Goal: Information Seeking & Learning: Find specific fact

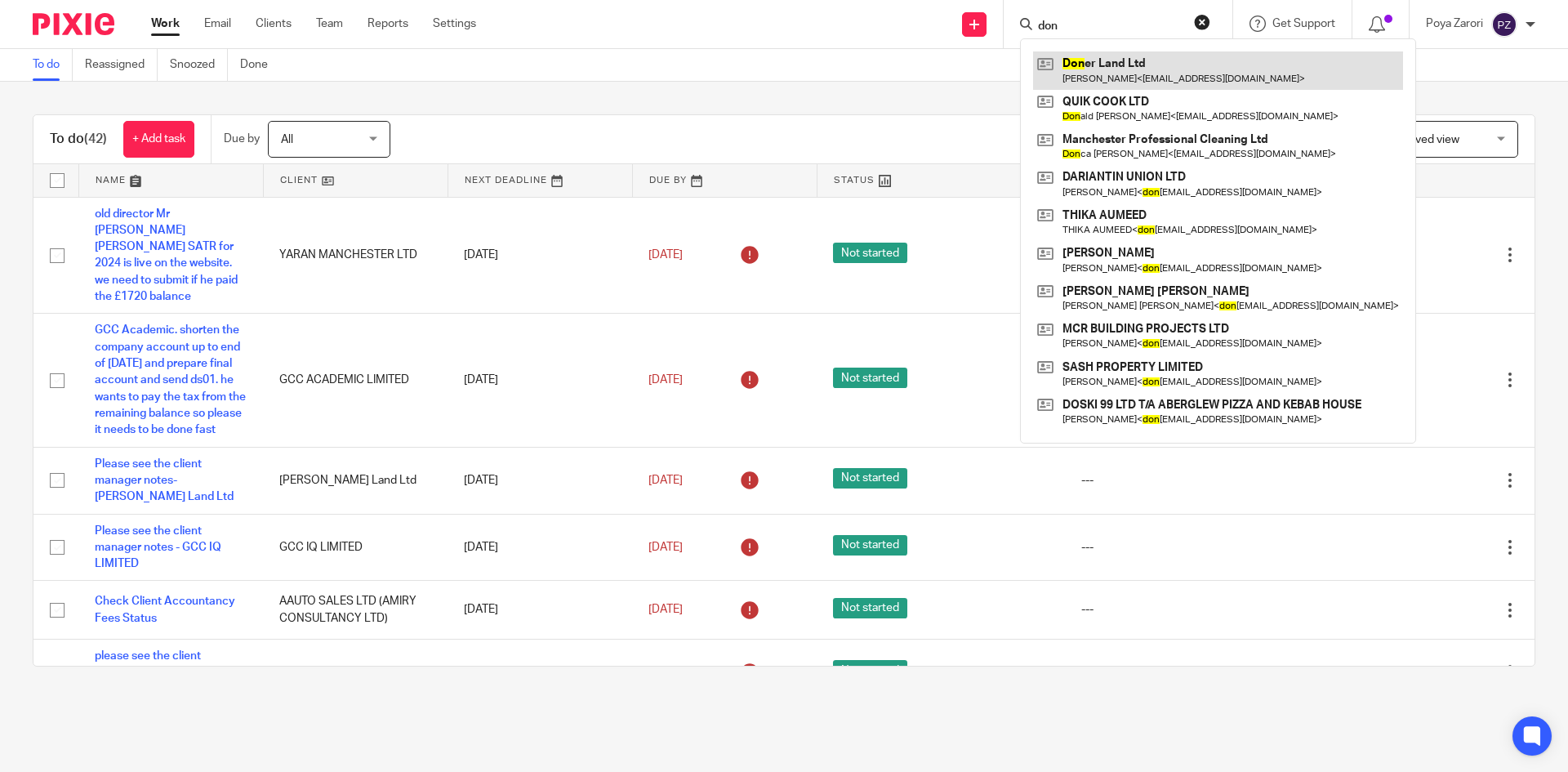
type input "don"
click at [1139, 68] on link at bounding box center [1218, 70] width 370 height 37
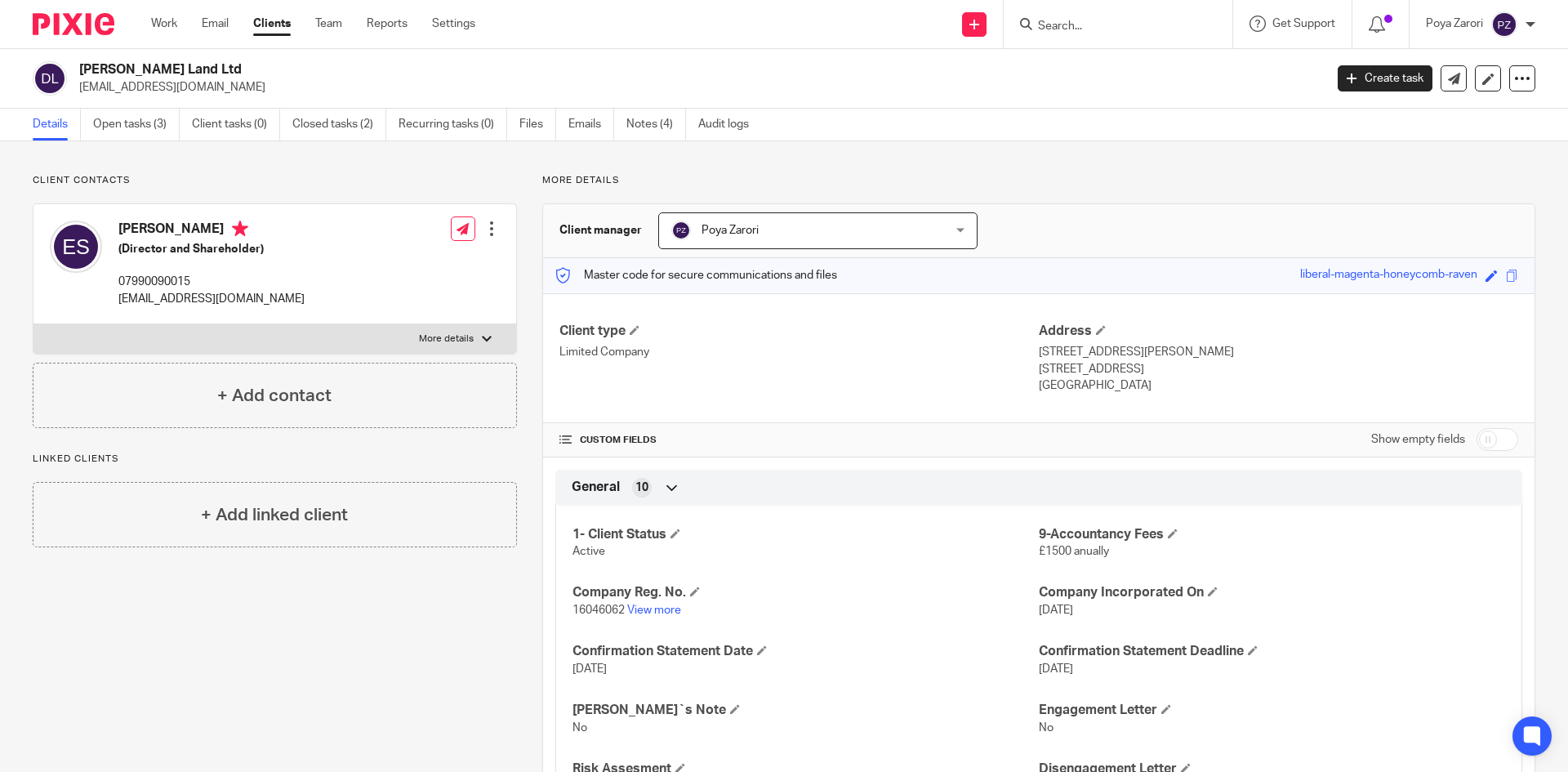
click at [1497, 443] on input "checkbox" at bounding box center [1497, 439] width 42 height 23
checkbox input "true"
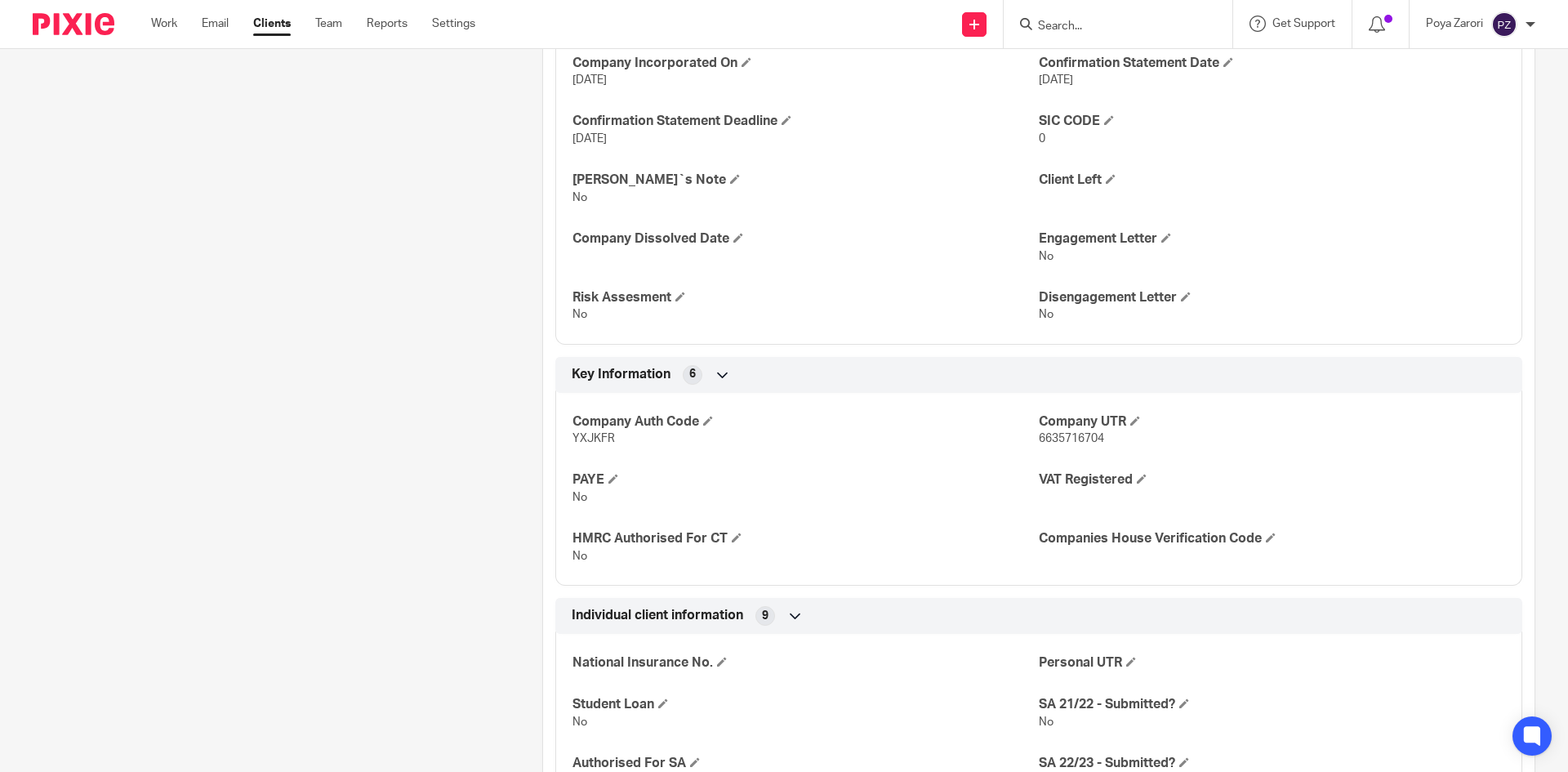
scroll to position [817, 0]
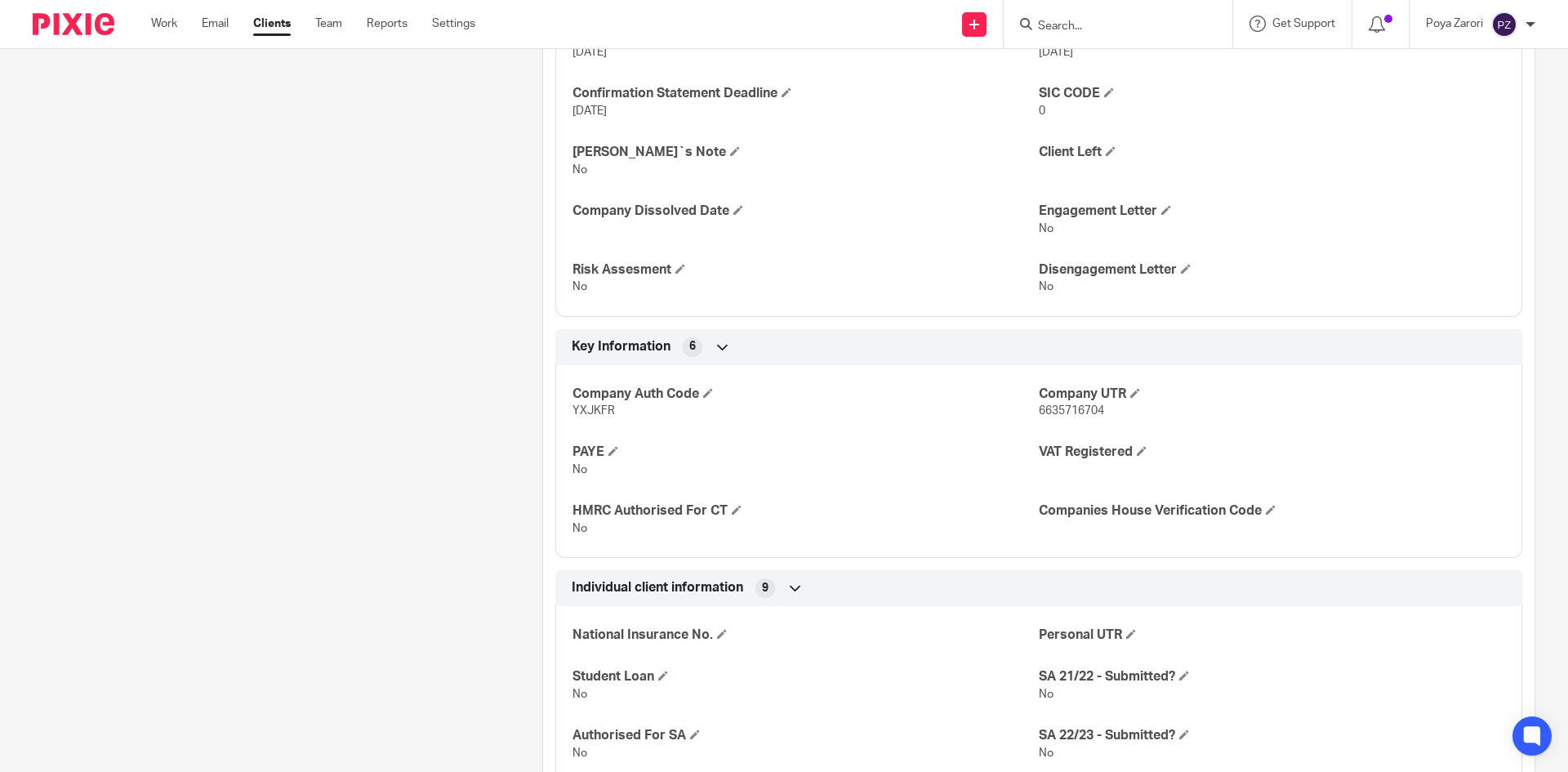
click at [1065, 403] on p "6635716704" at bounding box center [1272, 410] width 466 height 16
copy span "6635716704"
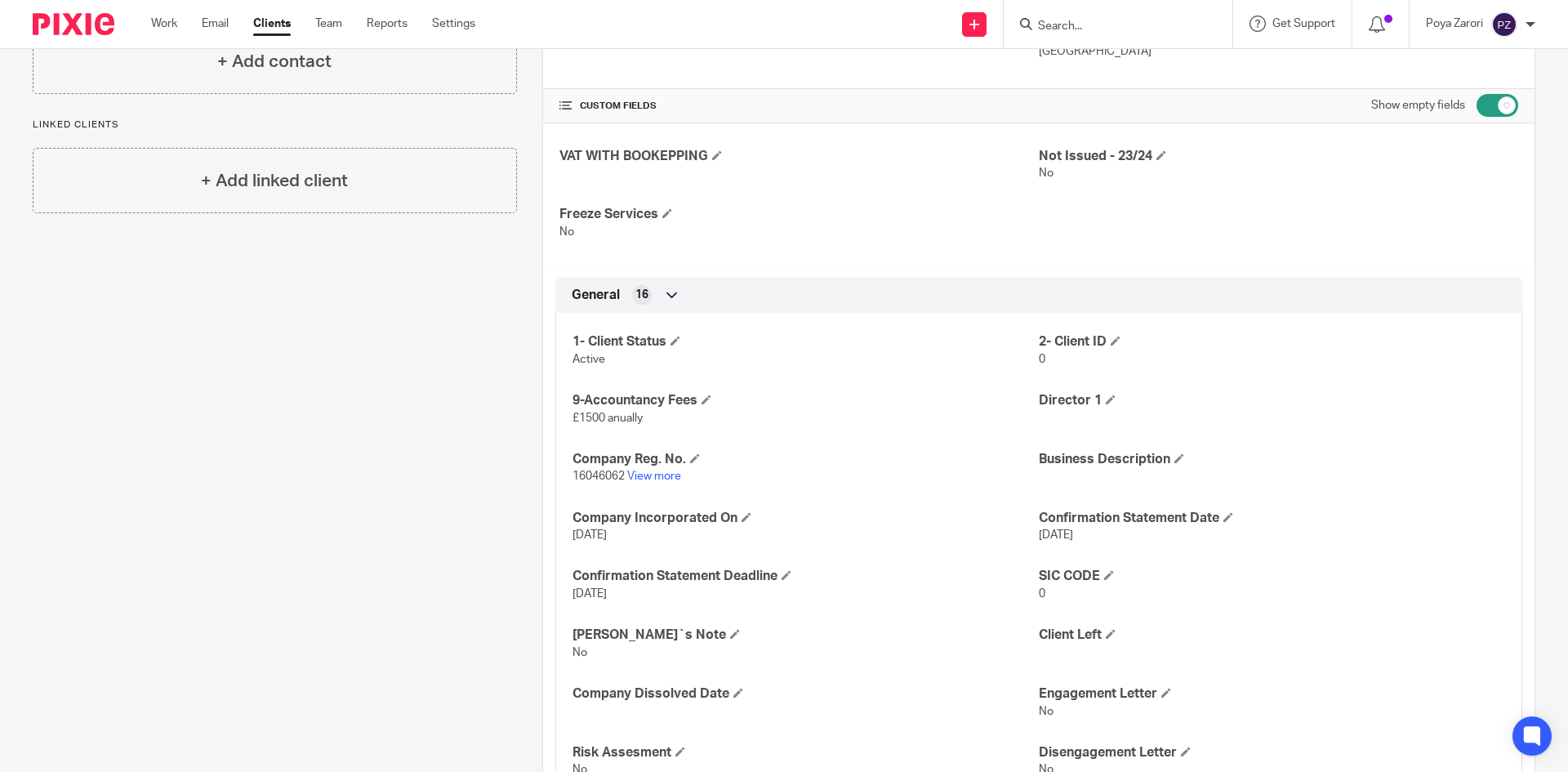
scroll to position [653, 0]
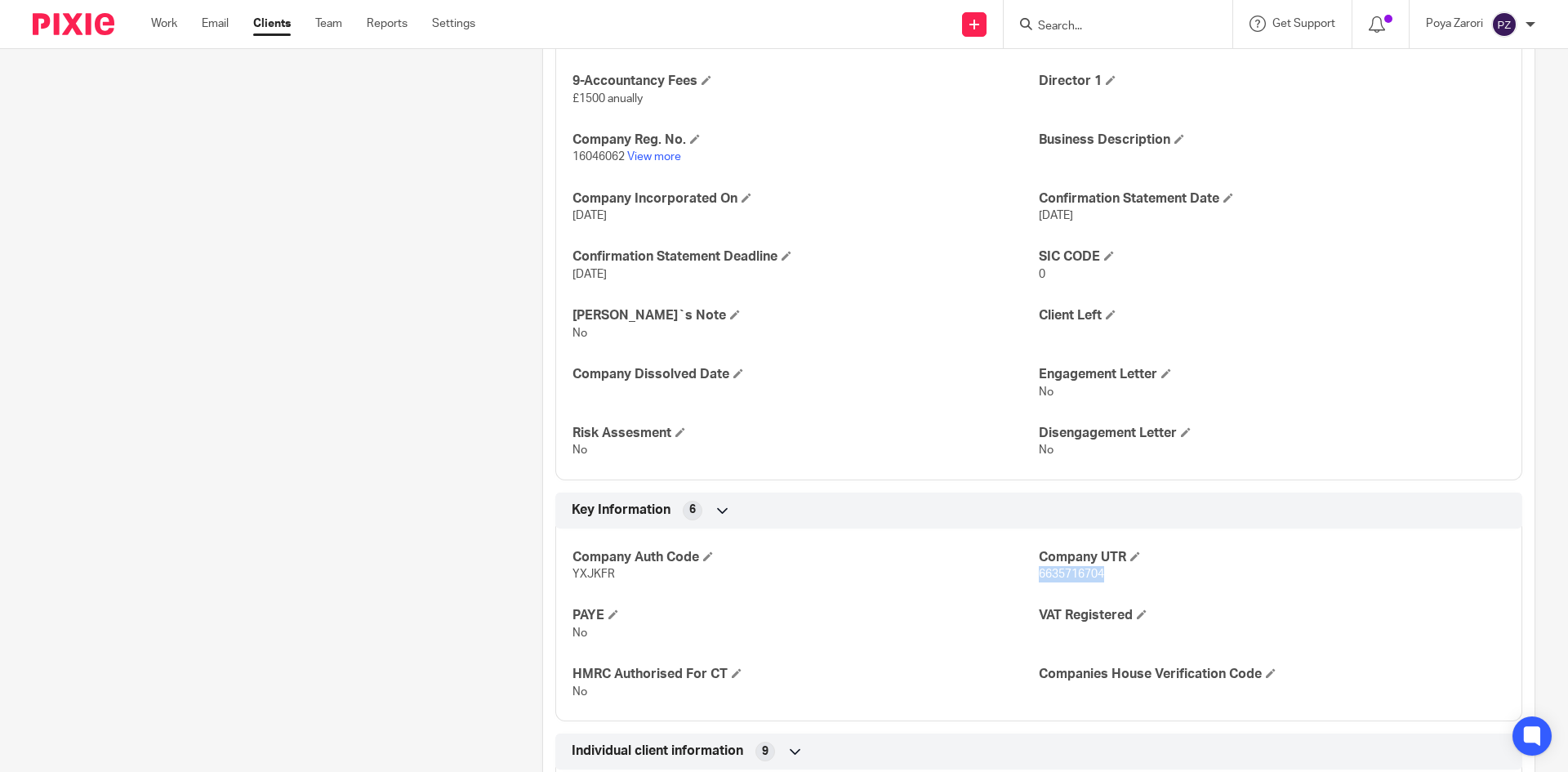
copy span "6635716704"
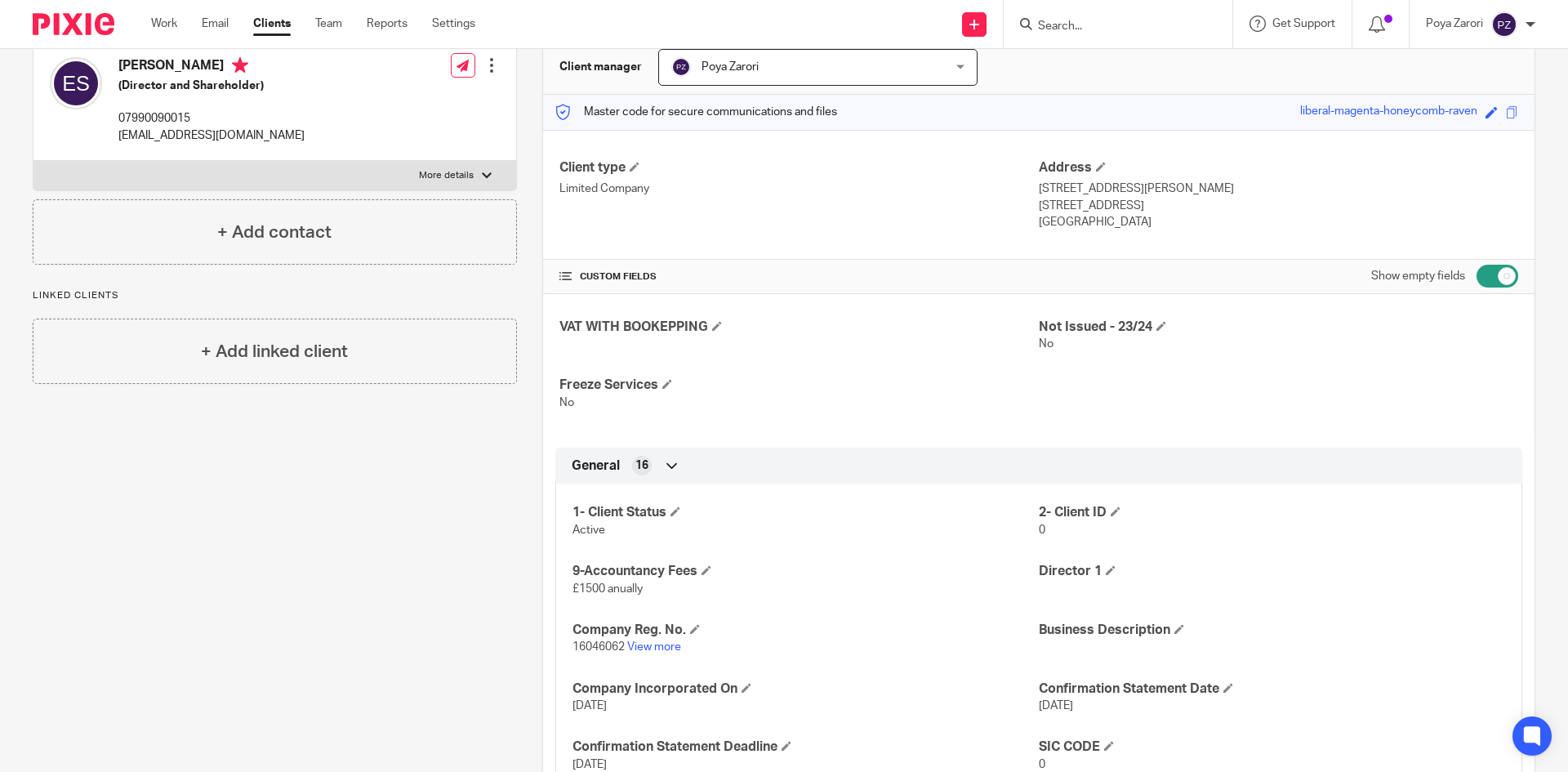
scroll to position [0, 0]
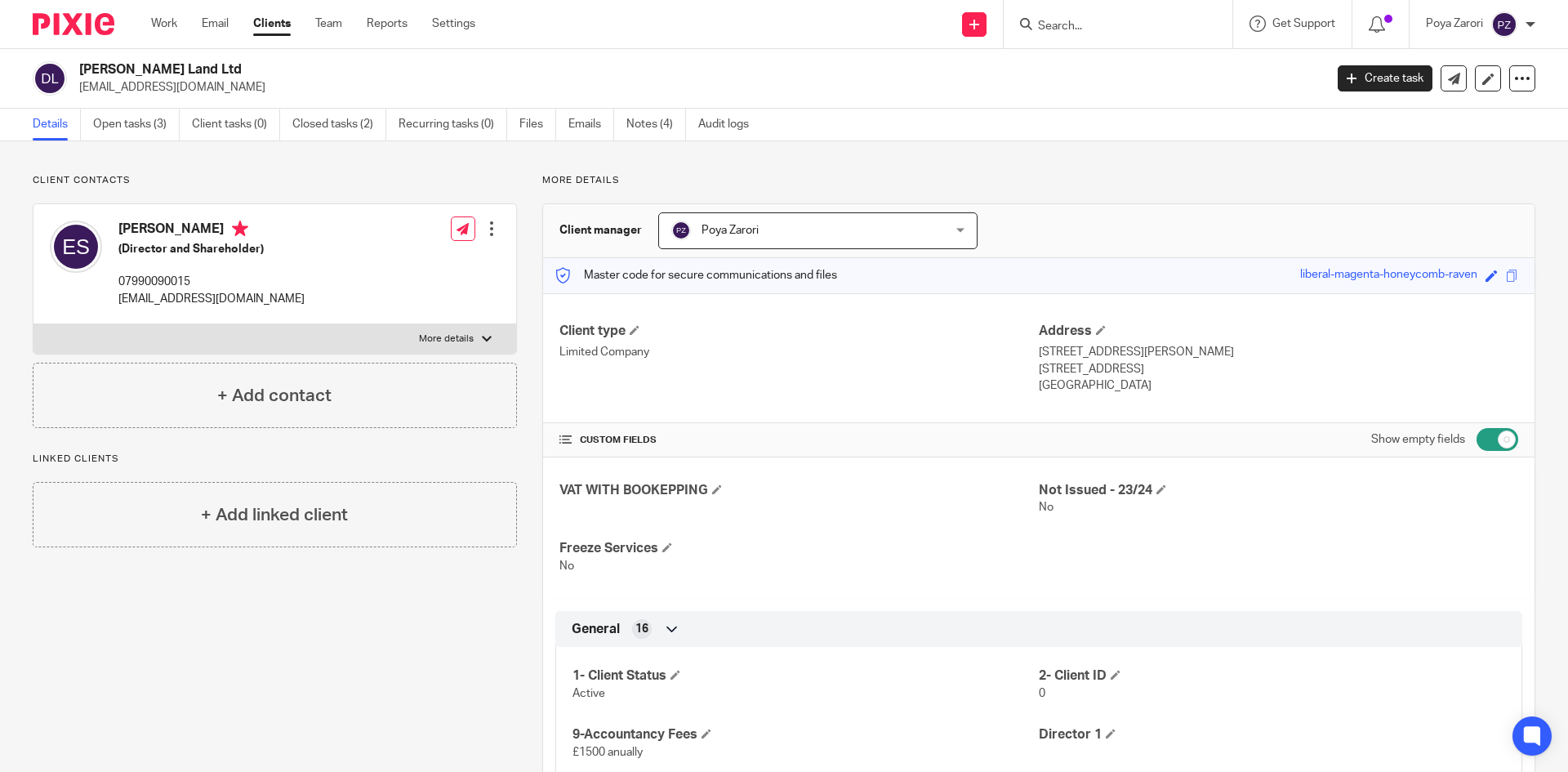
drag, startPoint x: 1139, startPoint y: 371, endPoint x: 1089, endPoint y: 369, distance: 50.0
click at [1077, 370] on p "London, WC2H 9JQ" at bounding box center [1278, 369] width 479 height 16
copy p "WC2H 9JQ"
drag, startPoint x: 182, startPoint y: 71, endPoint x: 75, endPoint y: 72, distance: 107.0
click at [75, 72] on div "Doner Land Ltd e.shamansoori@gmail.com" at bounding box center [673, 78] width 1281 height 34
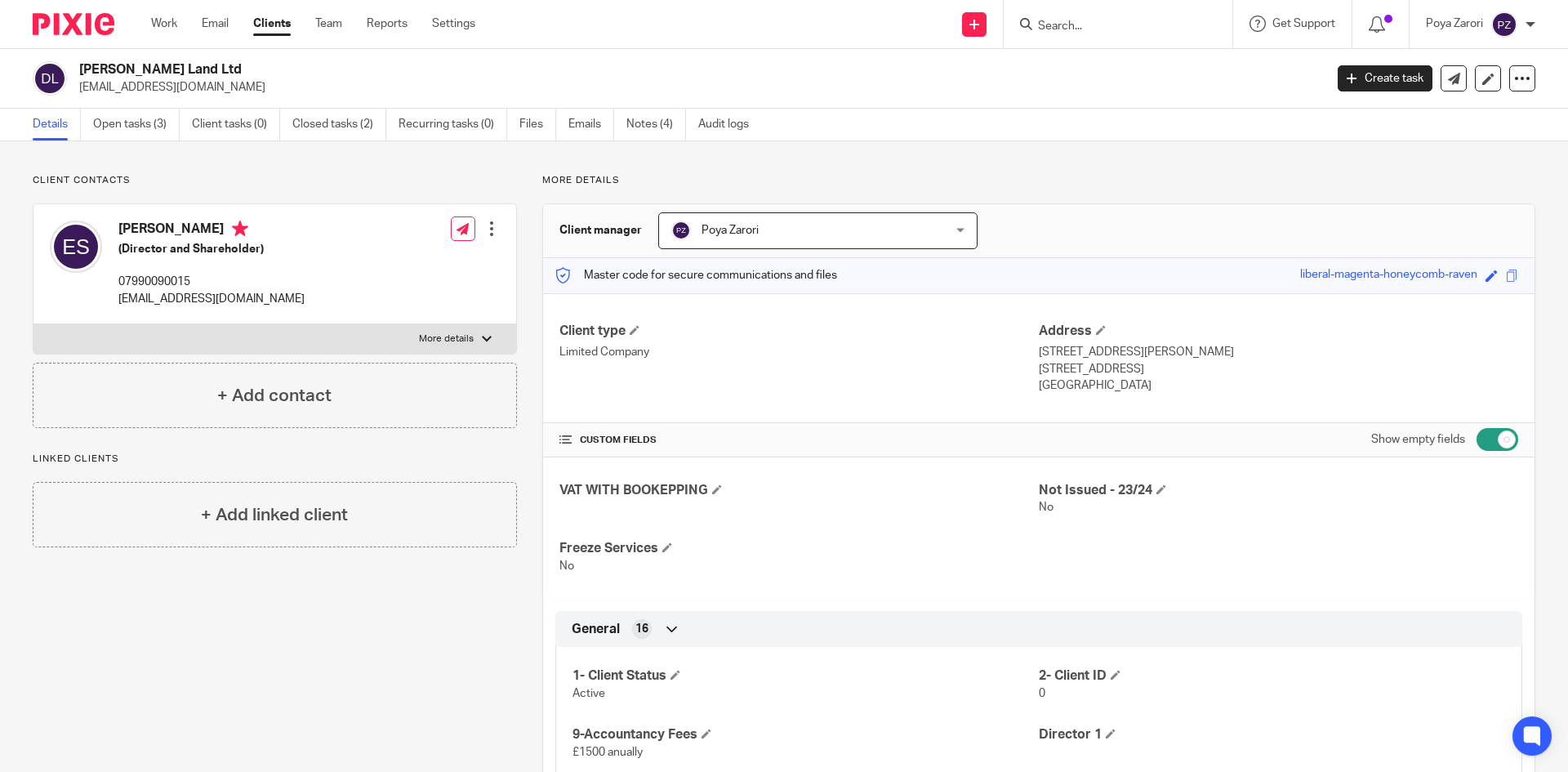
copy h2 "Doner Land Ltd"
drag, startPoint x: 1232, startPoint y: 359, endPoint x: 1031, endPoint y: 355, distance: 201.0
click at [1039, 355] on p "71-75 Shelton Street, Covent Garden" at bounding box center [1278, 352] width 479 height 16
copy p "71-75 Shelton Street, Covent Garden"
click at [1116, 380] on p "United Kingdom" at bounding box center [1278, 385] width 479 height 16
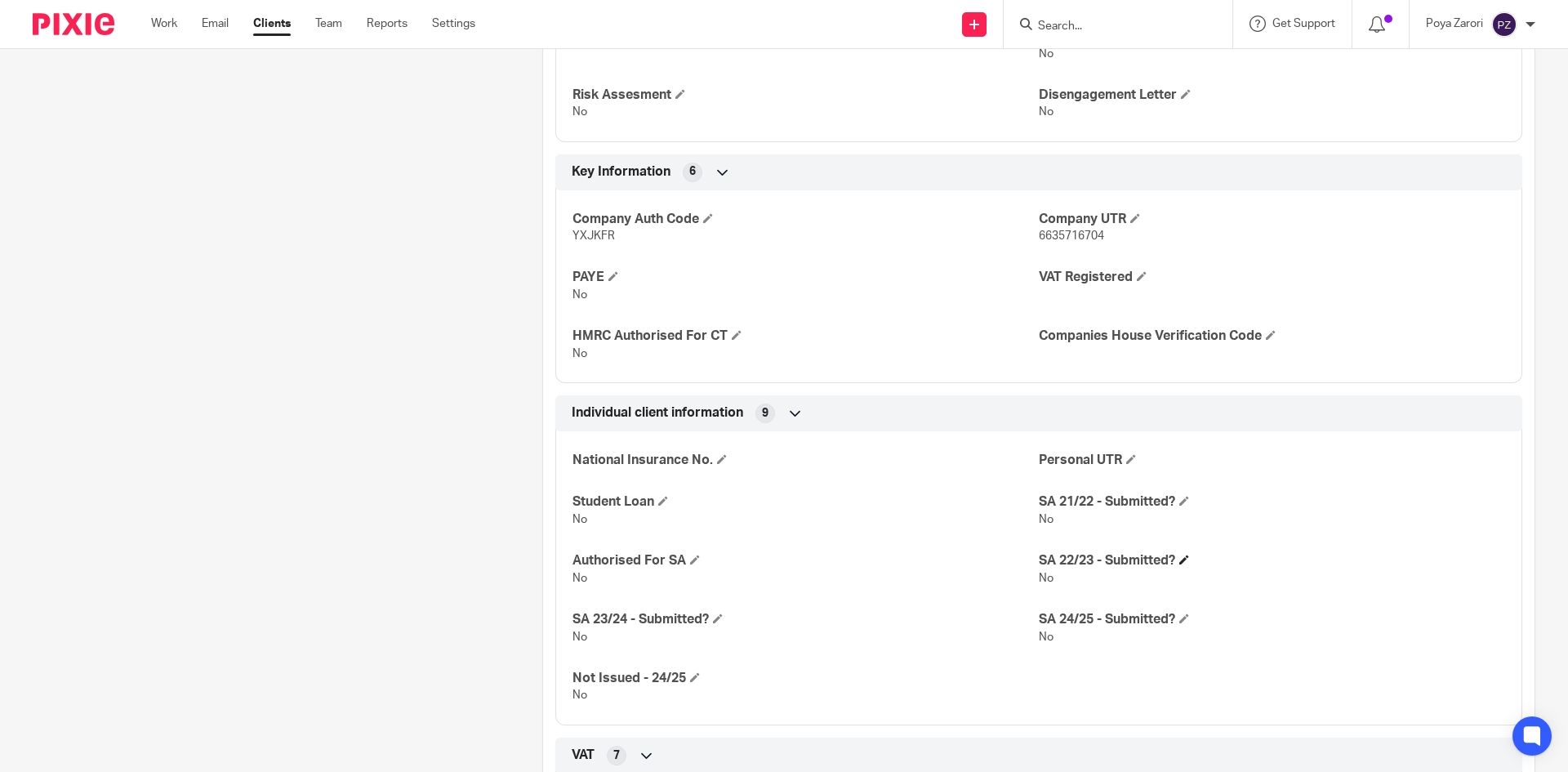
scroll to position [898, 0]
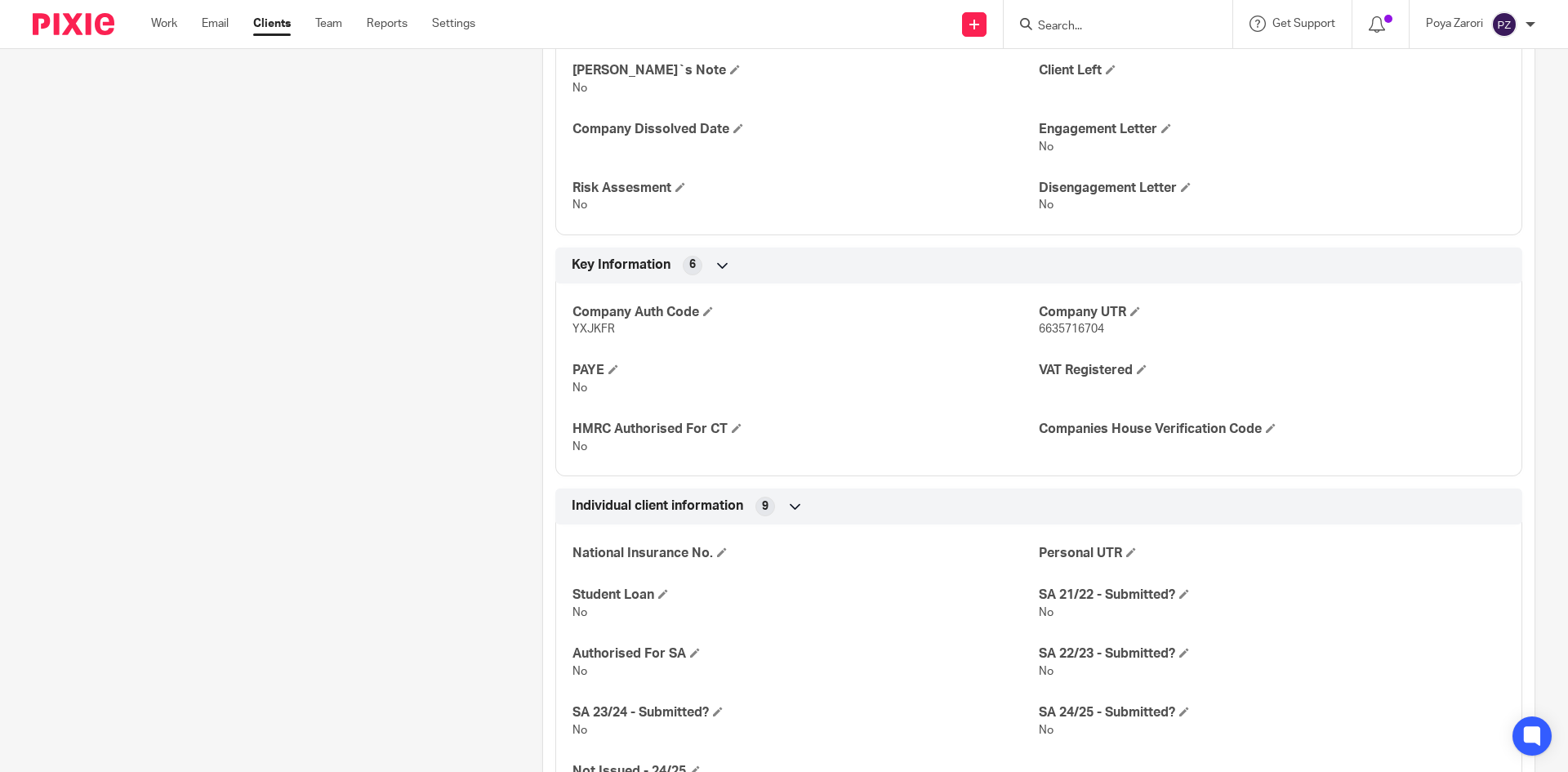
click at [1066, 328] on span "6635716704" at bounding box center [1071, 329] width 65 height 11
click at [1065, 327] on span "6635716704" at bounding box center [1071, 329] width 65 height 11
copy span "6635716704"
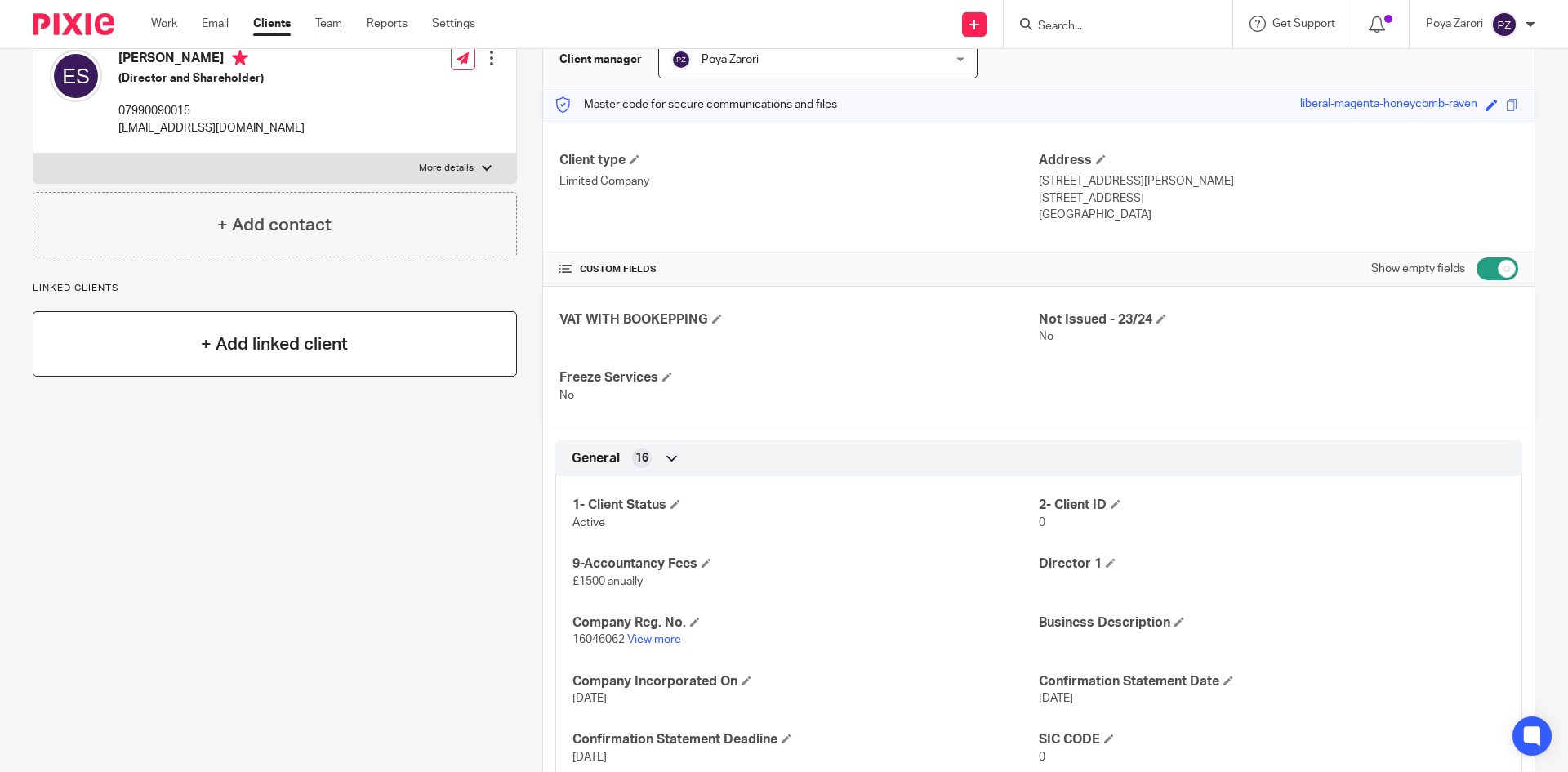
scroll to position [0, 0]
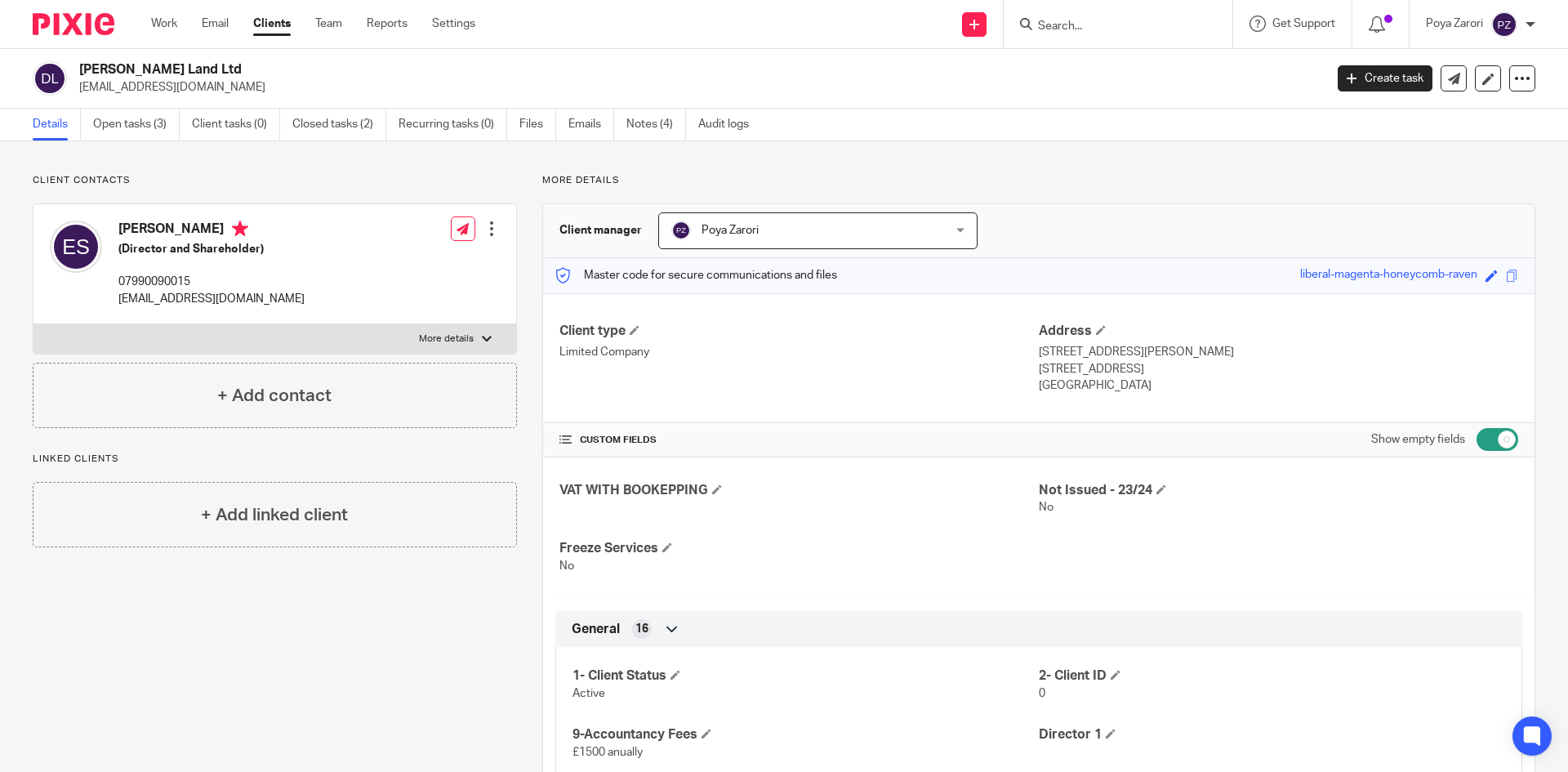
click at [1111, 30] on input "Search" at bounding box center [1110, 26] width 147 height 14
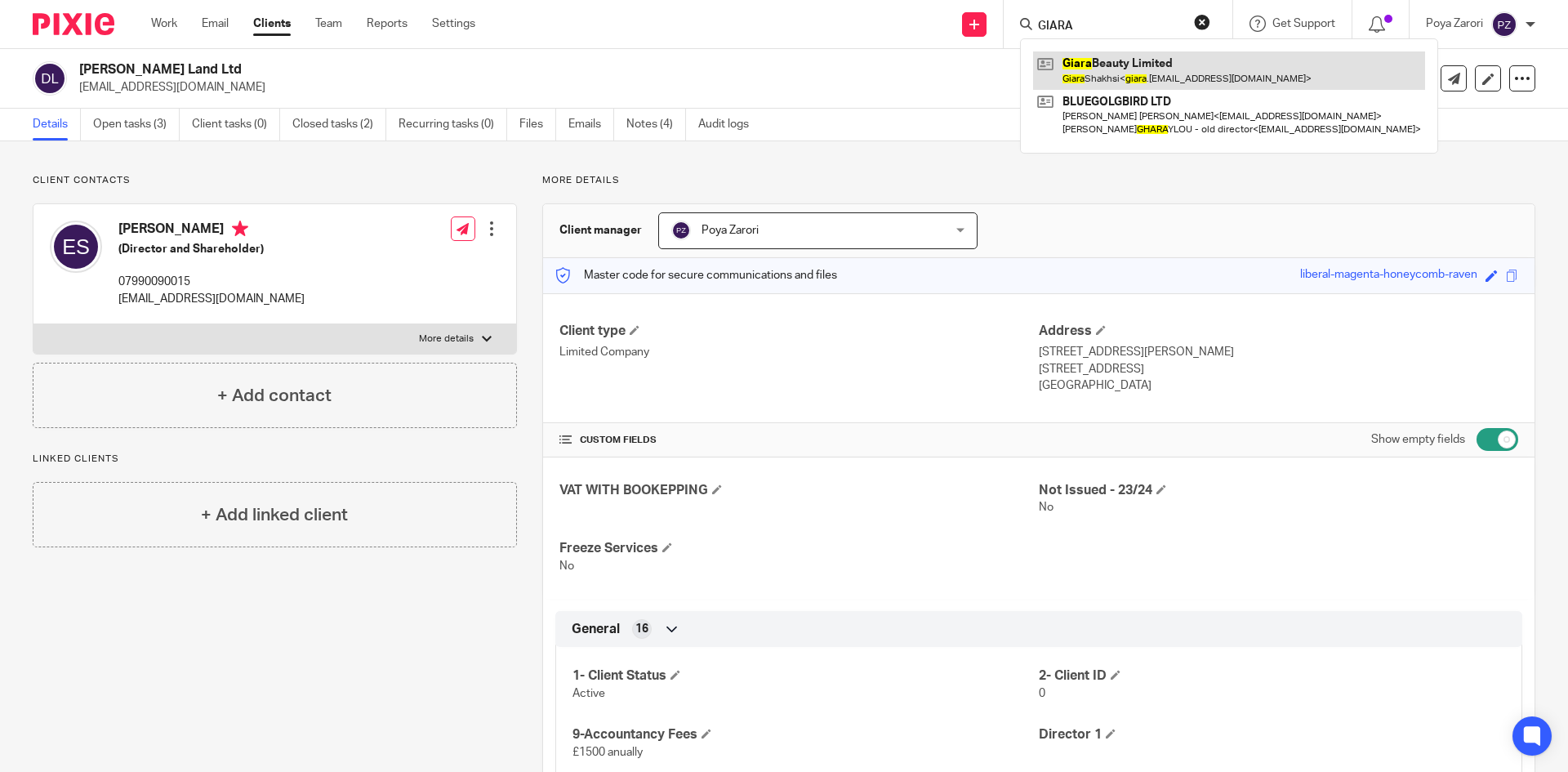
type input "GIARA"
click at [1113, 66] on link at bounding box center [1229, 70] width 392 height 37
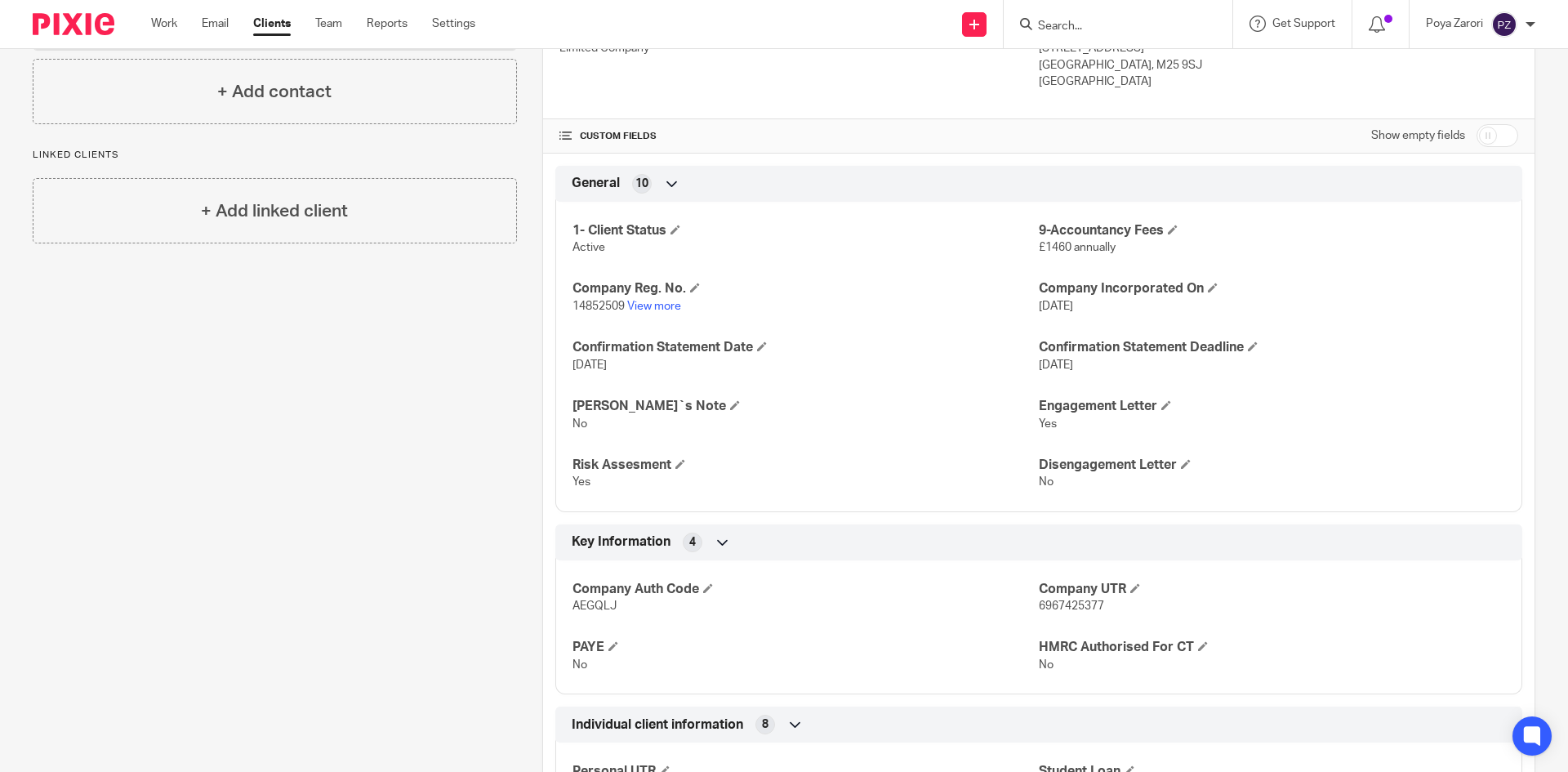
scroll to position [327, 0]
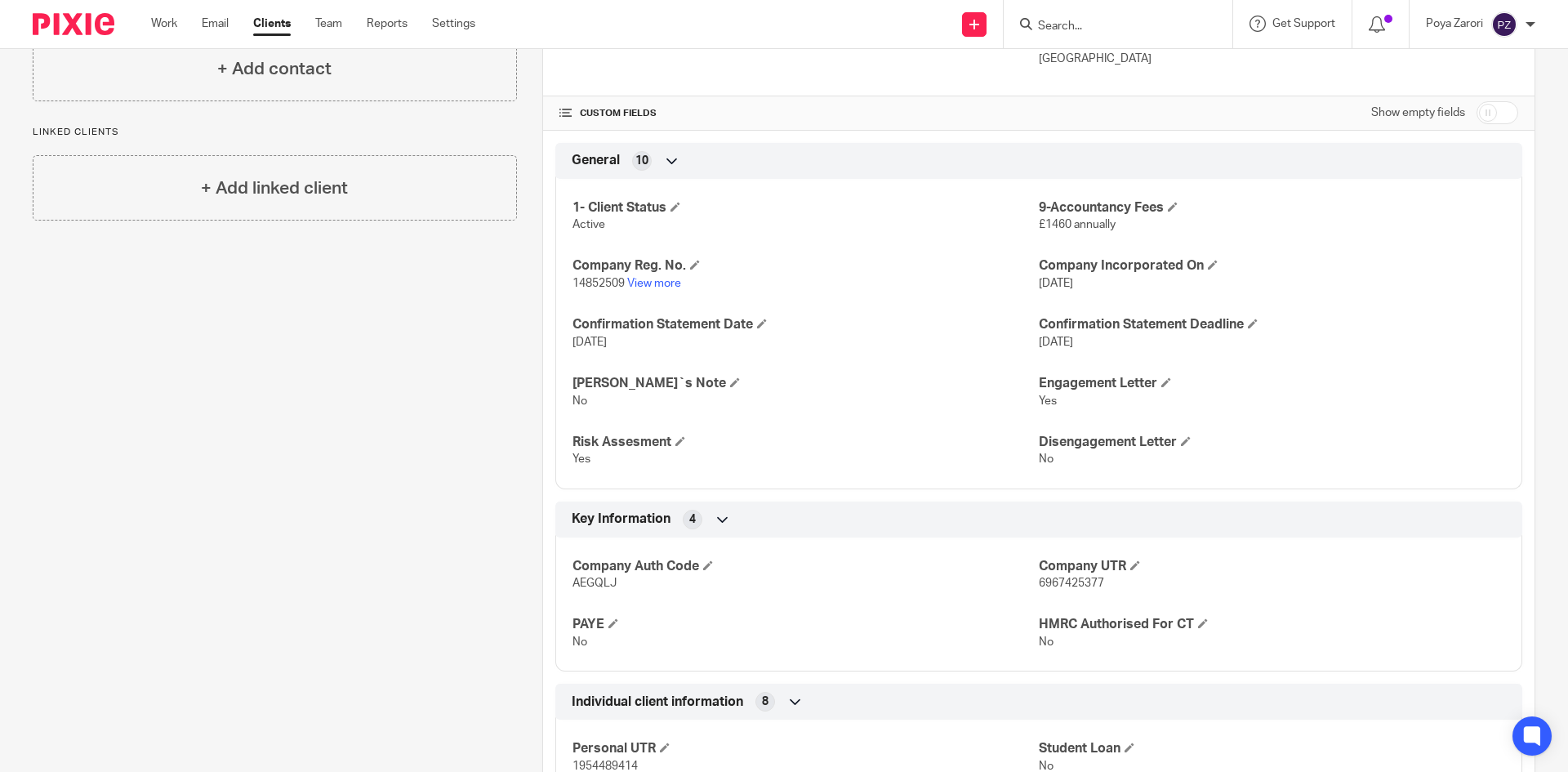
click at [1058, 582] on span "6967425377" at bounding box center [1071, 583] width 65 height 11
copy span "6967425377"
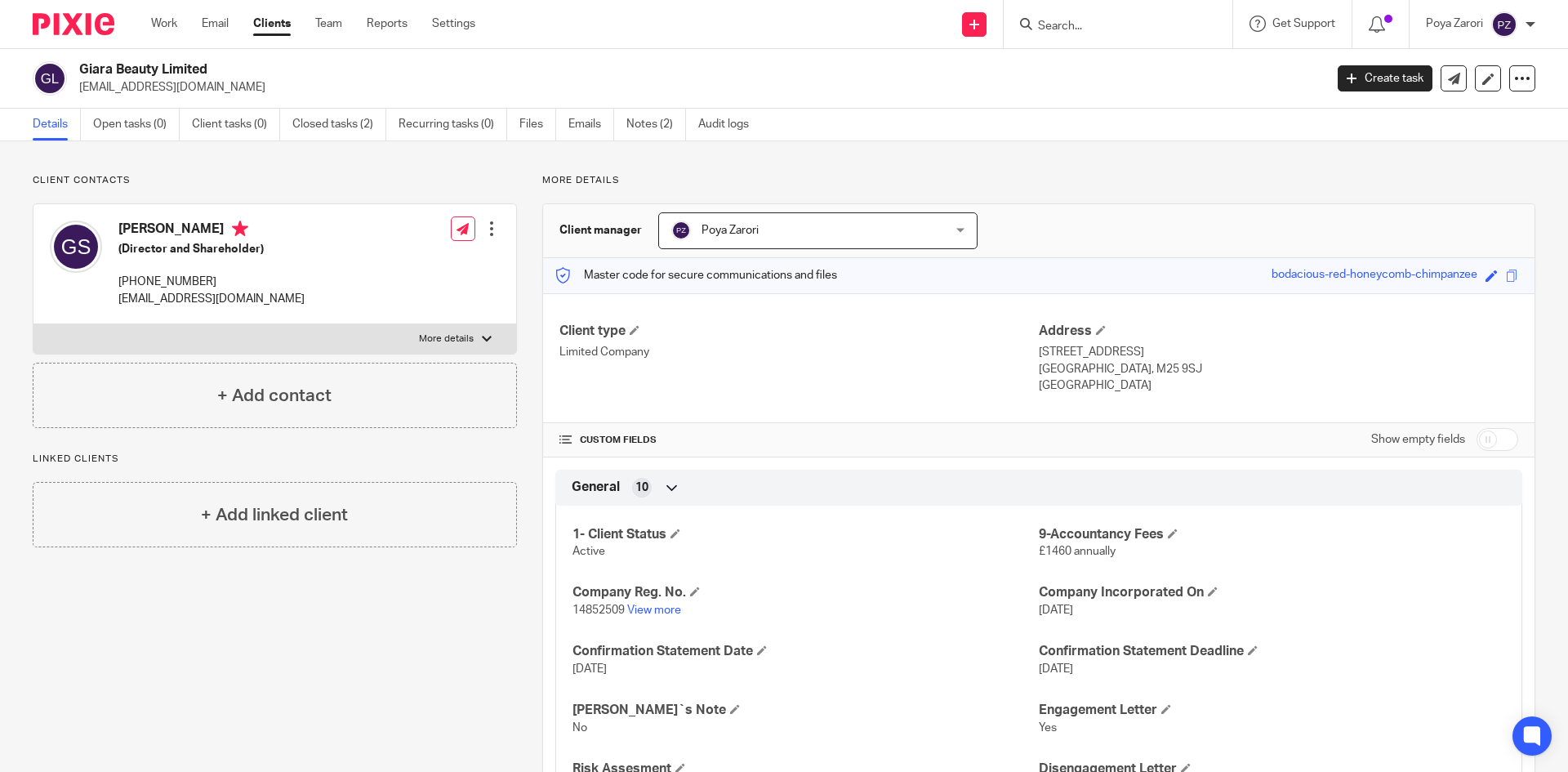
click at [1078, 25] on input "Search" at bounding box center [1110, 26] width 147 height 14
click at [1094, 28] on input "Search" at bounding box center [1110, 26] width 147 height 14
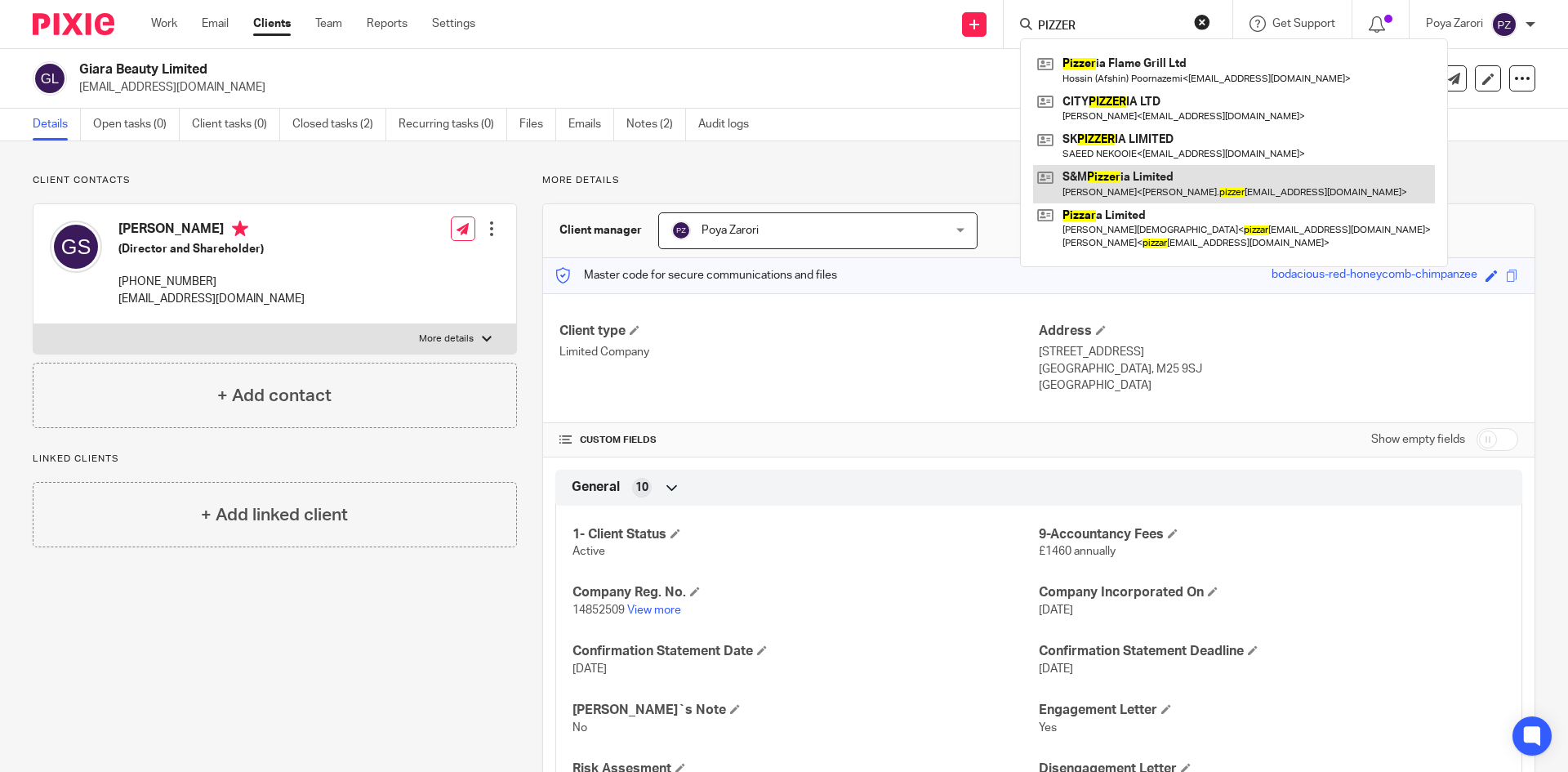
type input "PIZZER"
click at [1115, 180] on link at bounding box center [1234, 184] width 402 height 37
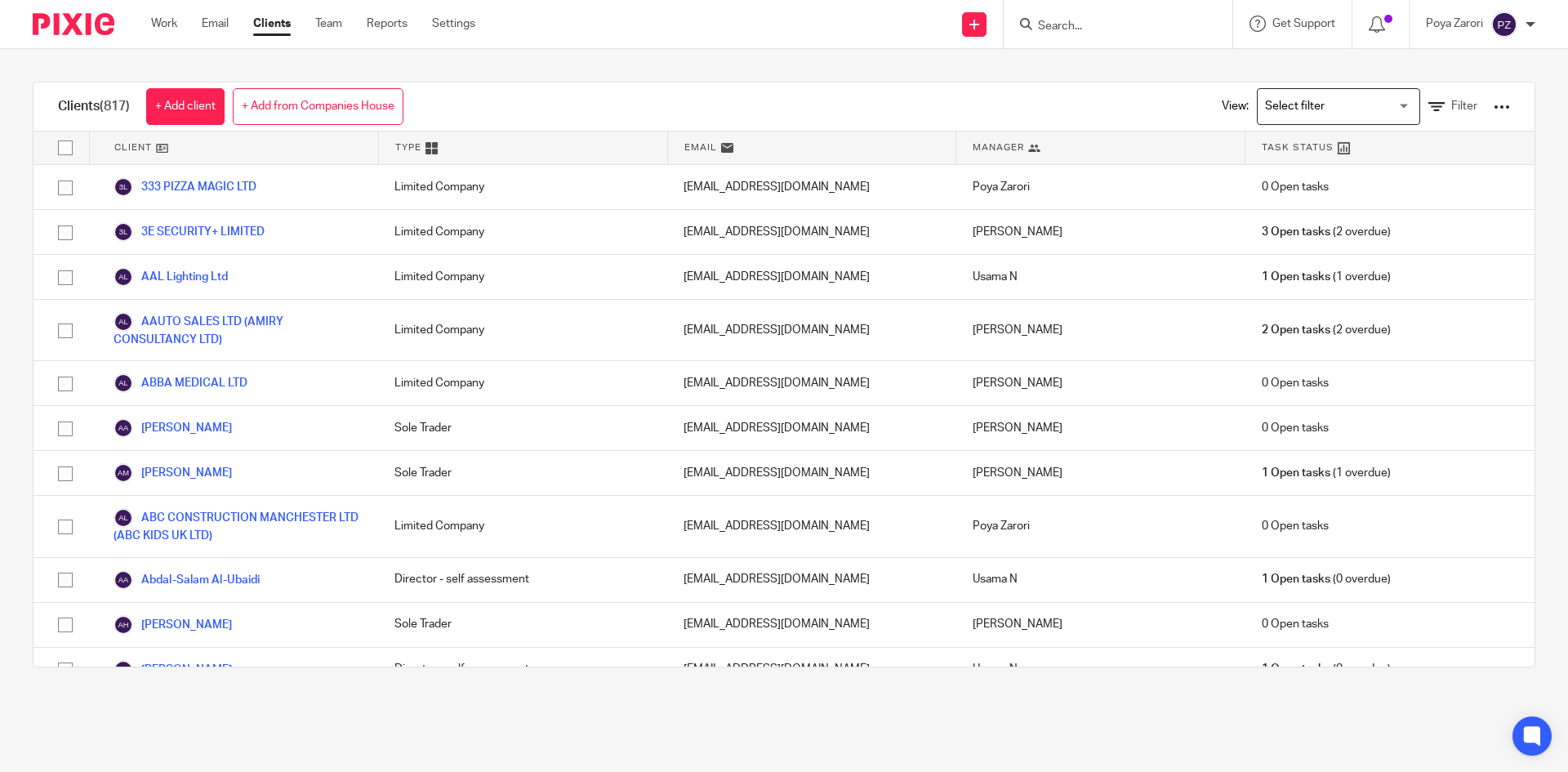
click at [1066, 34] on input "Search" at bounding box center [1110, 26] width 147 height 14
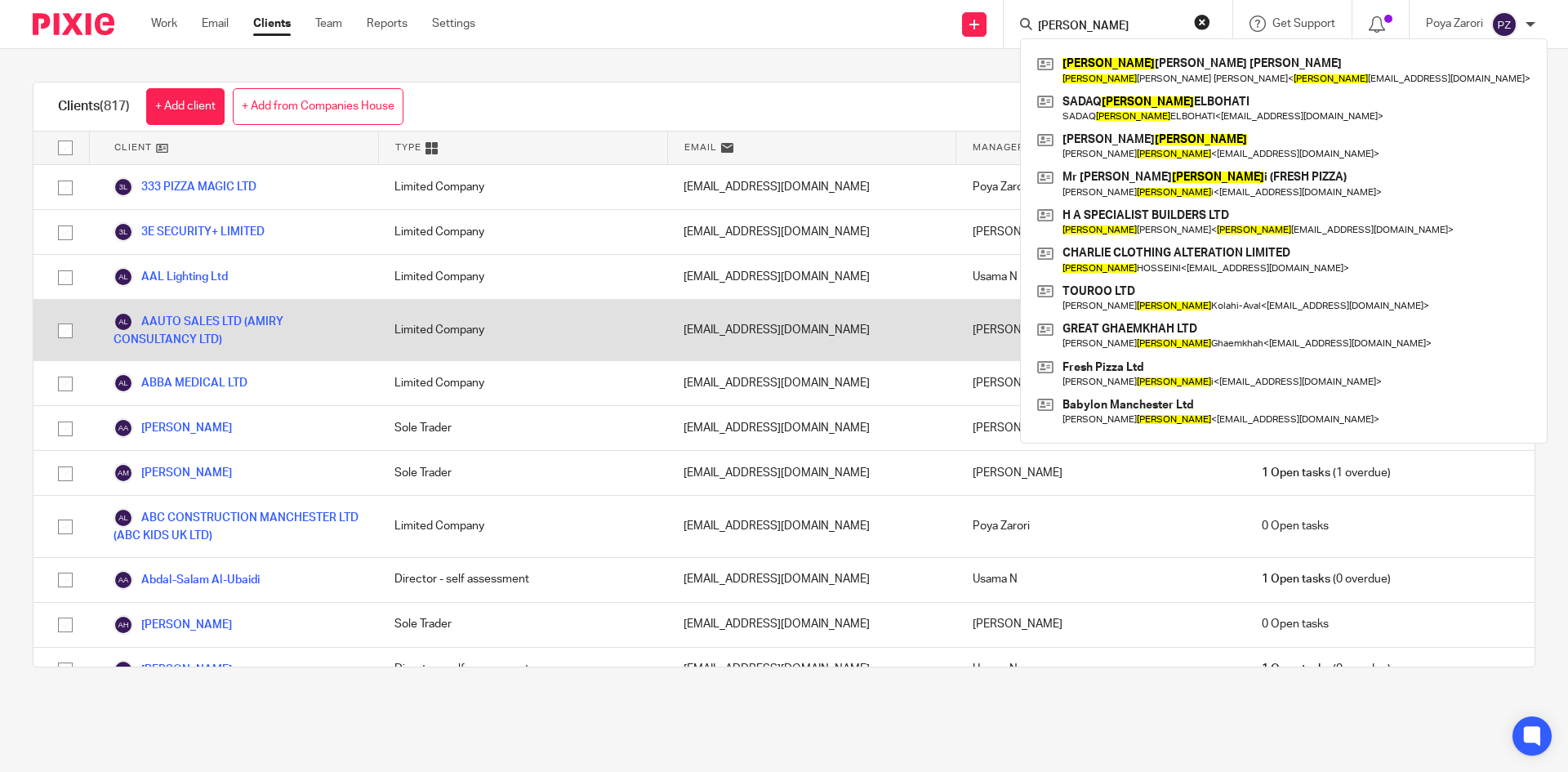
type input "HASSAN"
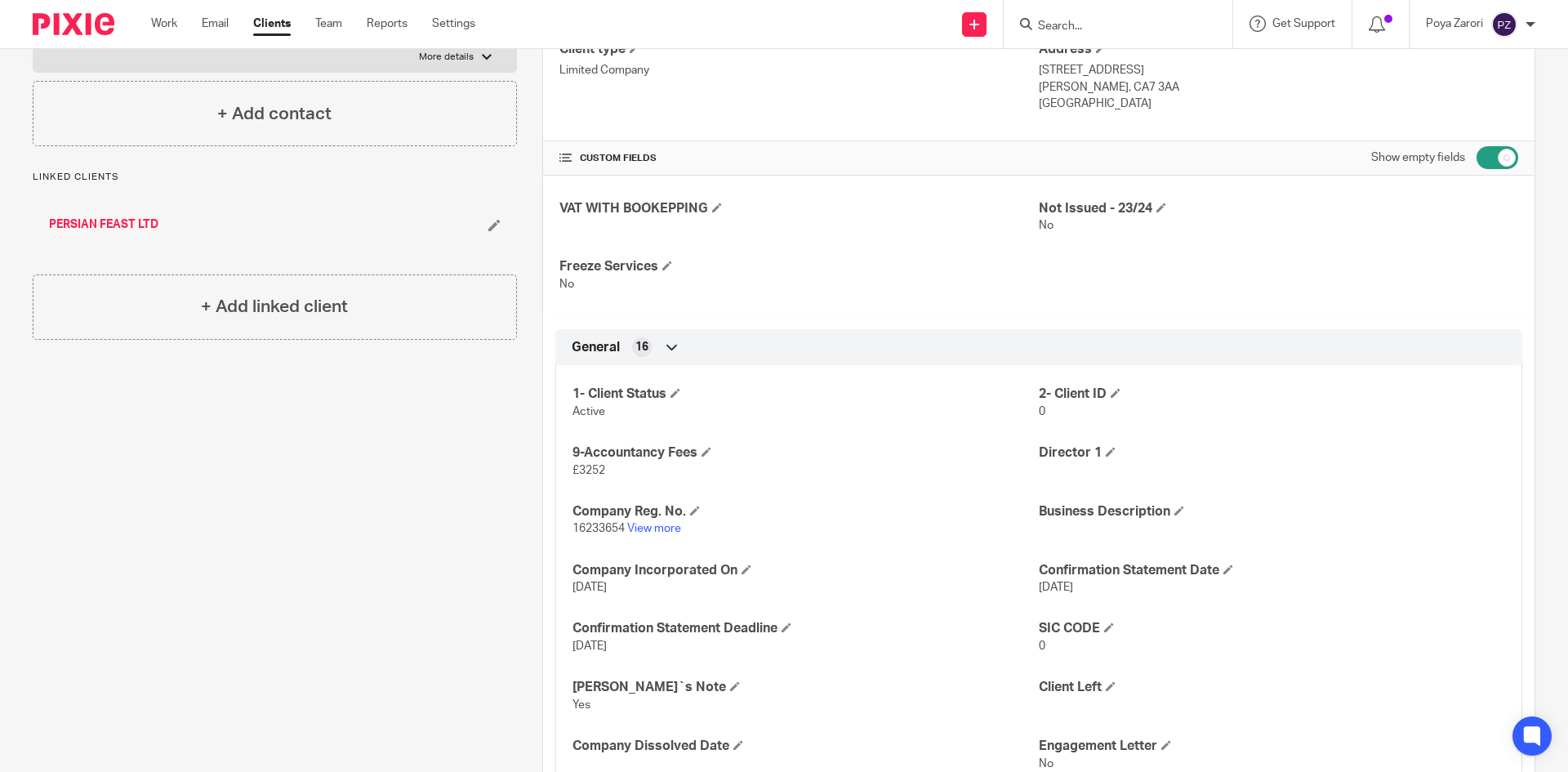
scroll to position [81, 0]
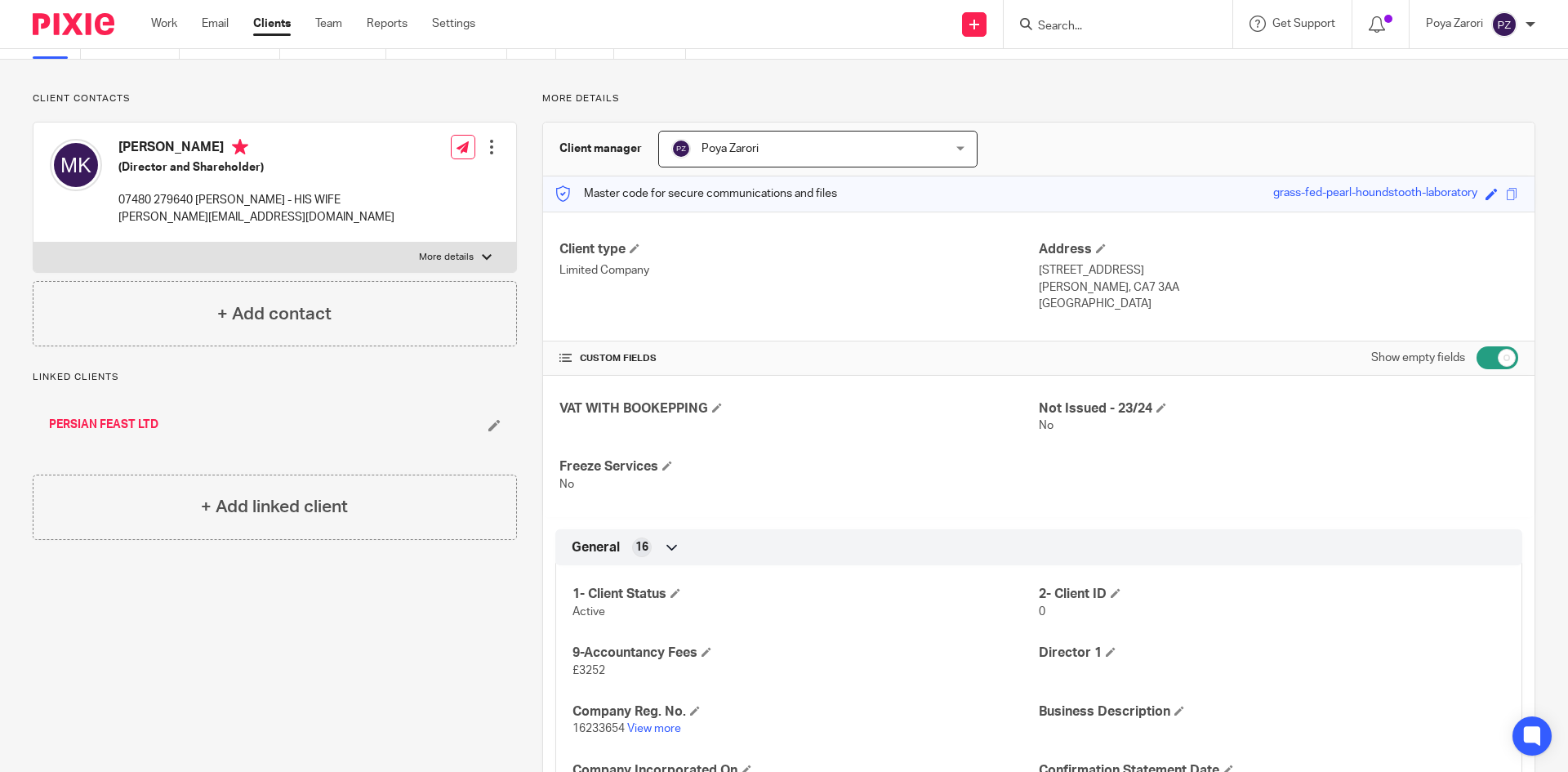
click at [1070, 28] on input "Search" at bounding box center [1110, 26] width 147 height 14
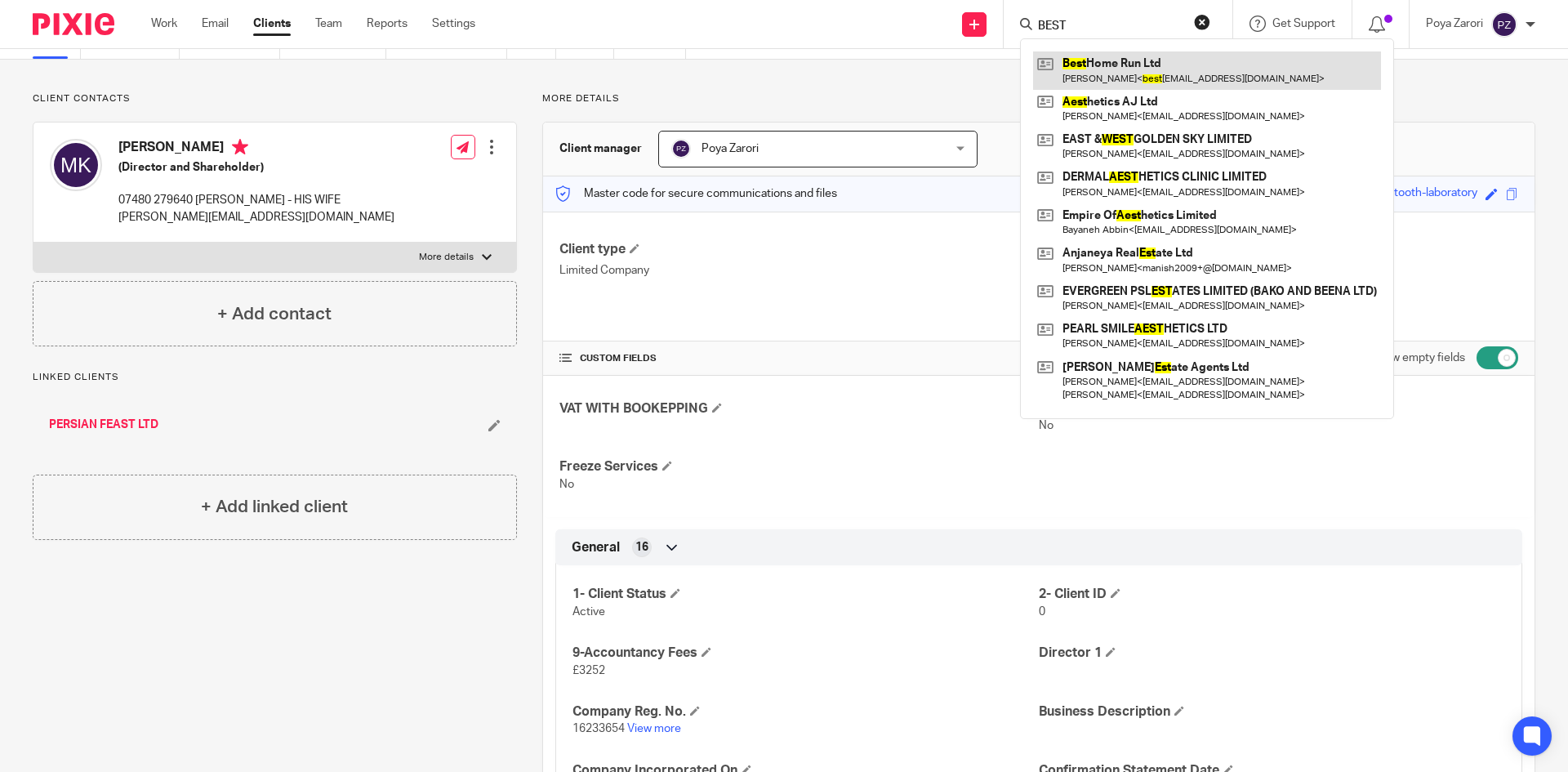
type input "BEST"
click at [1122, 77] on link at bounding box center [1207, 70] width 348 height 37
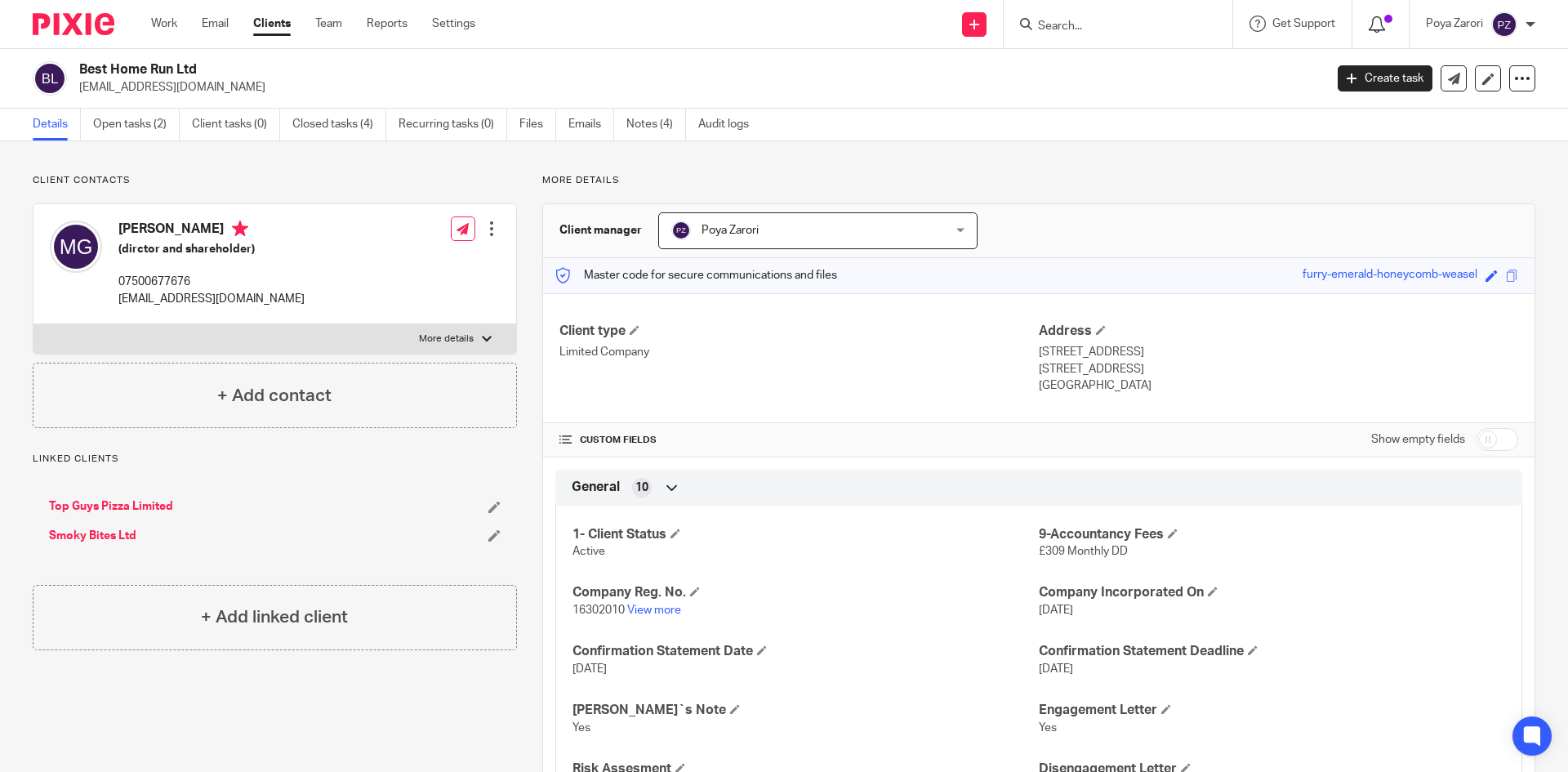
click at [1377, 26] on icon at bounding box center [1377, 24] width 16 height 16
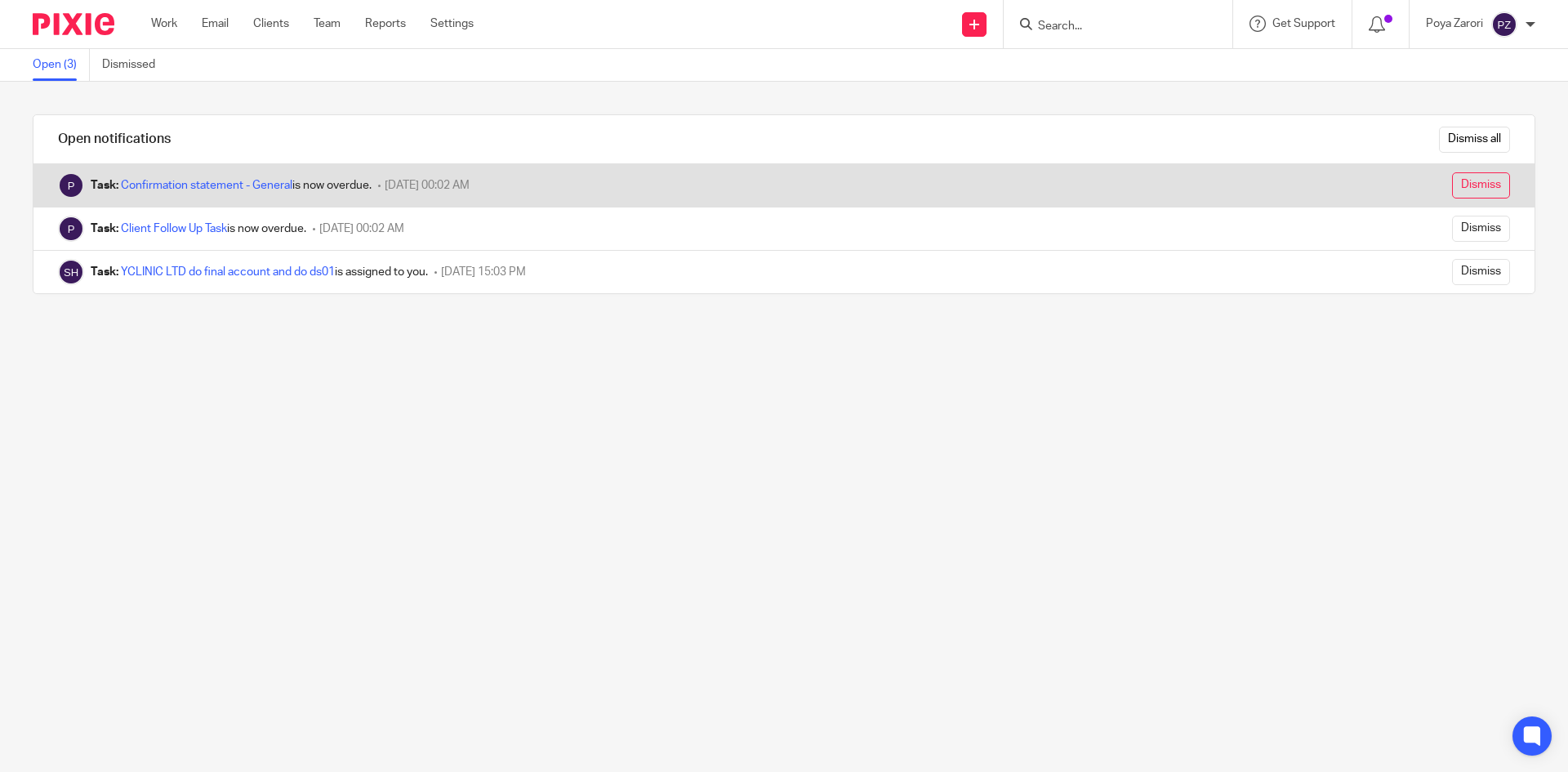
click at [1460, 184] on input "Dismiss" at bounding box center [1481, 185] width 58 height 26
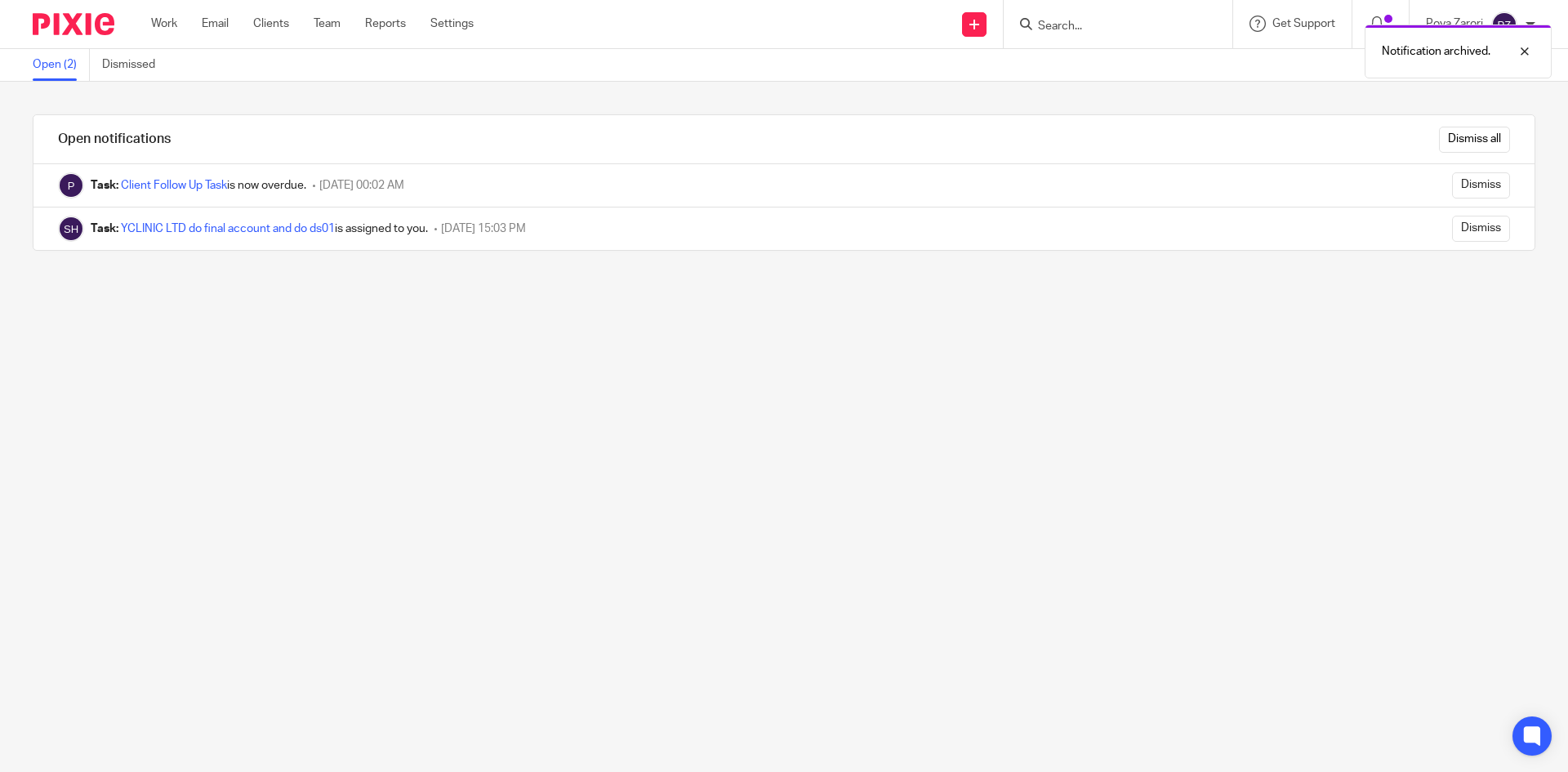
click at [1079, 23] on div "Notification archived." at bounding box center [1168, 47] width 767 height 62
click at [1060, 25] on div "Notification archived." at bounding box center [1168, 47] width 767 height 62
click at [1078, 15] on form at bounding box center [1122, 24] width 174 height 20
click at [1080, 27] on div "Notification archived." at bounding box center [1168, 47] width 767 height 62
click at [1078, 29] on input "Search" at bounding box center [1110, 26] width 147 height 14
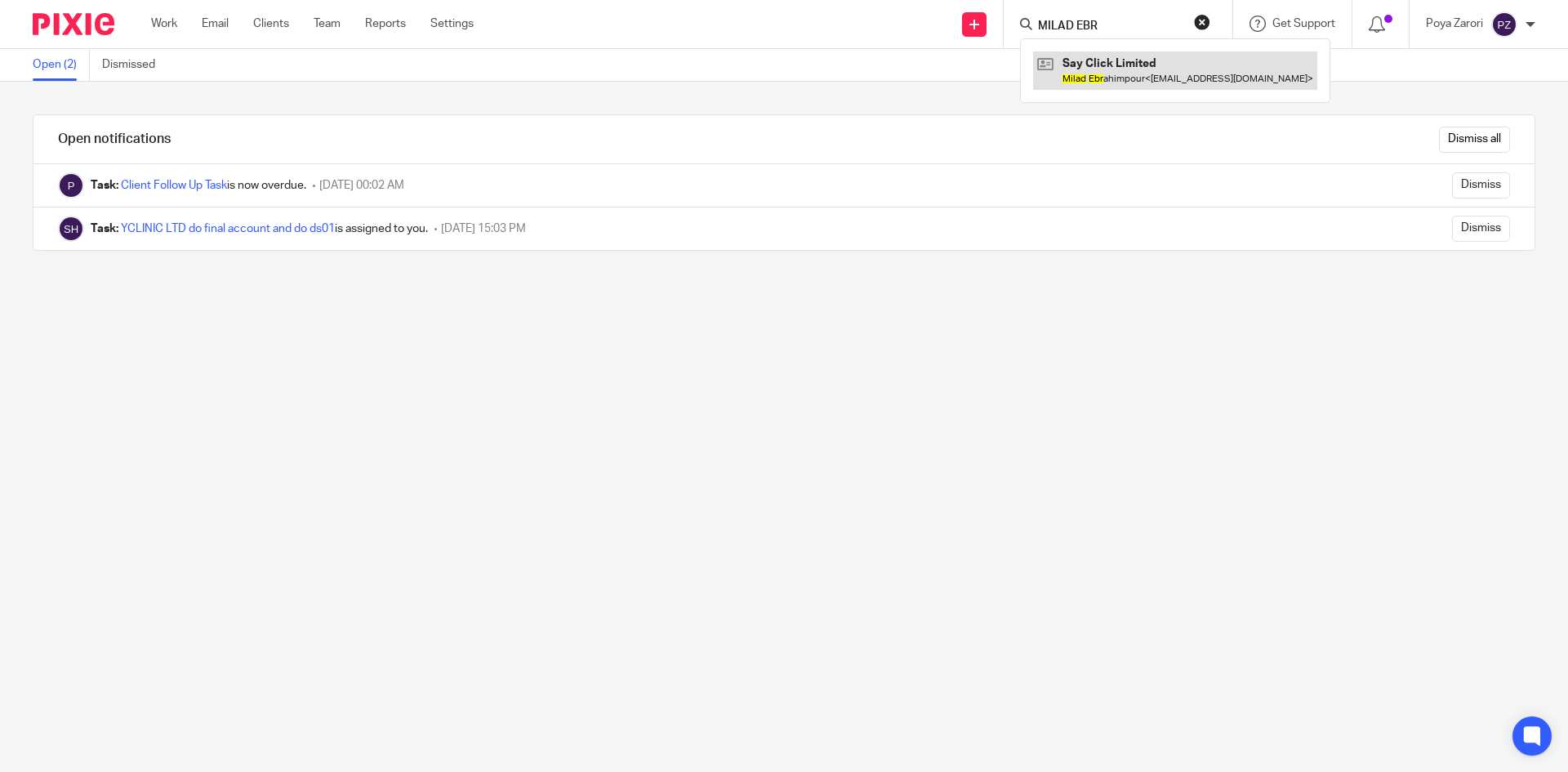
type input "MILAD EBR"
click at [1124, 75] on link at bounding box center [1176, 70] width 285 height 37
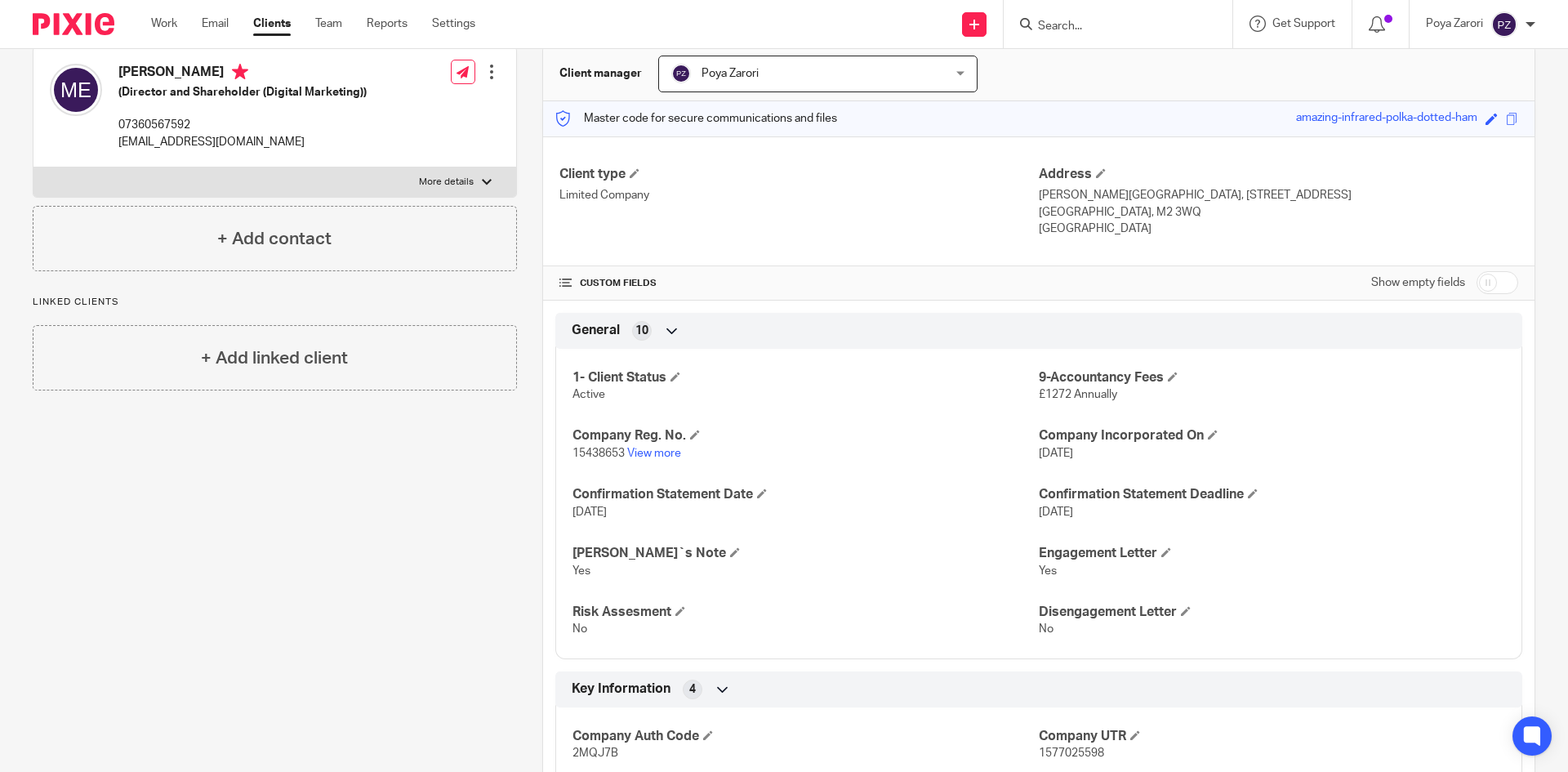
scroll to position [156, 0]
click at [1485, 282] on input "checkbox" at bounding box center [1497, 283] width 42 height 23
checkbox input "true"
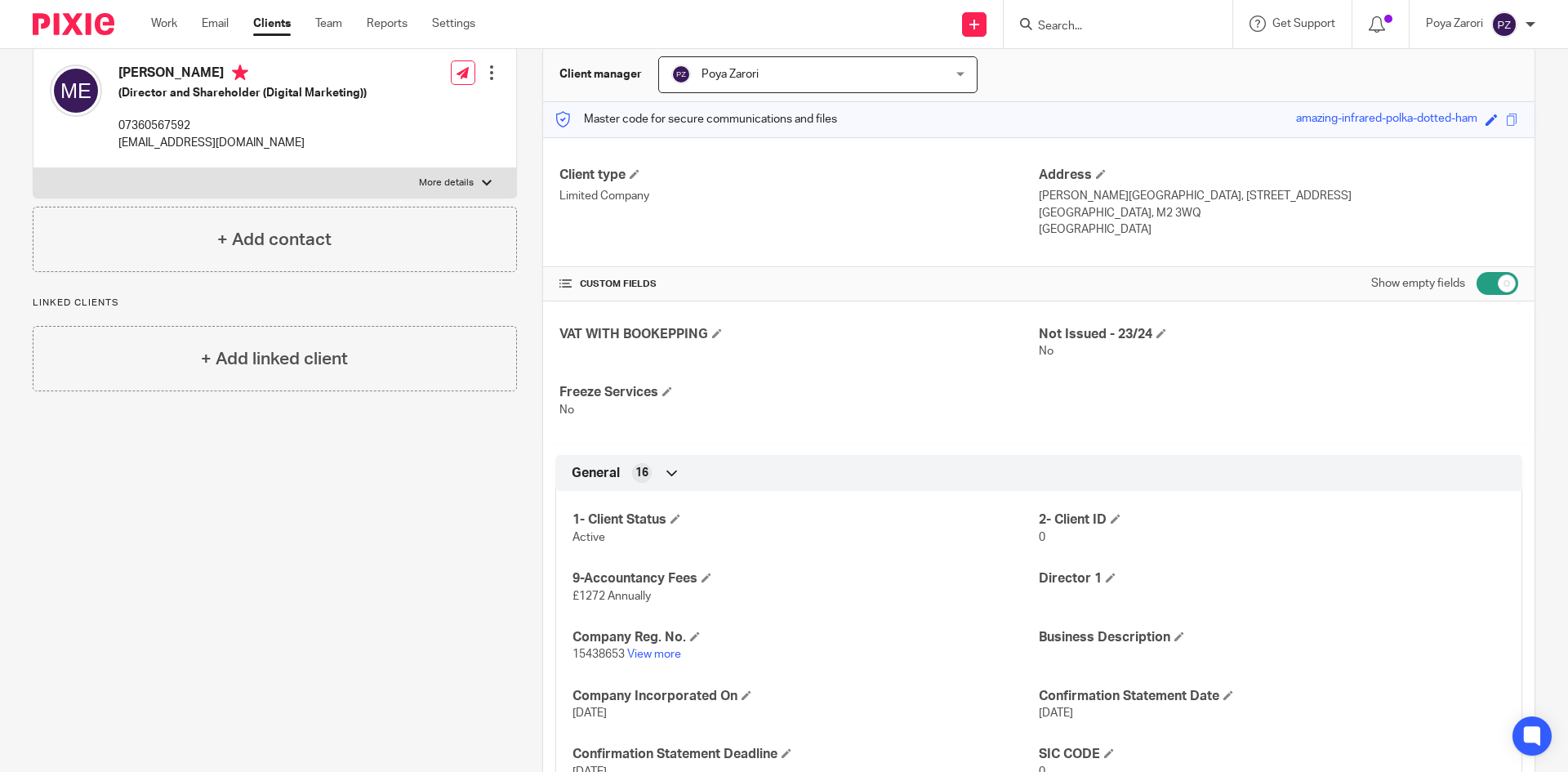
scroll to position [0, 0]
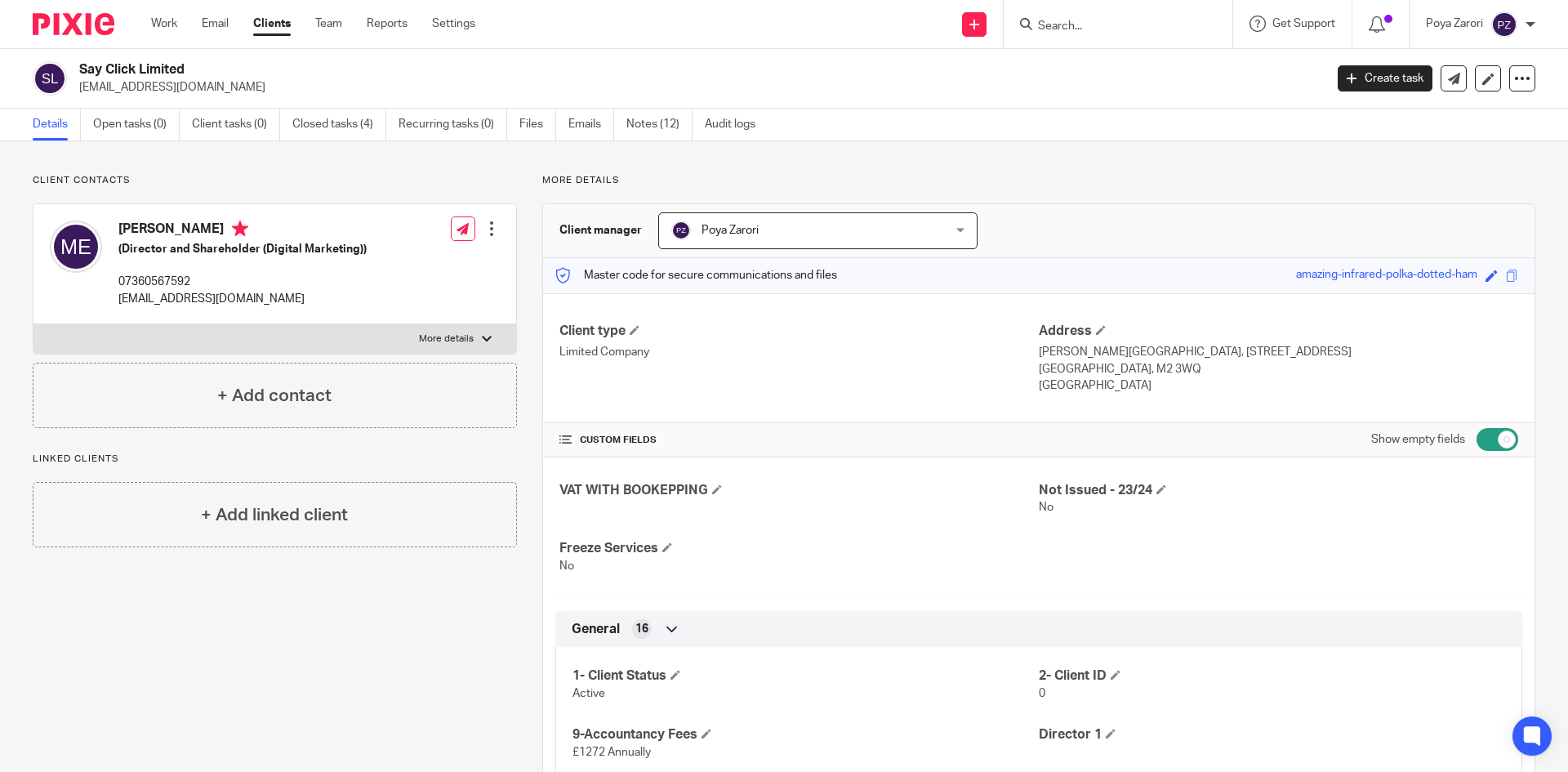
drag, startPoint x: 475, startPoint y: 331, endPoint x: 496, endPoint y: 324, distance: 22.1
click at [479, 329] on label "More details" at bounding box center [275, 339] width 483 height 30
click at [34, 325] on input "More details" at bounding box center [33, 324] width 1 height 1
checkbox input "true"
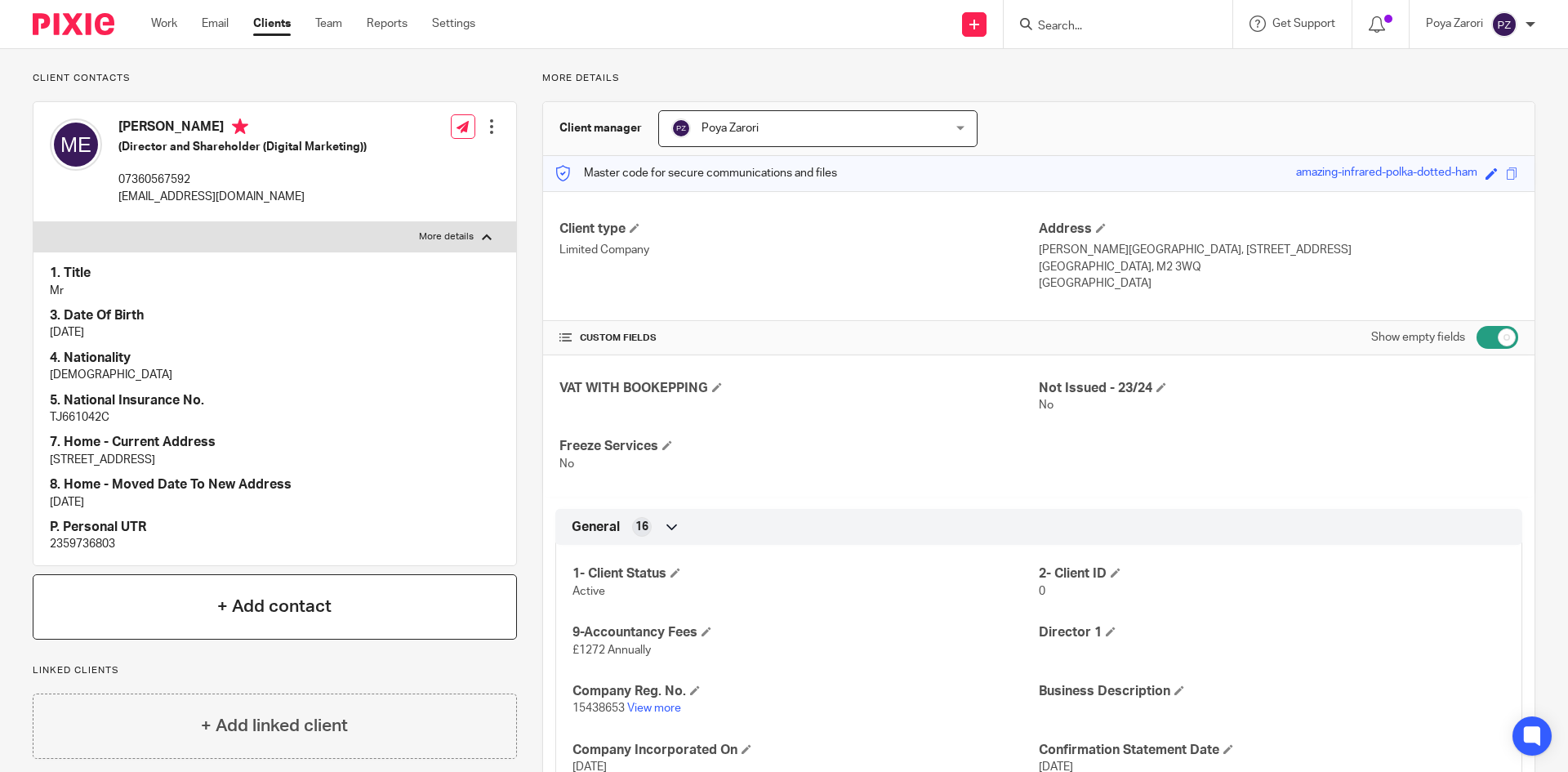
scroll to position [245, 0]
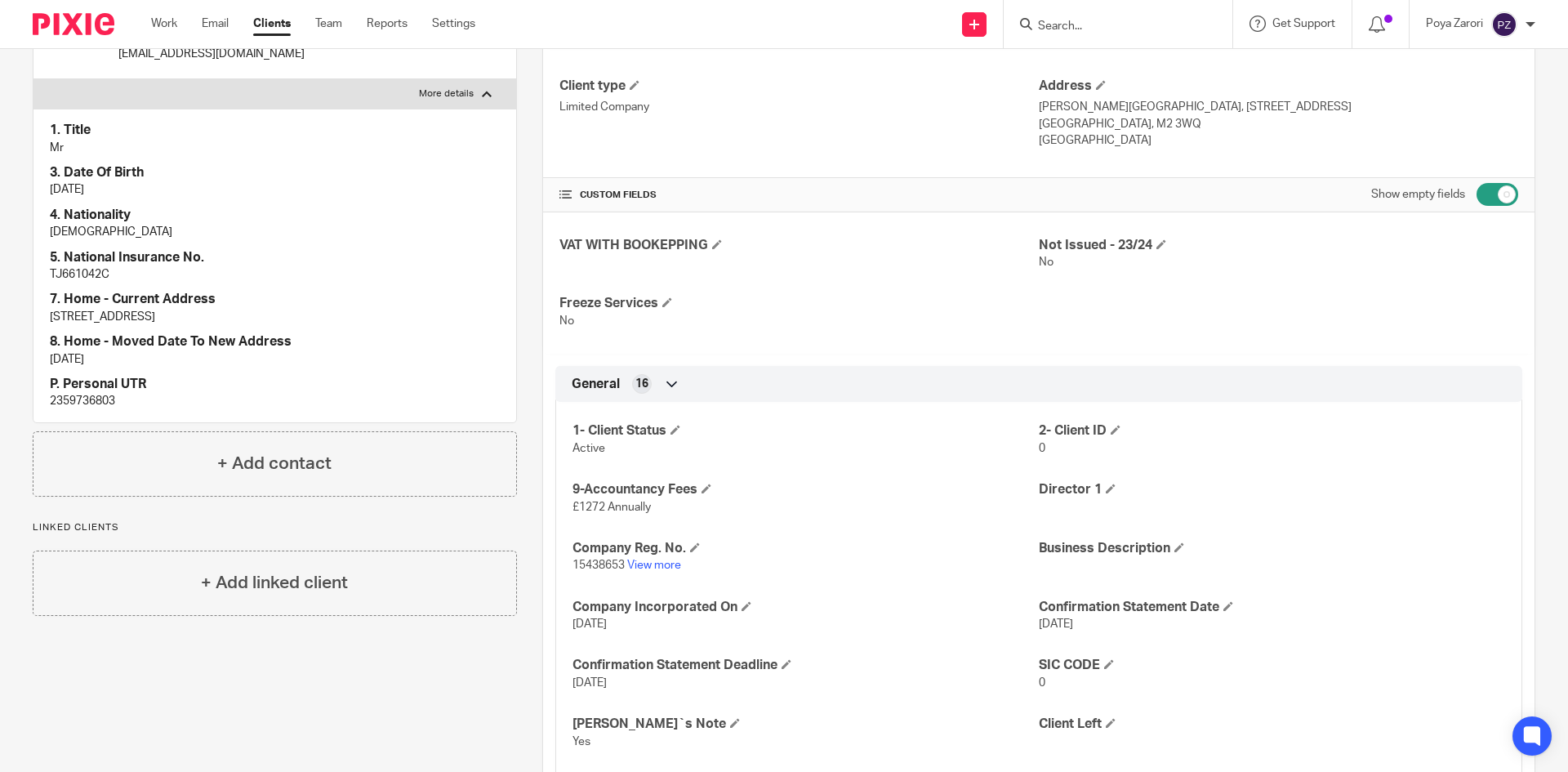
click at [62, 397] on p "2359736803" at bounding box center [274, 401] width 450 height 16
copy p "2359736803"
click at [1080, 32] on input "Search" at bounding box center [1110, 26] width 147 height 14
type input "top guys"
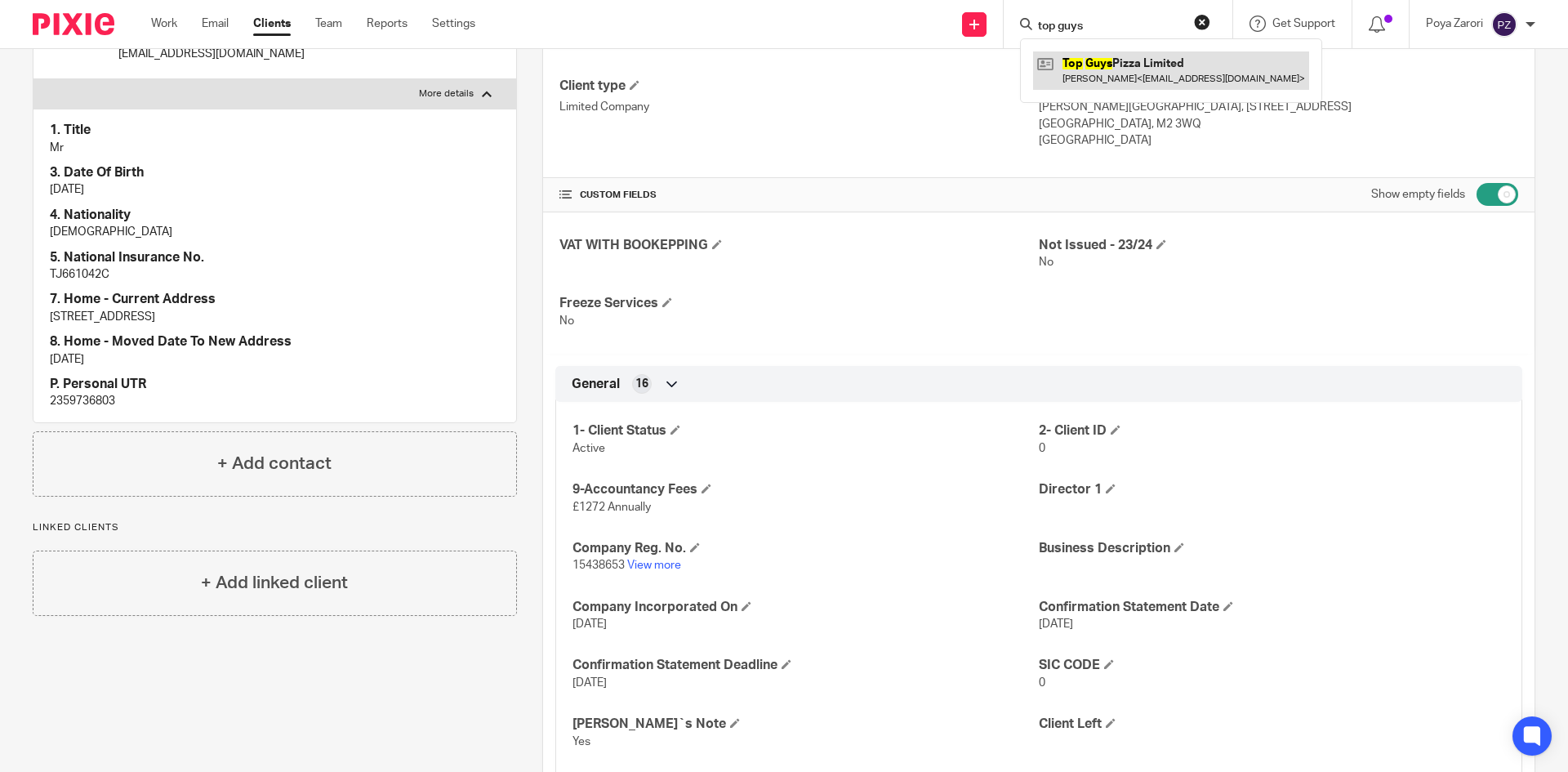
click at [1113, 61] on link at bounding box center [1172, 70] width 276 height 37
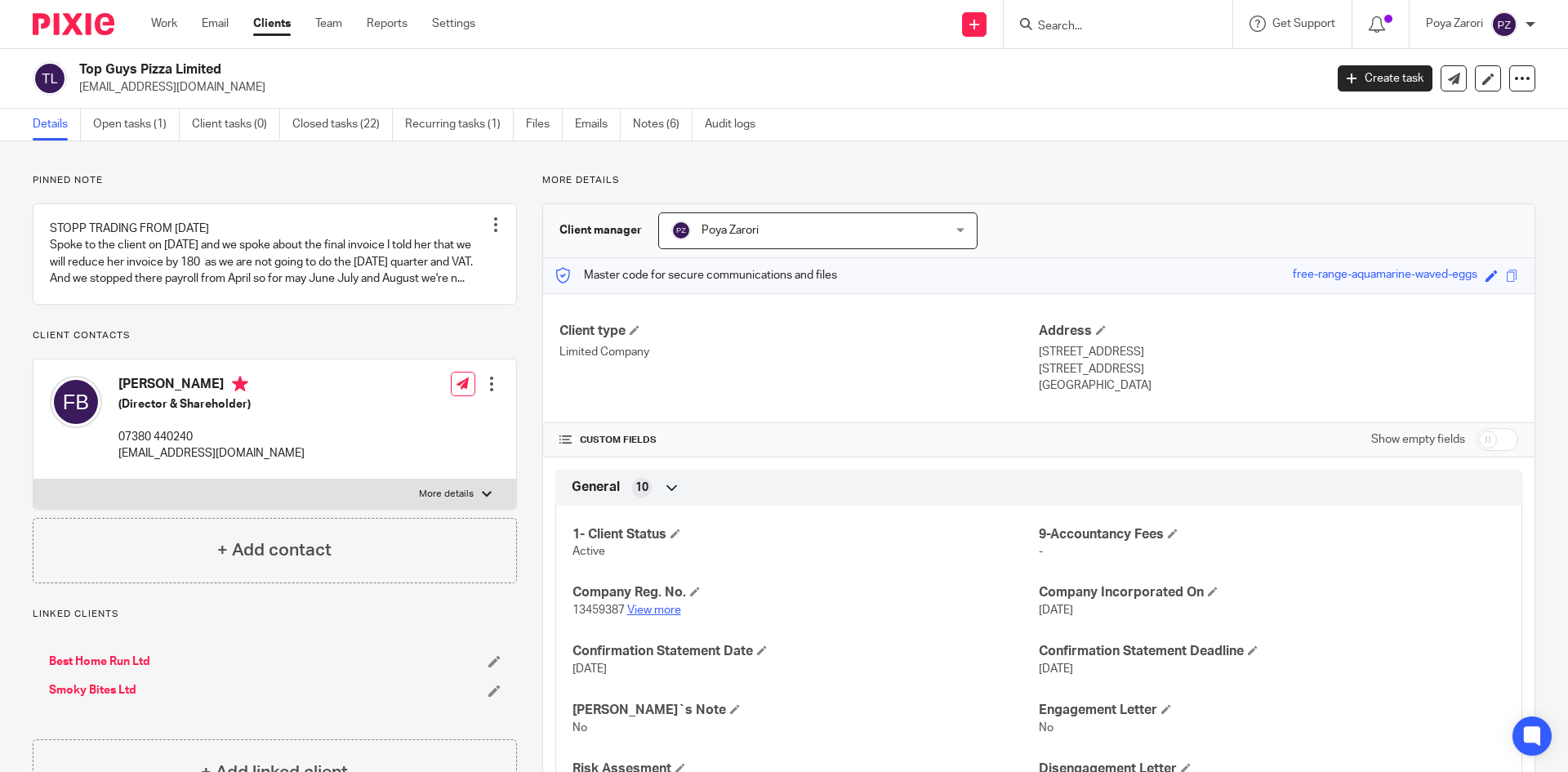
click at [666, 611] on link "View more" at bounding box center [654, 609] width 54 height 11
click at [451, 25] on link "Settings" at bounding box center [453, 23] width 43 height 16
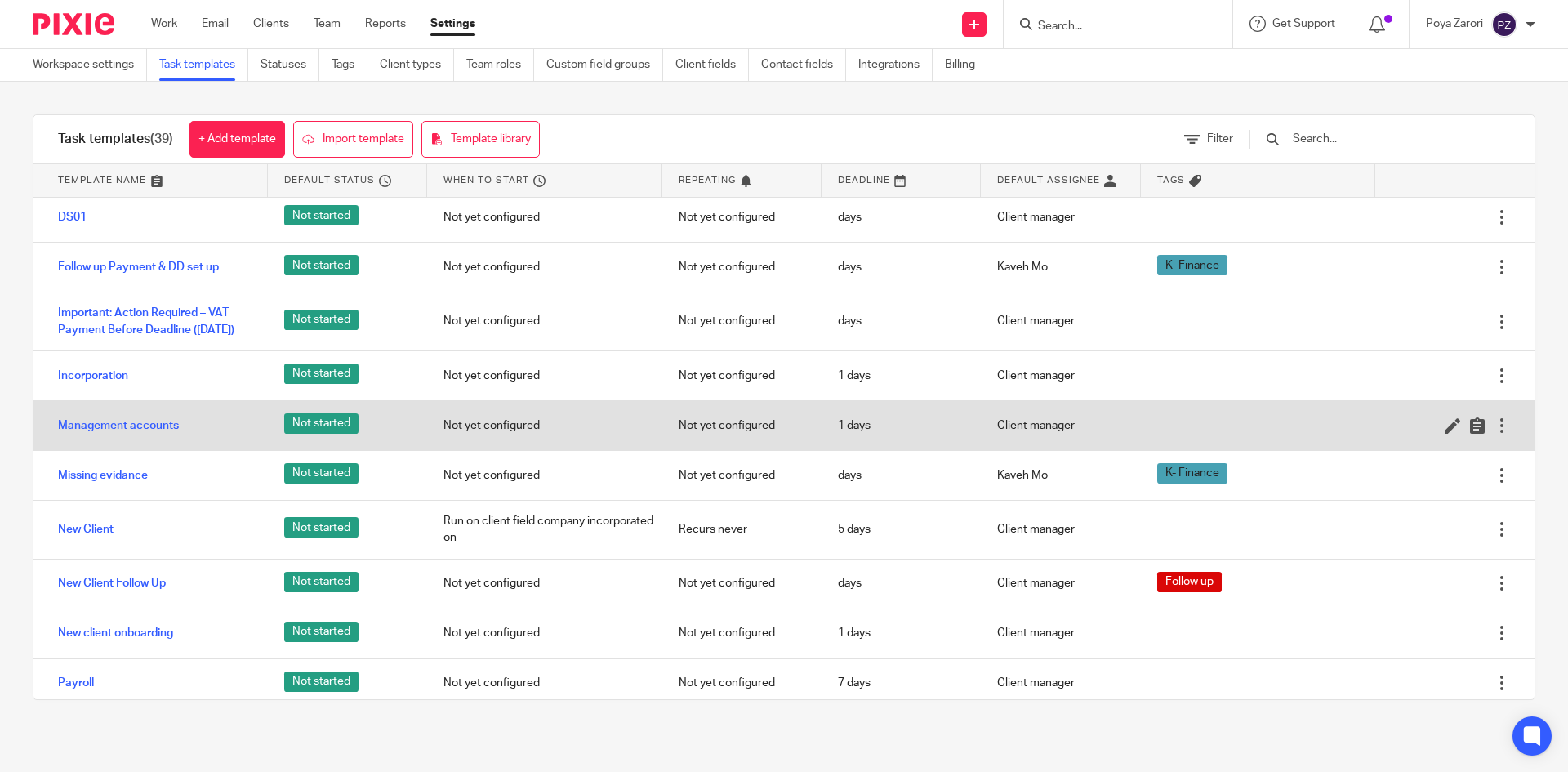
scroll to position [572, 0]
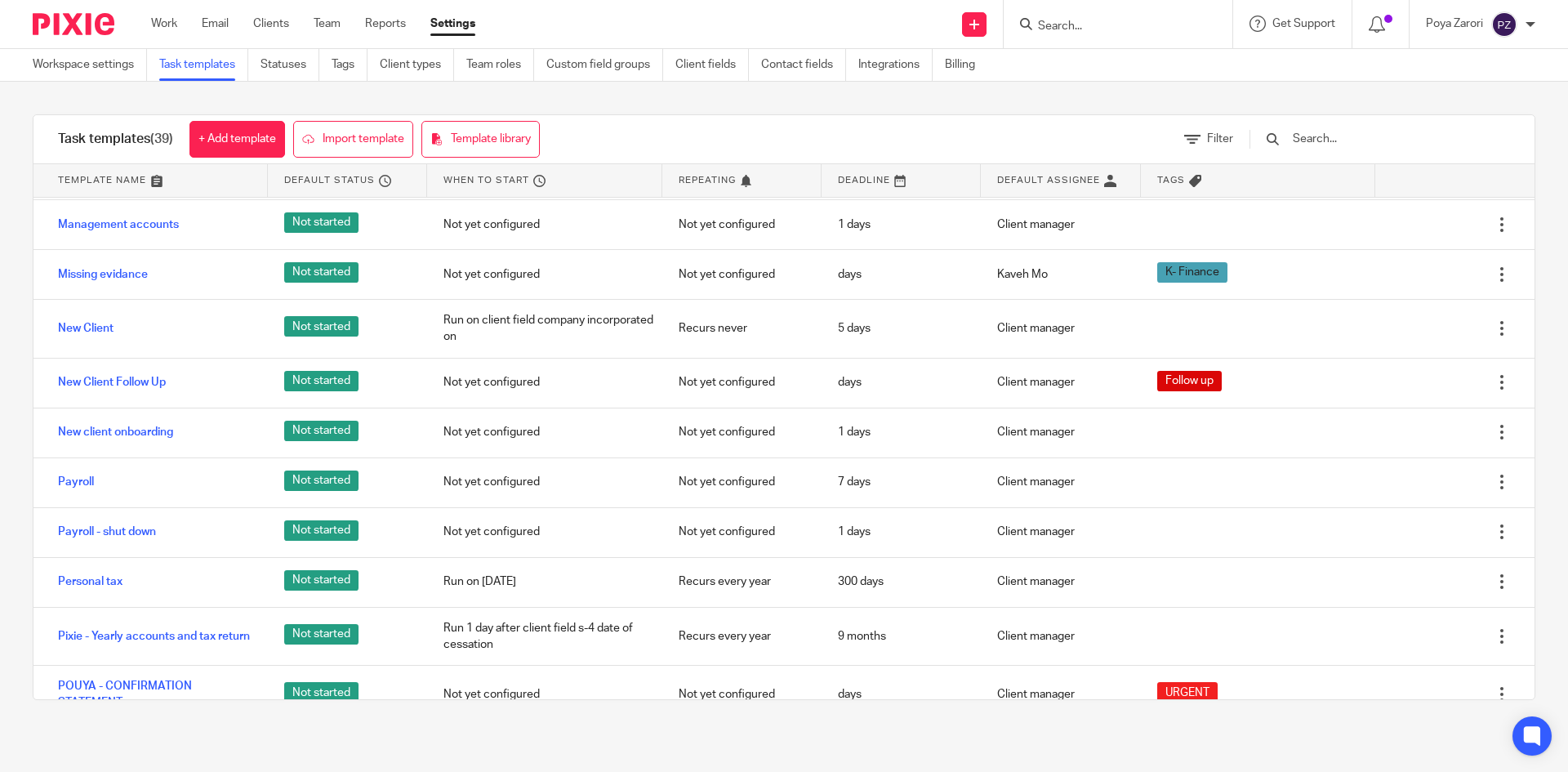
click at [1094, 25] on input "Search" at bounding box center [1110, 26] width 147 height 14
type input "pw"
click at [1115, 92] on div "Pw Lounge Ltd [PERSON_NAME] < pw [EMAIL_ADDRESS][DOMAIN_NAME] >" at bounding box center [1177, 69] width 315 height 64
click at [1123, 73] on link at bounding box center [1177, 70] width 289 height 37
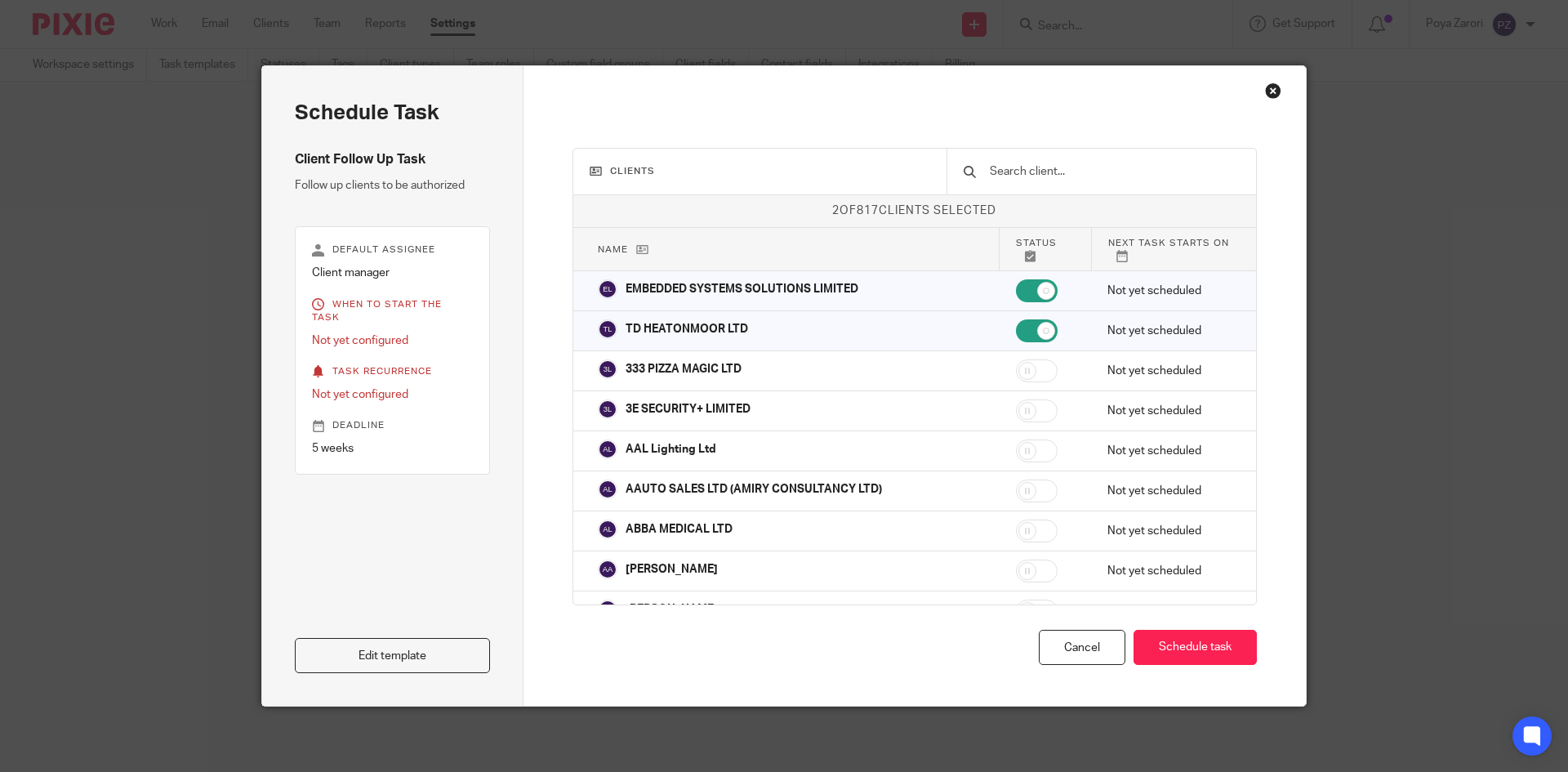
click at [399, 630] on div "Edit template" at bounding box center [392, 574] width 195 height 198
click at [407, 646] on link "Edit template" at bounding box center [392, 655] width 195 height 35
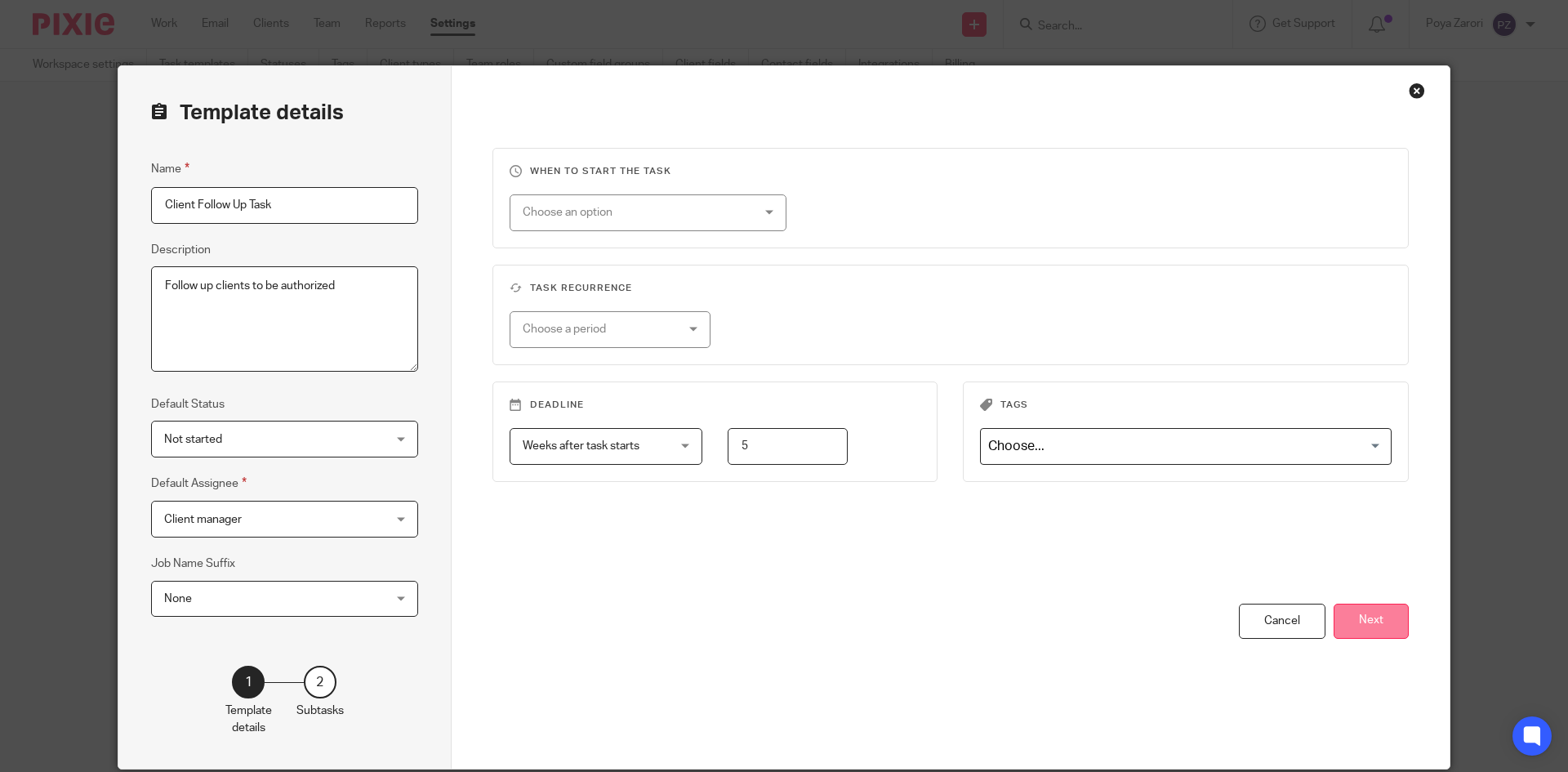
click at [1377, 621] on button "Next" at bounding box center [1371, 620] width 75 height 35
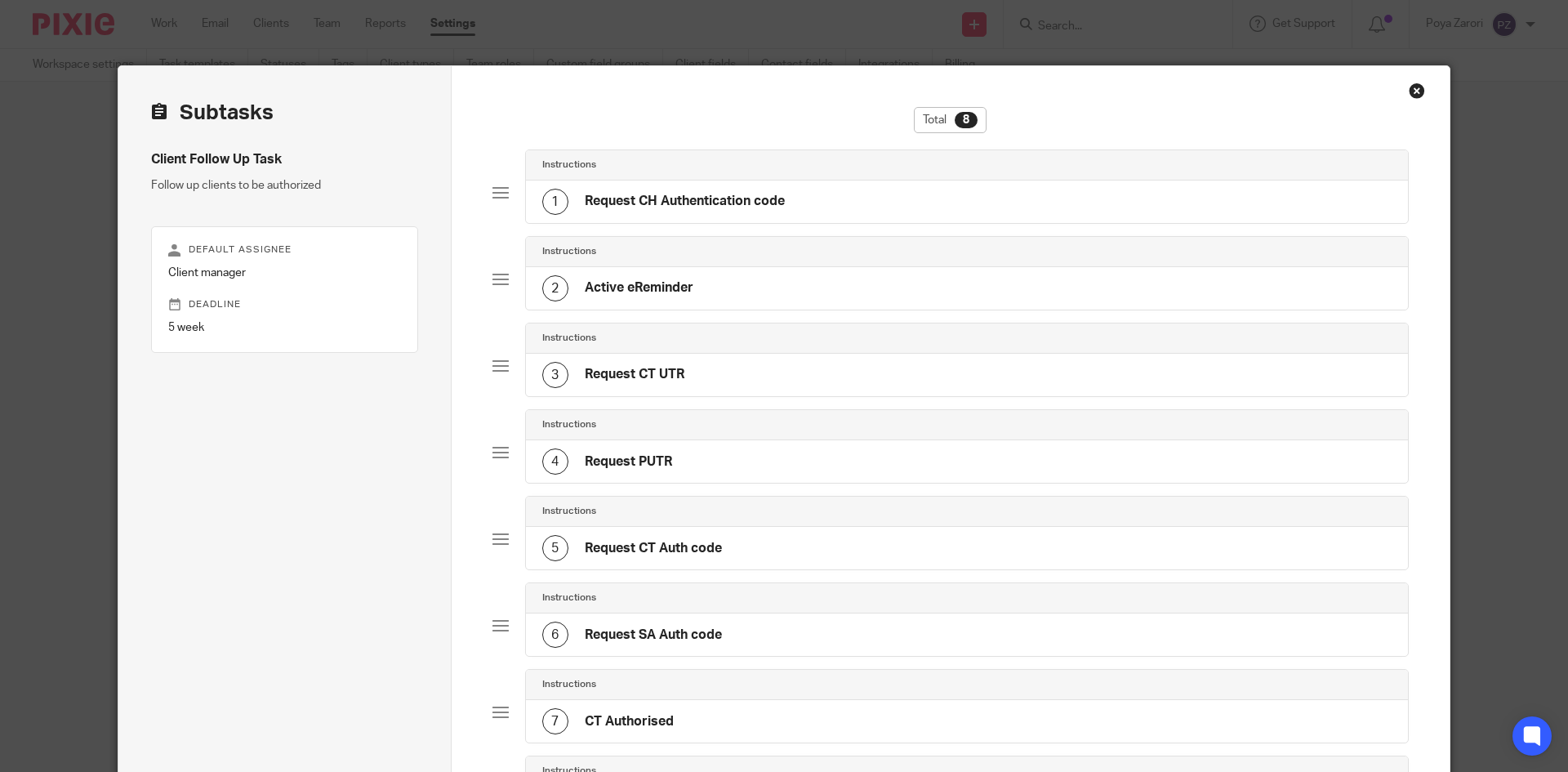
click at [1410, 88] on div "Close this dialog window" at bounding box center [1416, 90] width 16 height 16
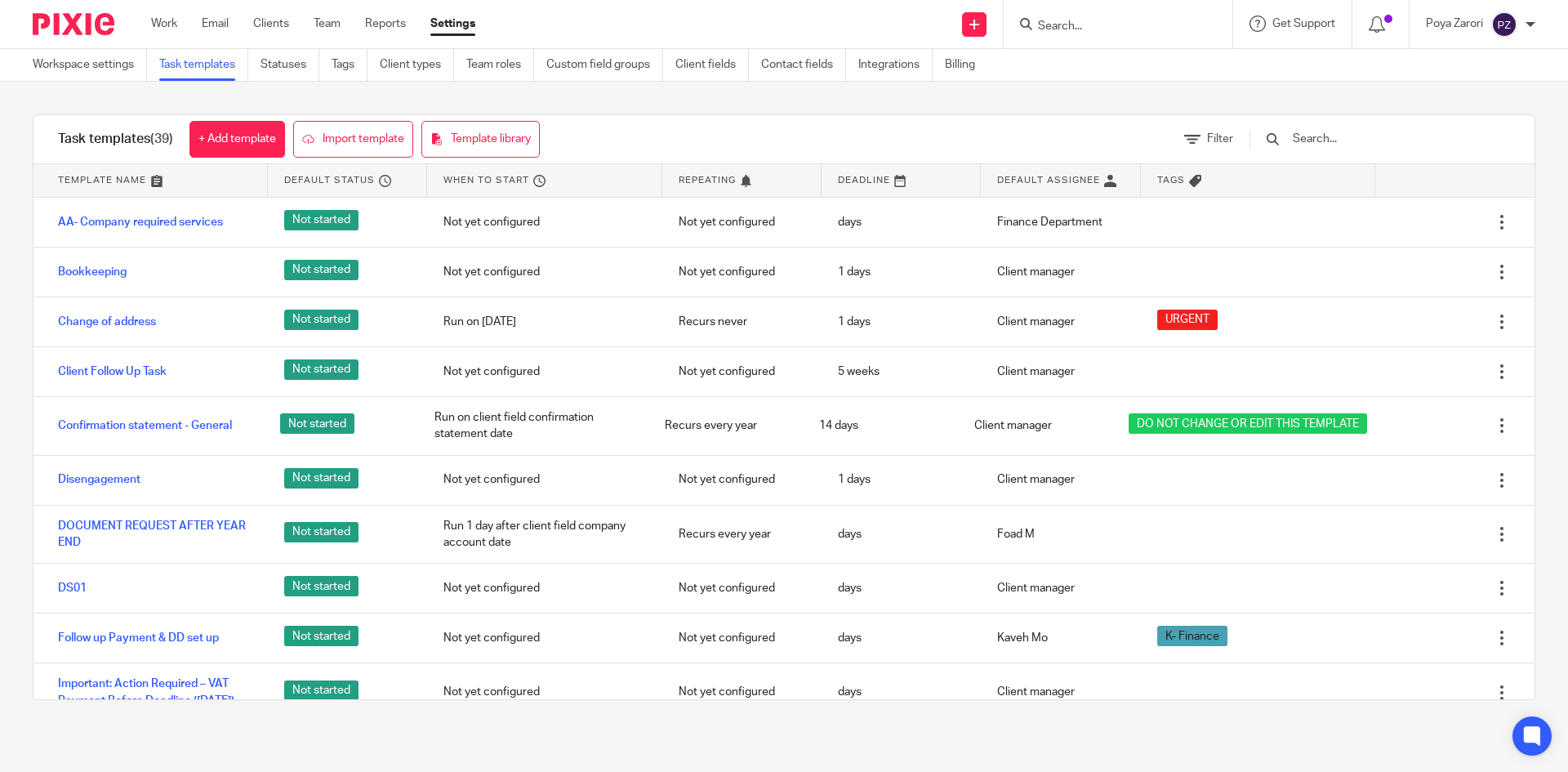
click at [1125, 27] on input "Search" at bounding box center [1110, 26] width 147 height 14
click at [1089, 32] on input "Search" at bounding box center [1110, 26] width 147 height 14
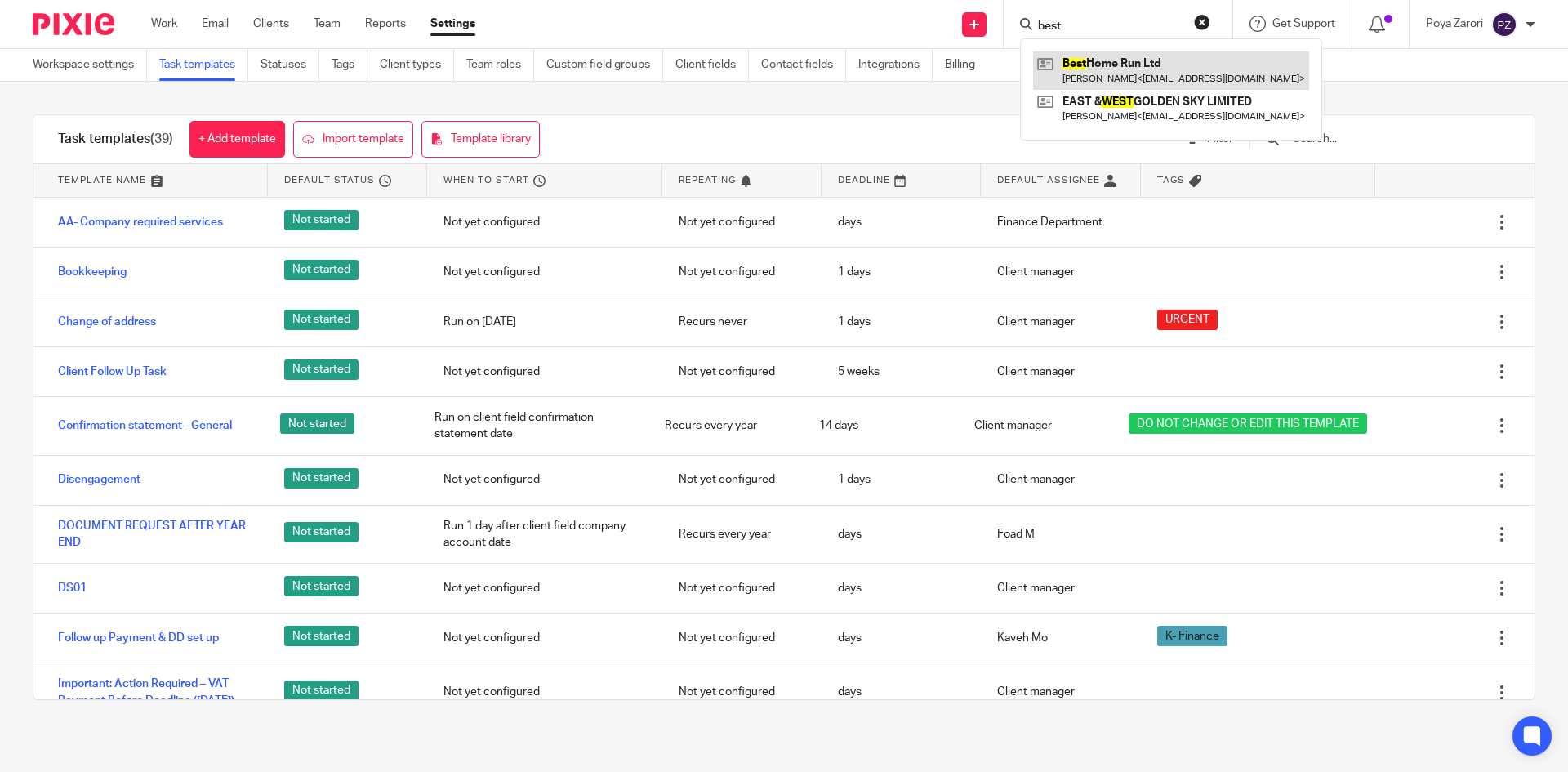
type input "best"
click at [1100, 58] on link at bounding box center [1172, 70] width 276 height 37
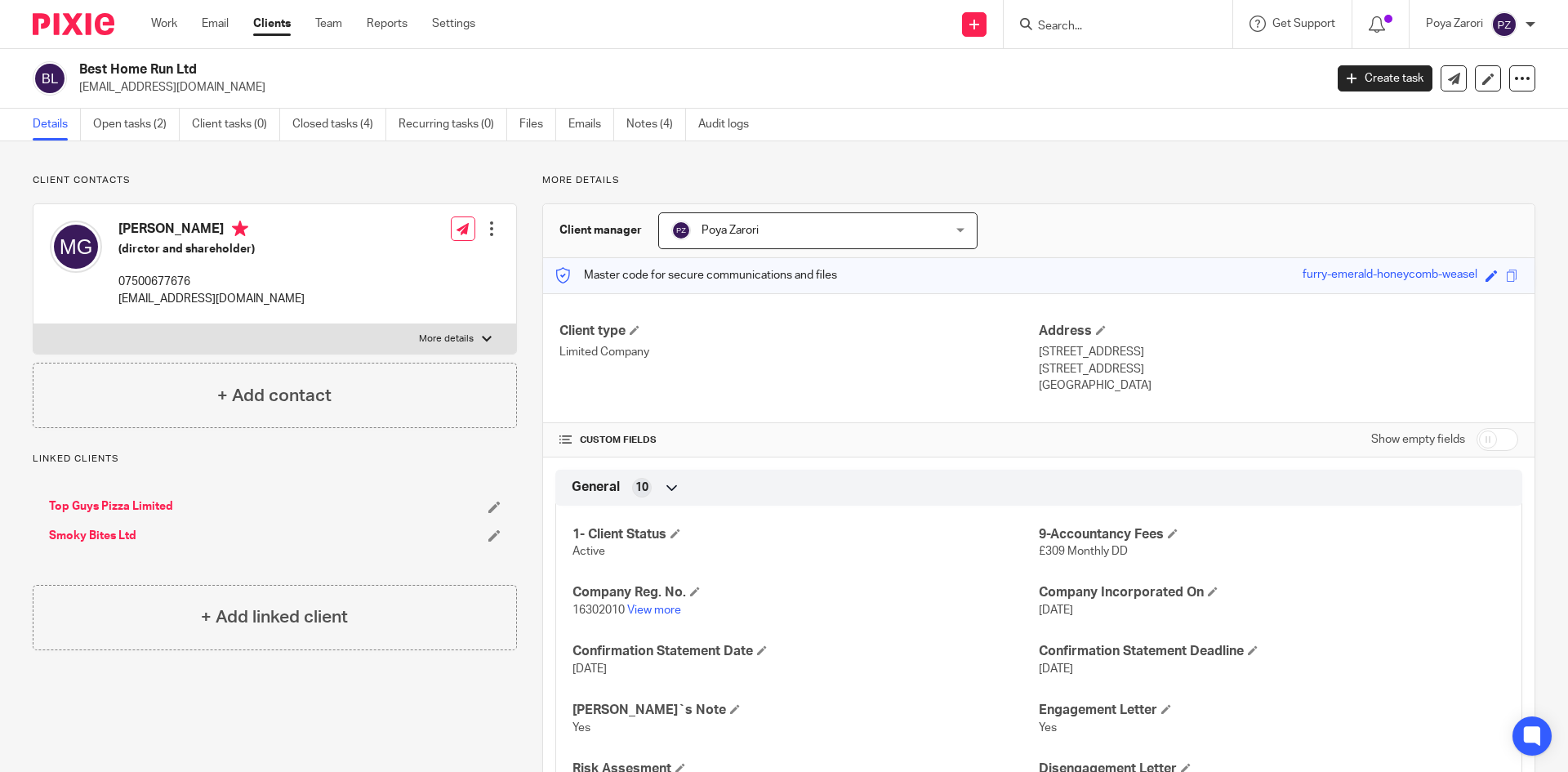
click at [1075, 30] on input "Search" at bounding box center [1110, 26] width 147 height 14
click at [1063, 27] on input "Search" at bounding box center [1110, 26] width 147 height 14
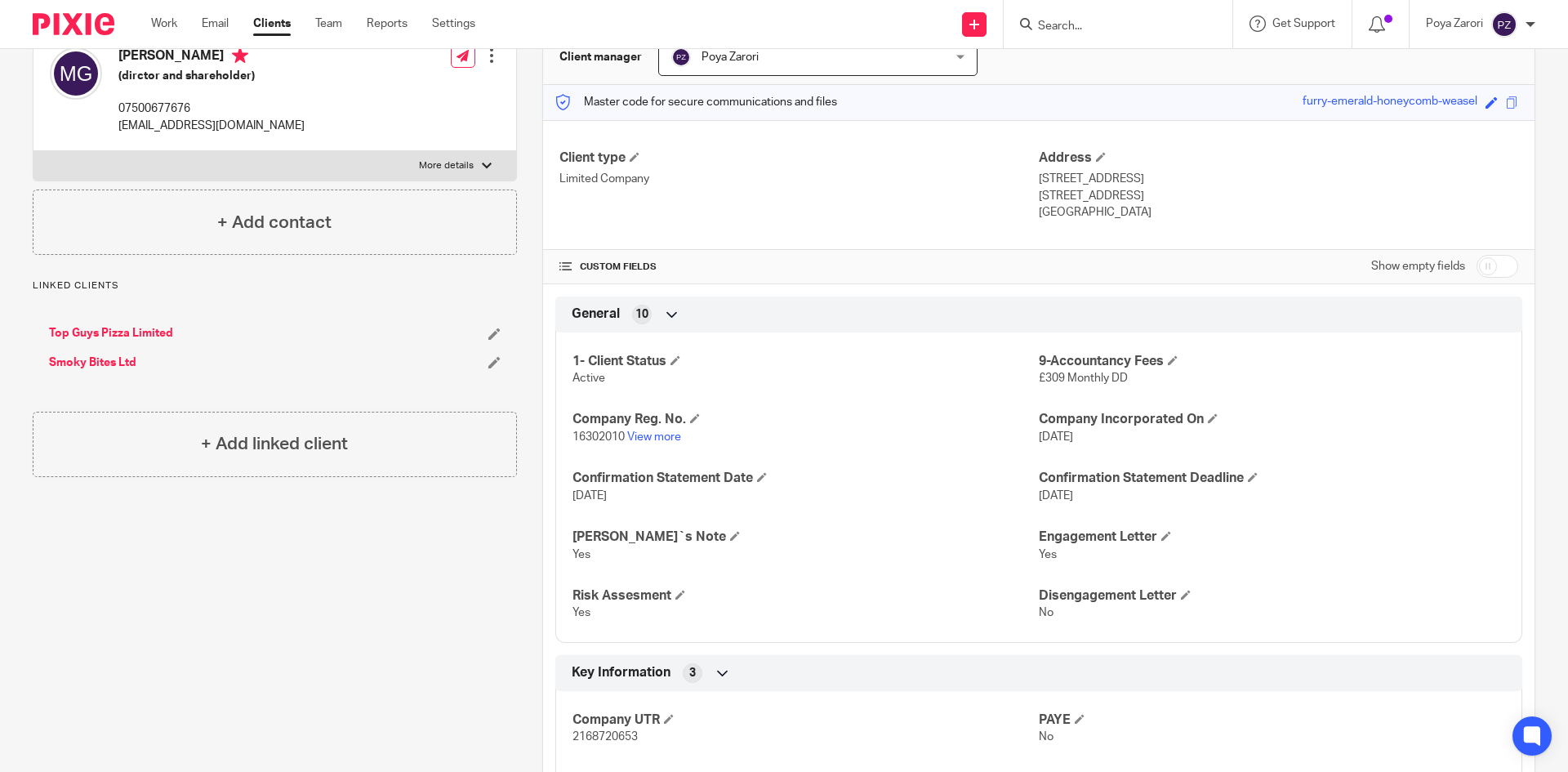
scroll to position [164, 0]
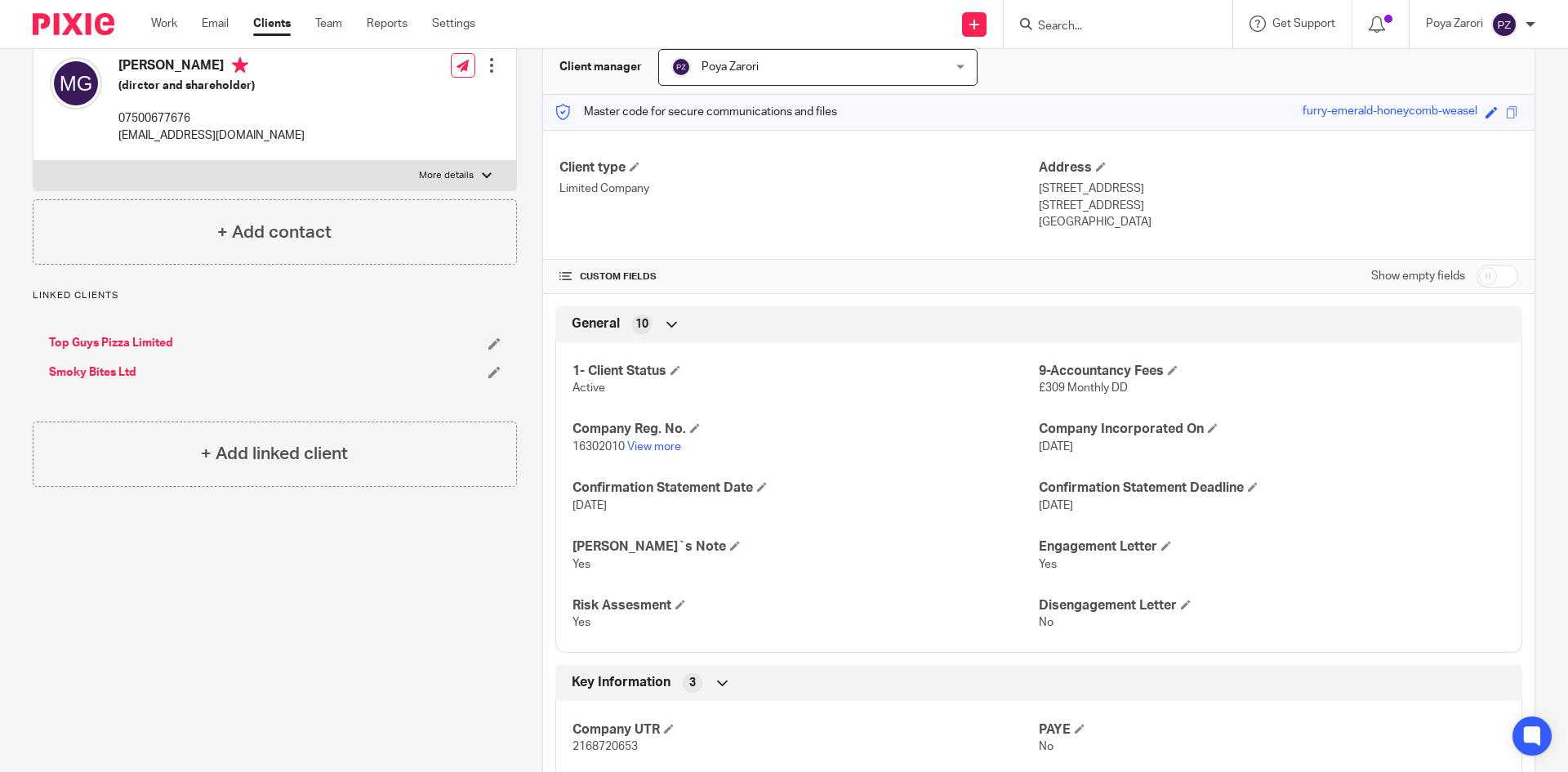
click at [1493, 283] on input "checkbox" at bounding box center [1497, 275] width 42 height 23
checkbox input "true"
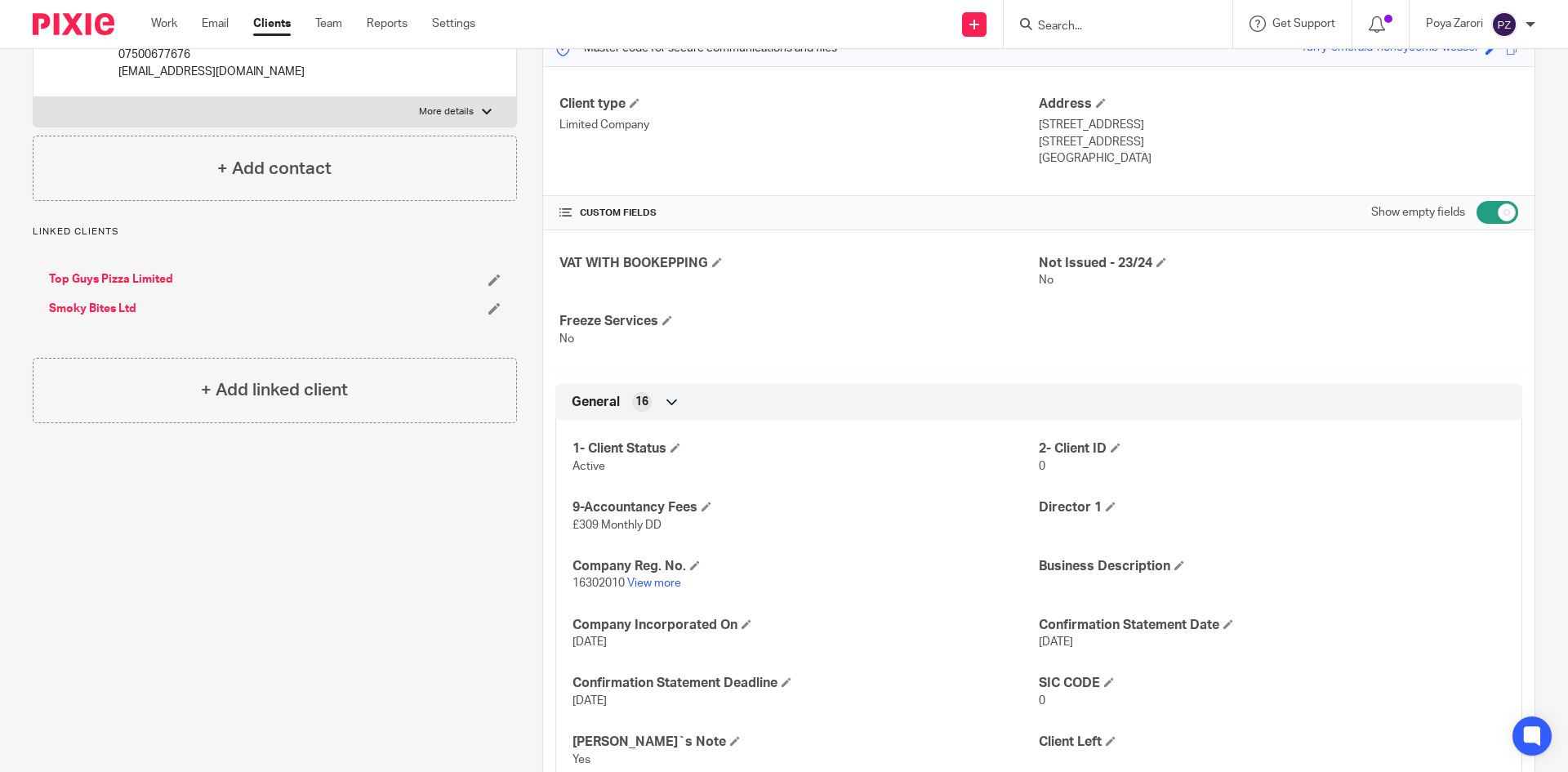
scroll to position [0, 0]
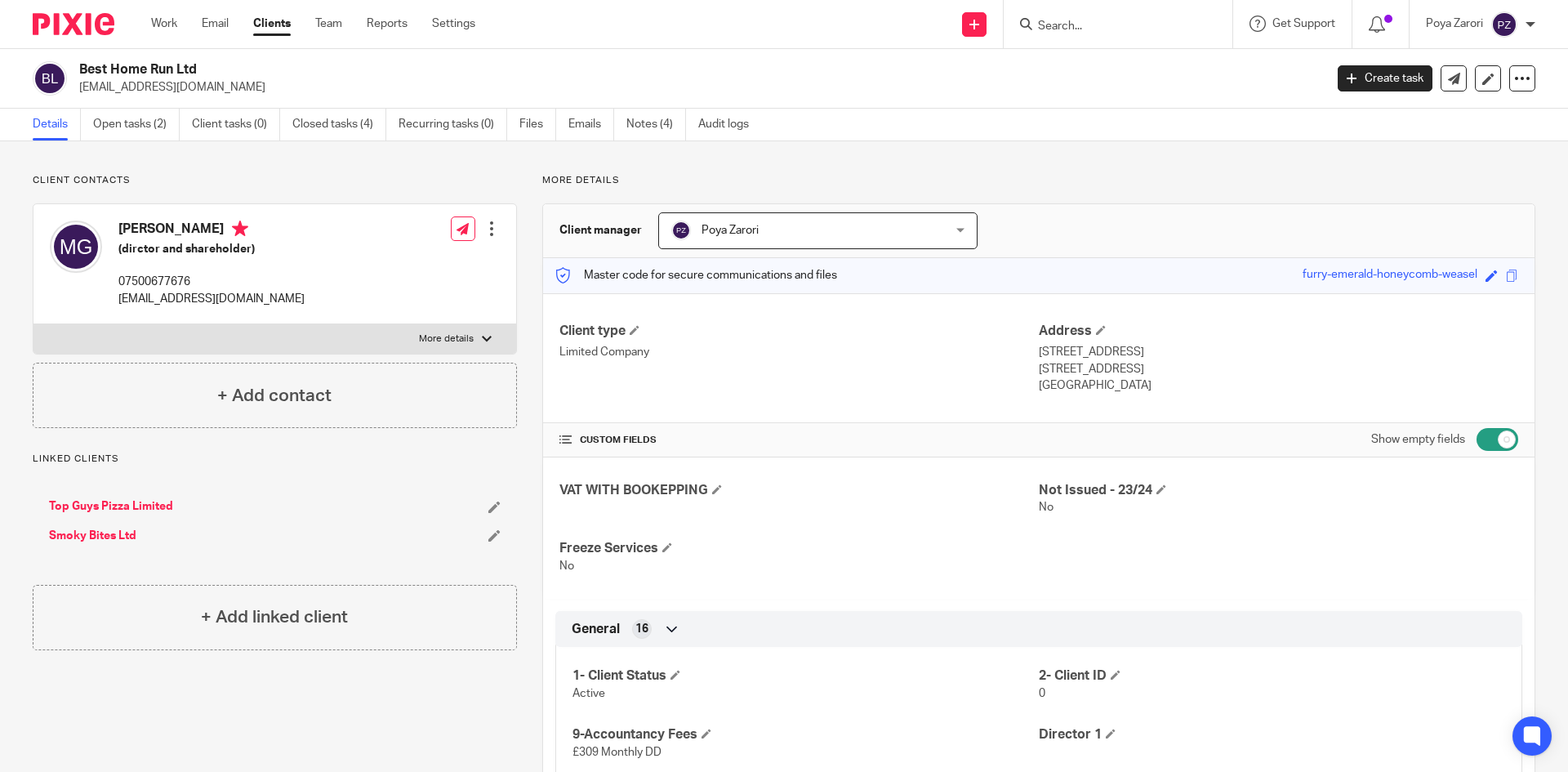
drag, startPoint x: 1103, startPoint y: 370, endPoint x: 1056, endPoint y: 370, distance: 47.0
click at [1056, 370] on p "Bury, BL9 9AX" at bounding box center [1278, 369] width 479 height 16
copy p "BL9 9AX"
click at [152, 67] on h2 "Best Home Run Ltd" at bounding box center [573, 69] width 988 height 17
click at [151, 67] on h2 "Best Home Run Ltd" at bounding box center [573, 69] width 988 height 17
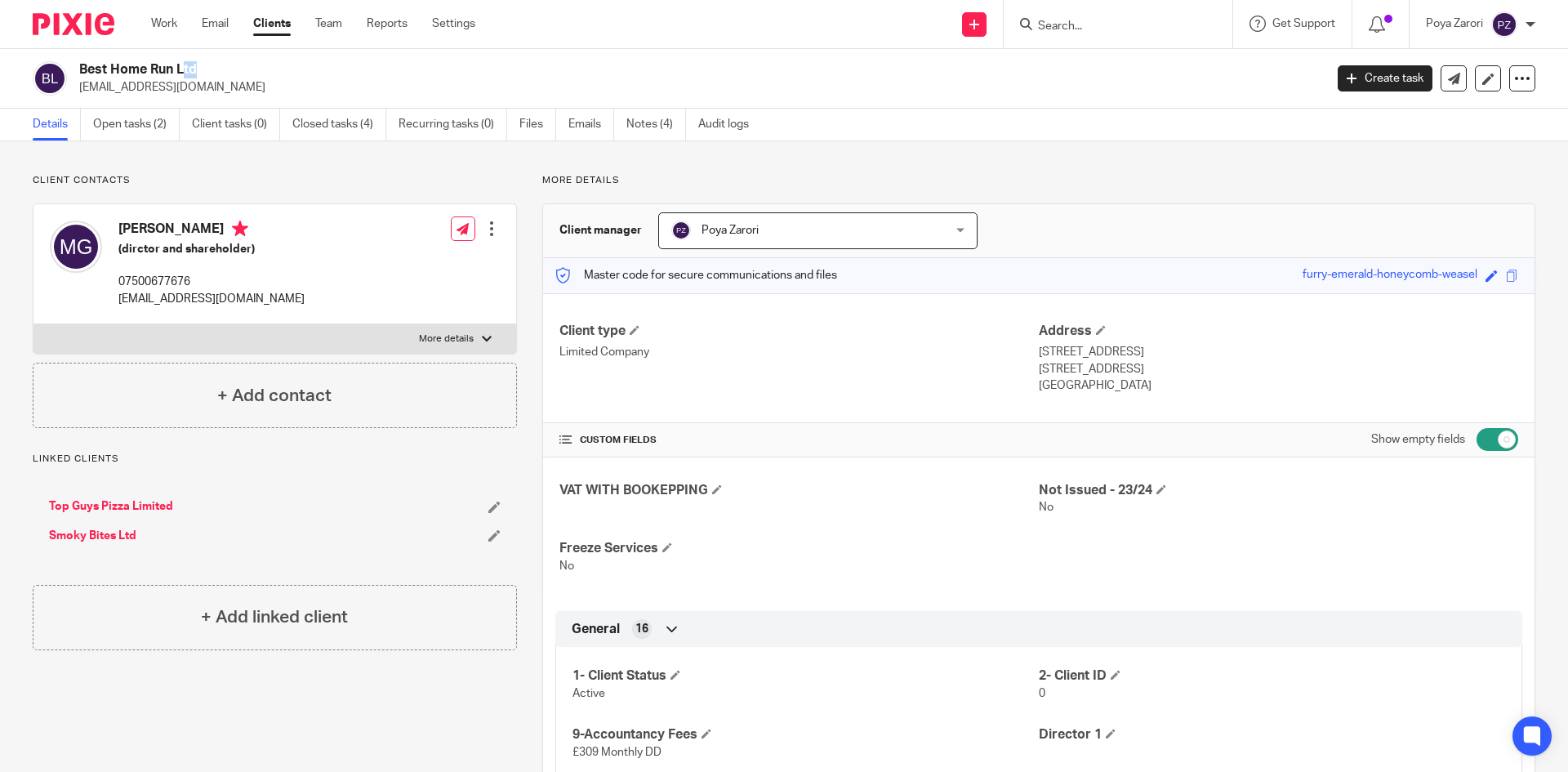
click at [150, 67] on h2 "Best Home Run Ltd" at bounding box center [573, 69] width 988 height 17
copy div "Best Home Run Ltd"
click at [465, 343] on p "More details" at bounding box center [446, 338] width 55 height 13
click at [34, 325] on input "More details" at bounding box center [33, 324] width 1 height 1
checkbox input "true"
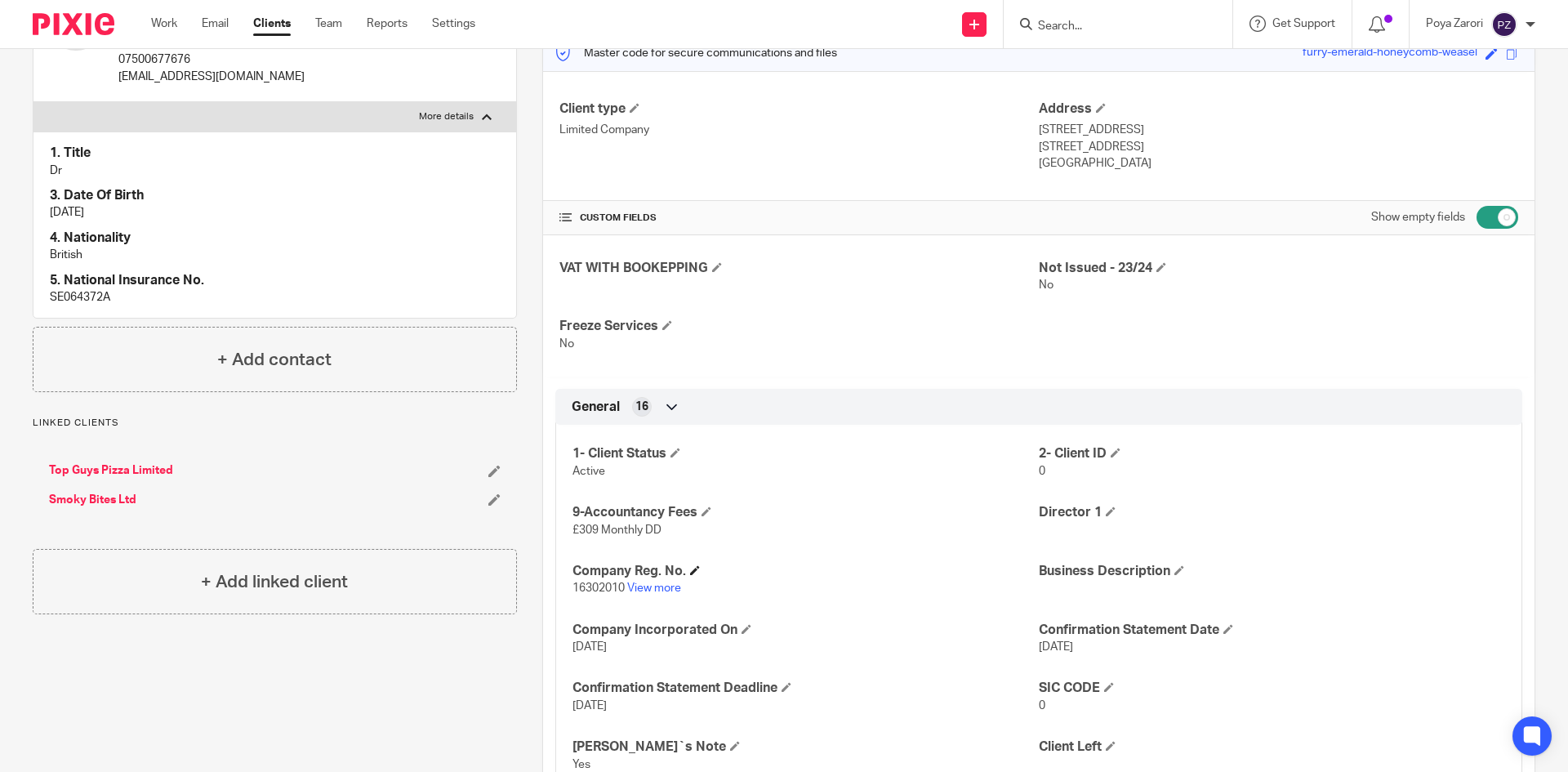
scroll to position [245, 0]
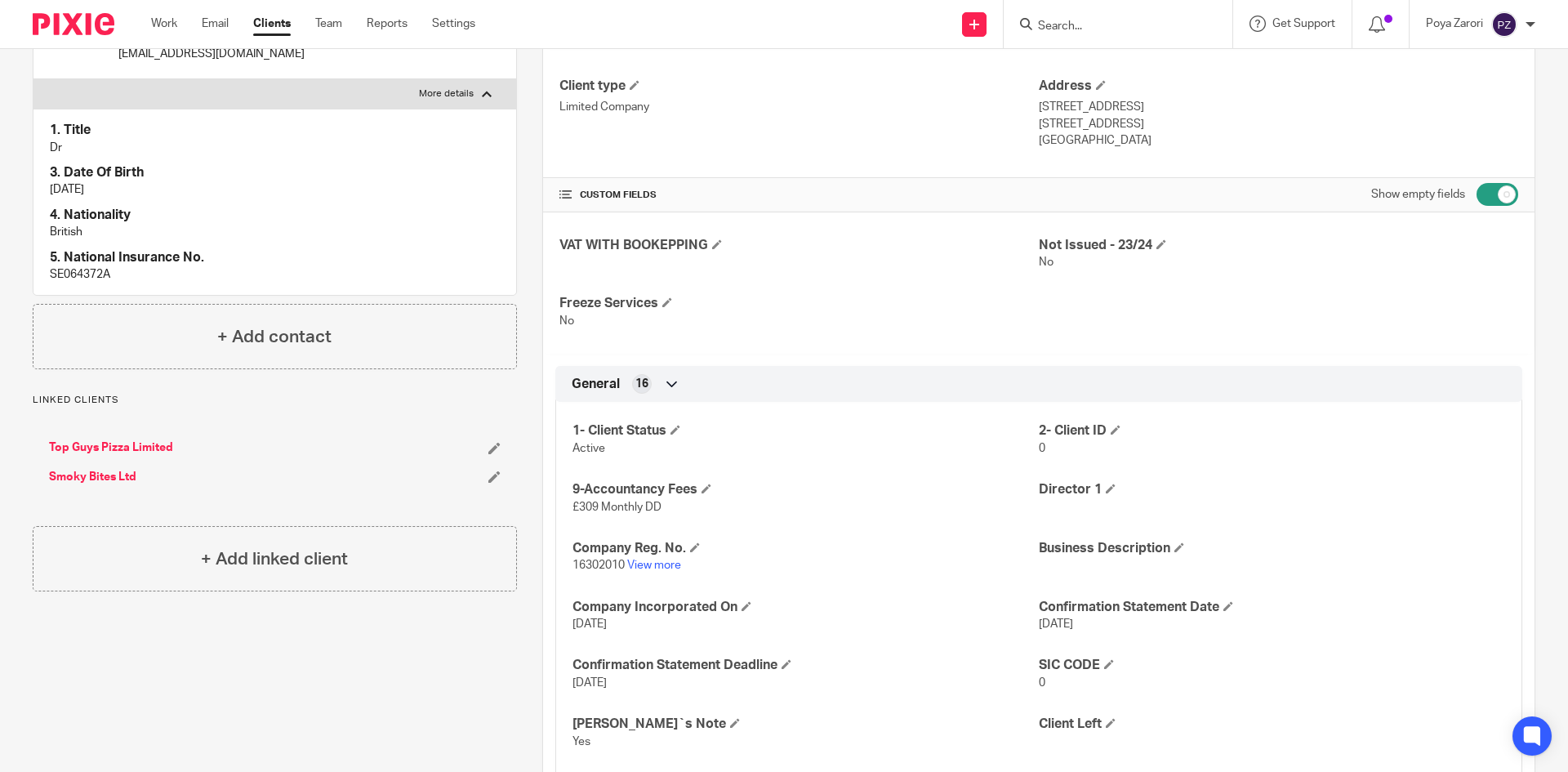
click at [591, 563] on span "16302010" at bounding box center [599, 564] width 53 height 11
copy p "16302010"
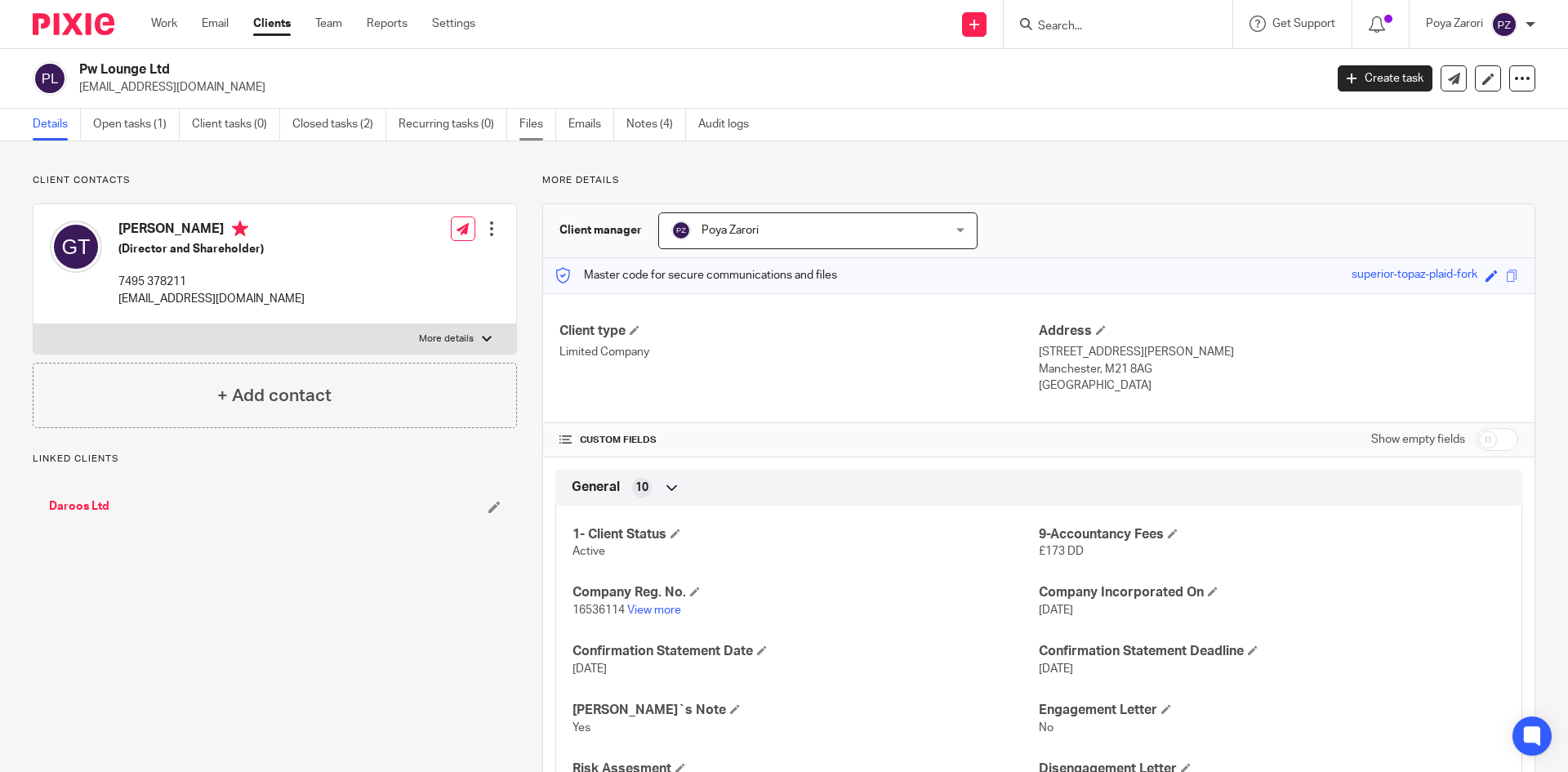
click at [532, 123] on link "Files" at bounding box center [537, 125] width 36 height 32
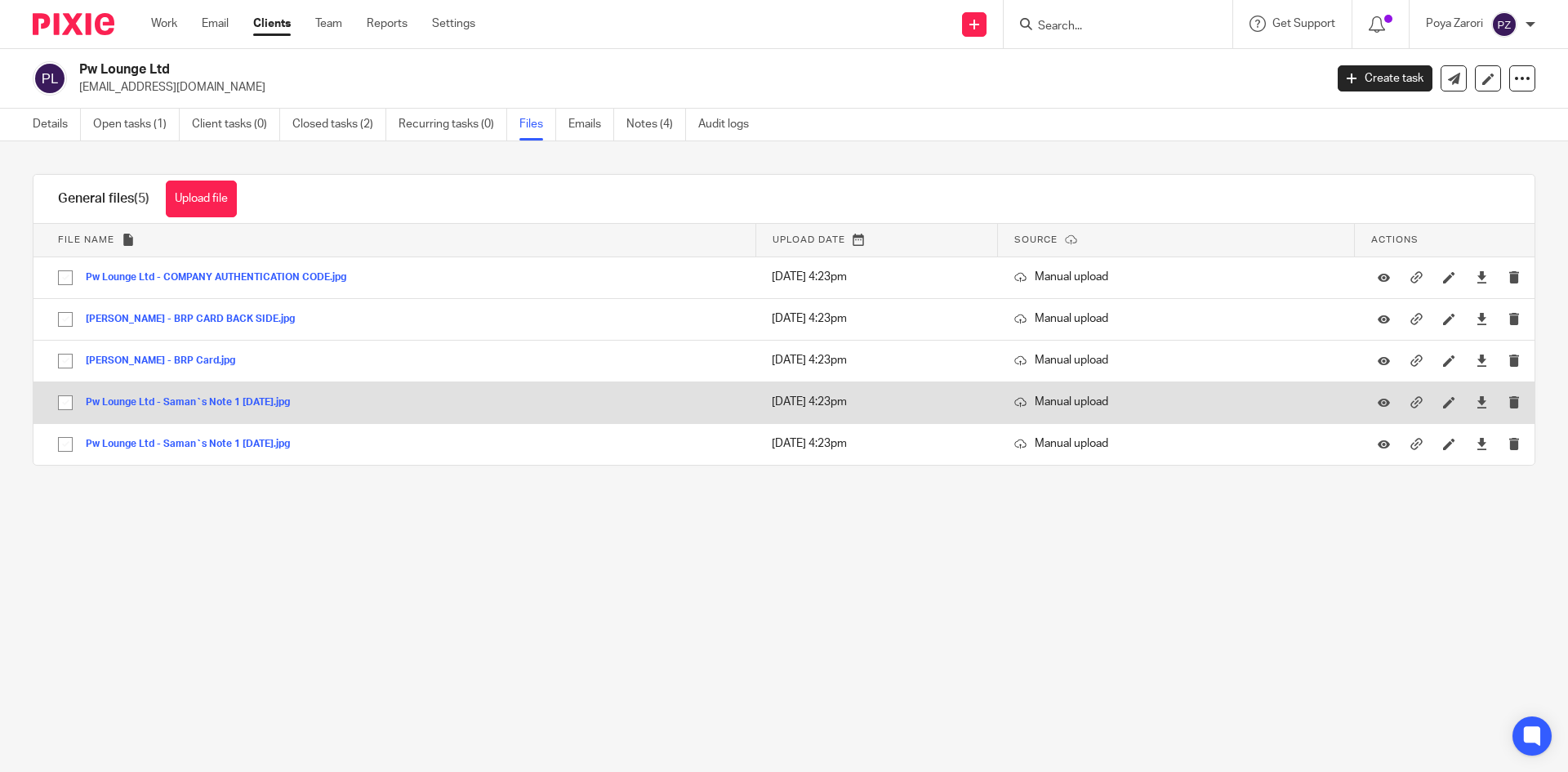
drag, startPoint x: 234, startPoint y: 400, endPoint x: 169, endPoint y: 402, distance: 65.0
click at [169, 402] on button "Pw Lounge Ltd - Saman`s Note 1 [DATE].jpg" at bounding box center [193, 403] width 216 height 11
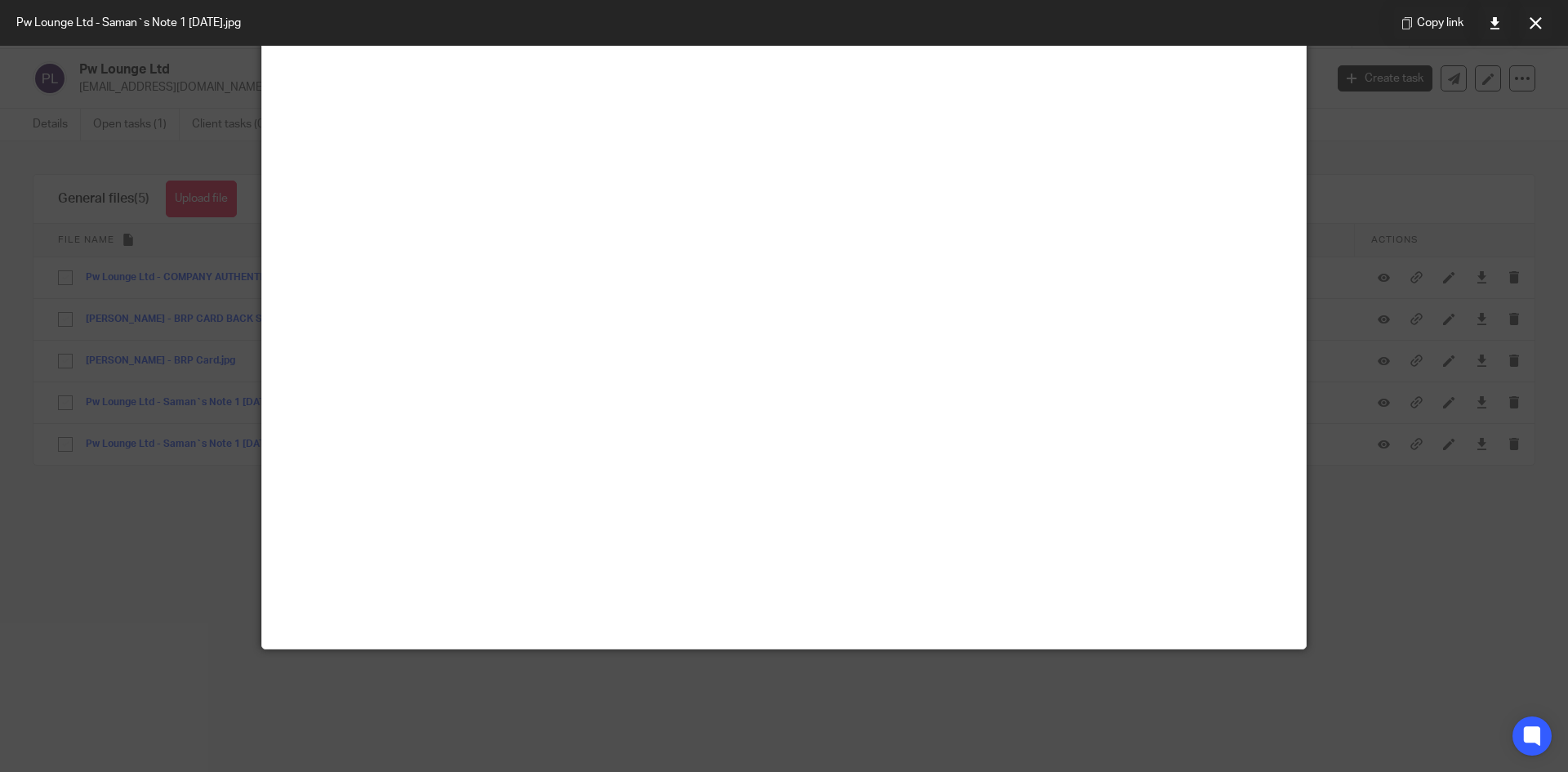
scroll to position [572, 0]
click at [1538, 14] on button at bounding box center [1535, 23] width 33 height 33
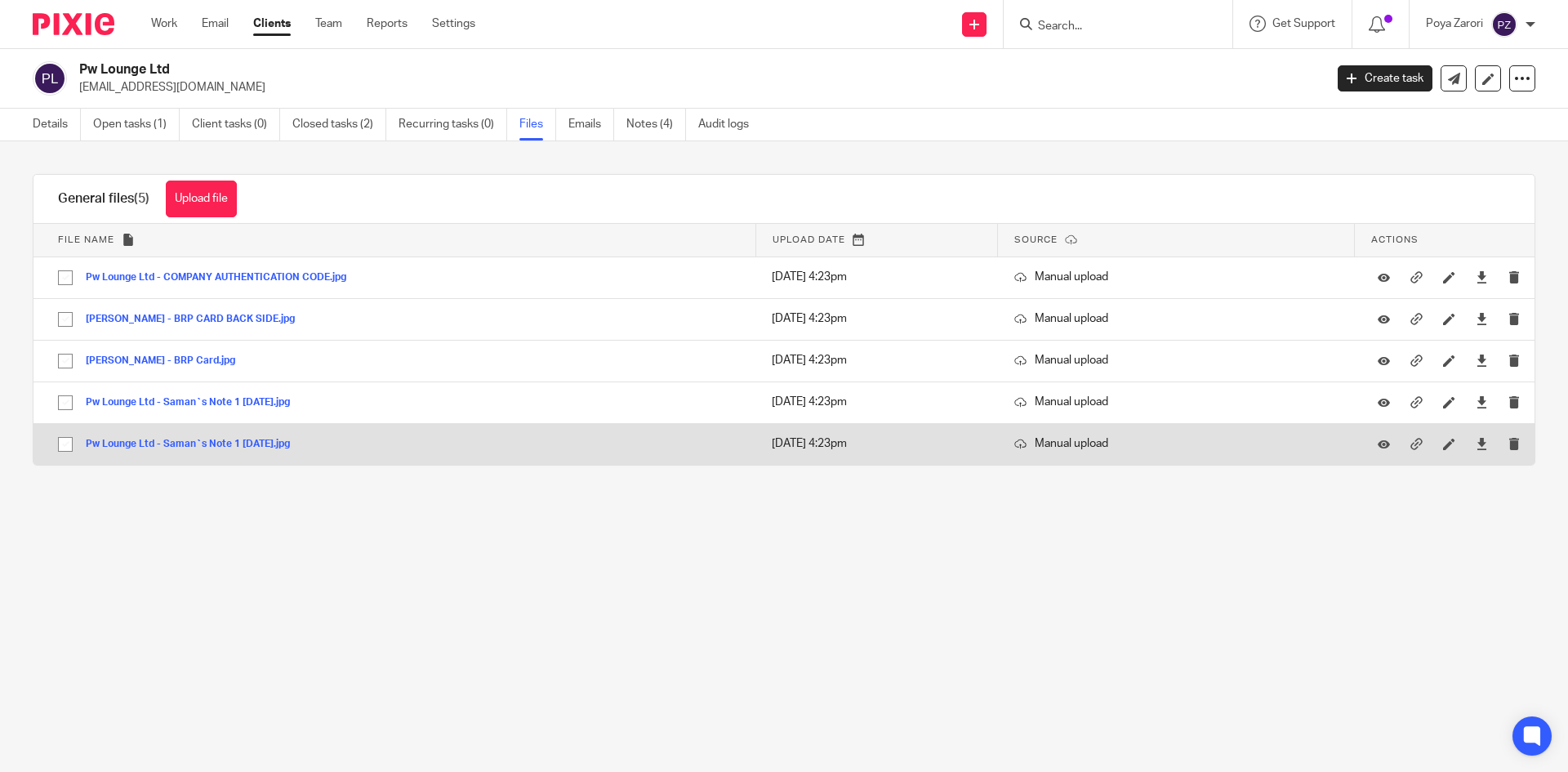
click at [150, 442] on button "Pw Lounge Ltd - Saman`s Note 1 [DATE].jpg" at bounding box center [193, 444] width 216 height 11
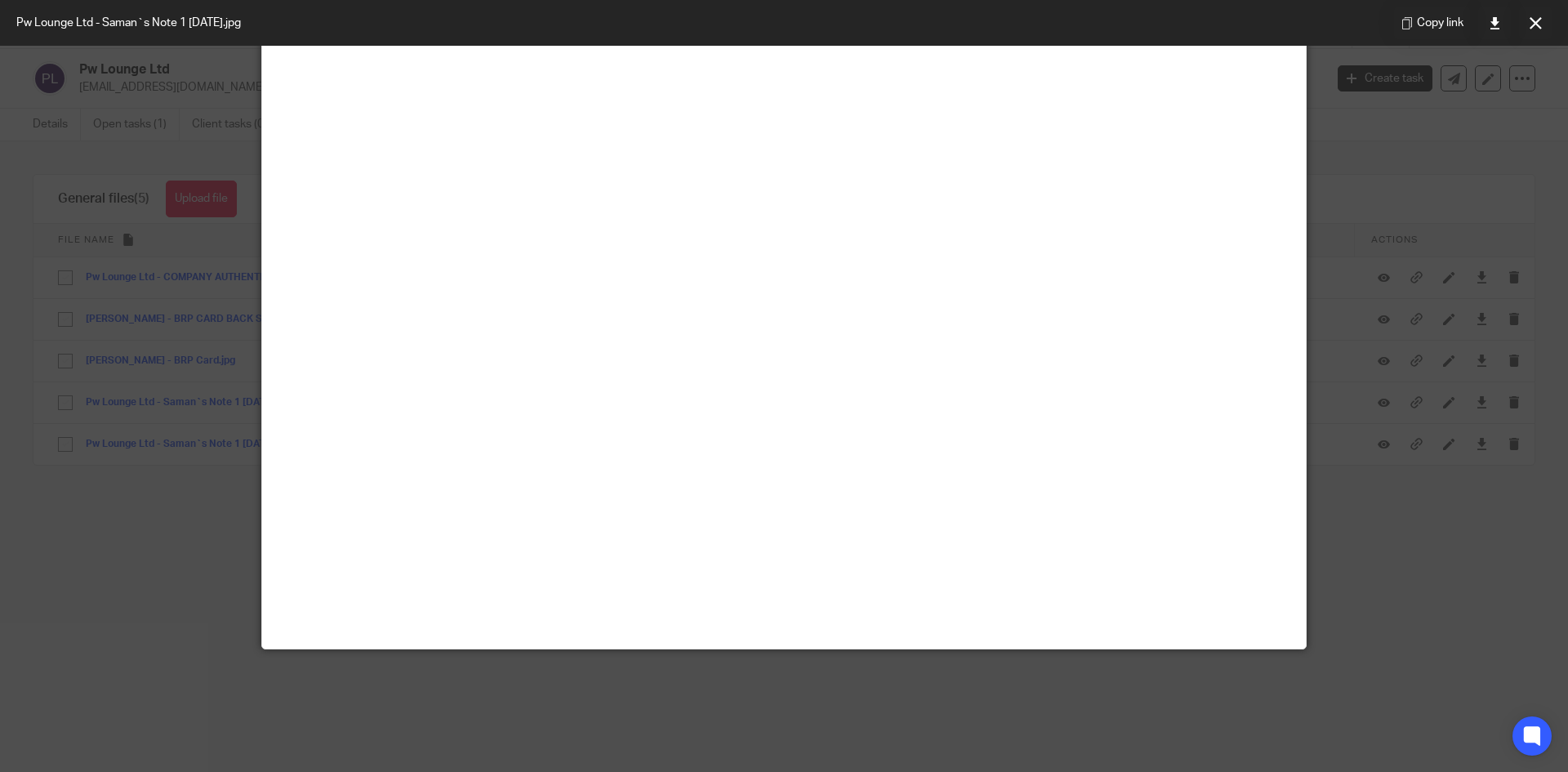
scroll to position [0, 0]
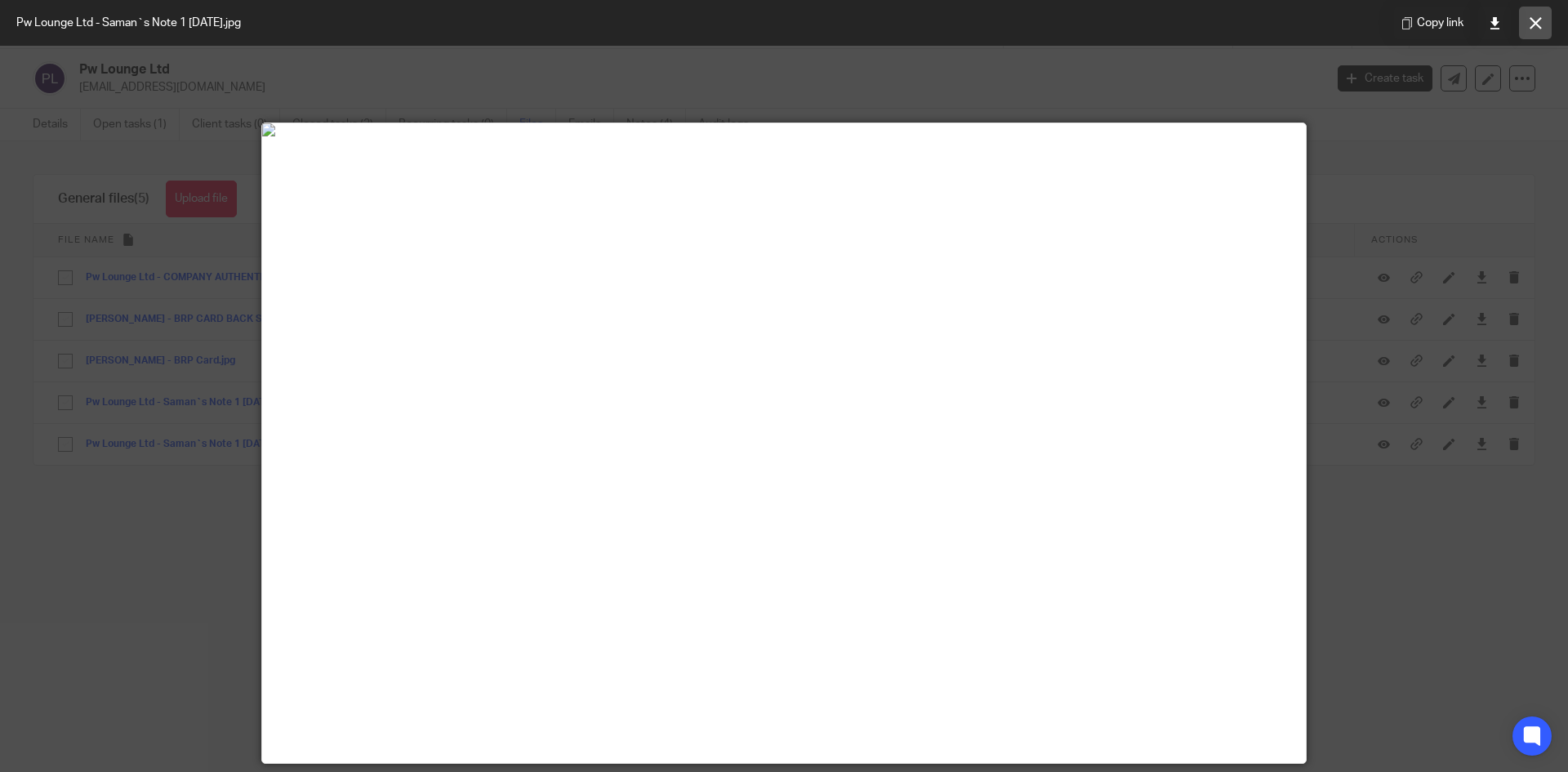
click at [1532, 21] on icon at bounding box center [1536, 23] width 12 height 12
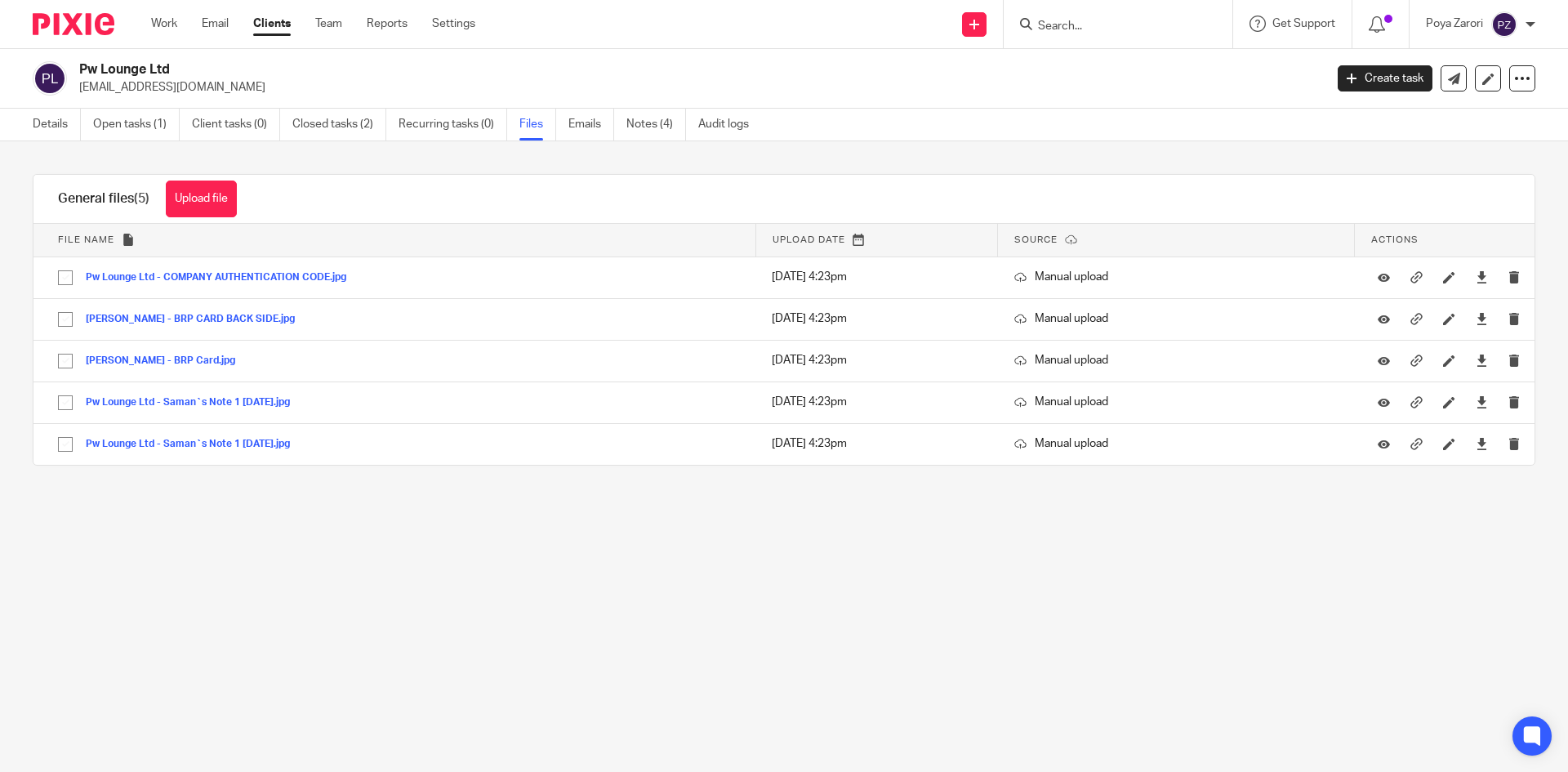
click at [1084, 26] on input "Search" at bounding box center [1110, 26] width 147 height 14
type input ","
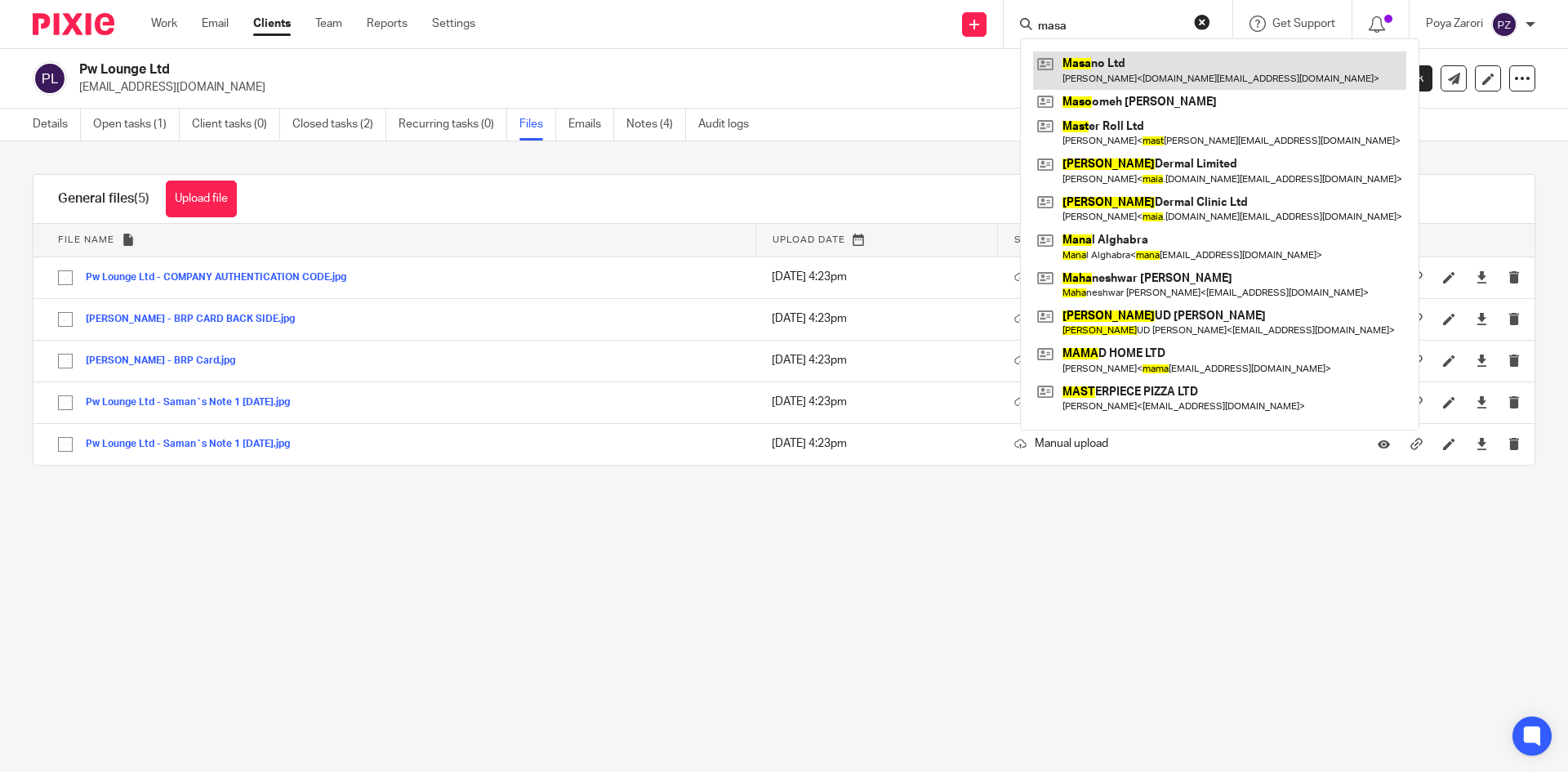
type input "masa"
click at [1102, 64] on link at bounding box center [1220, 70] width 374 height 37
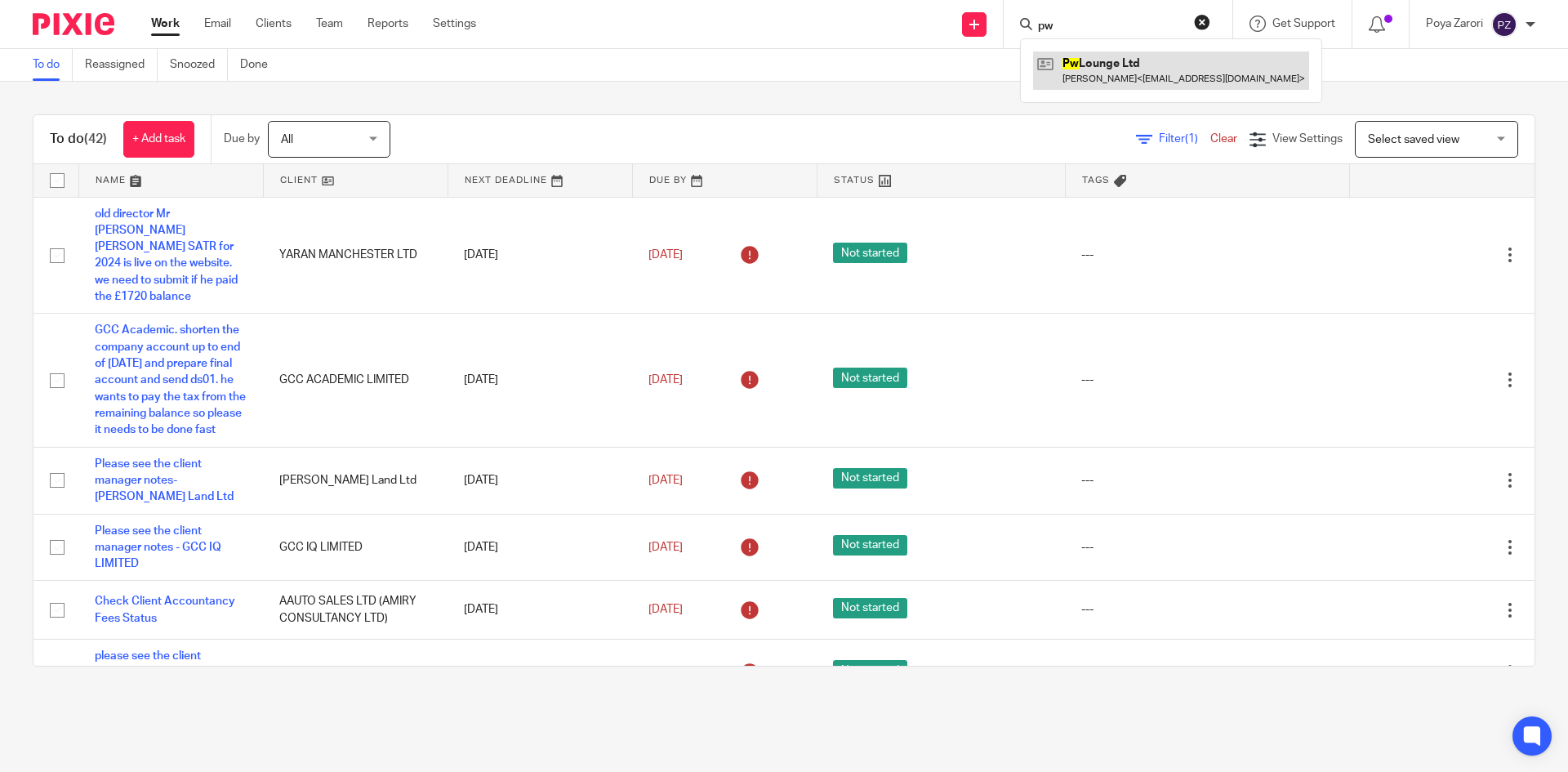
type input "pw"
click at [1126, 62] on link at bounding box center [1172, 70] width 276 height 37
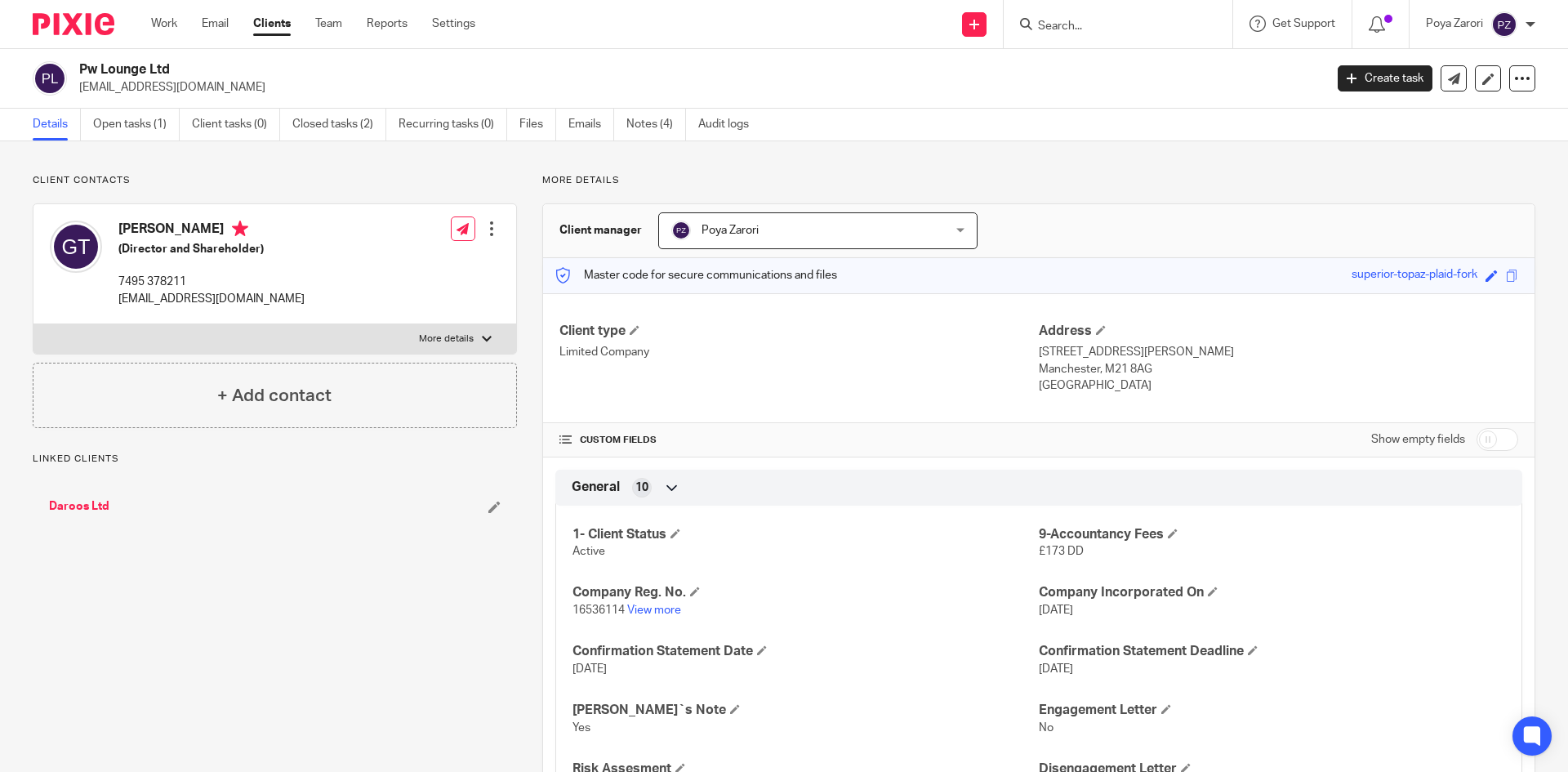
click at [1489, 442] on input "checkbox" at bounding box center [1497, 439] width 42 height 23
checkbox input "true"
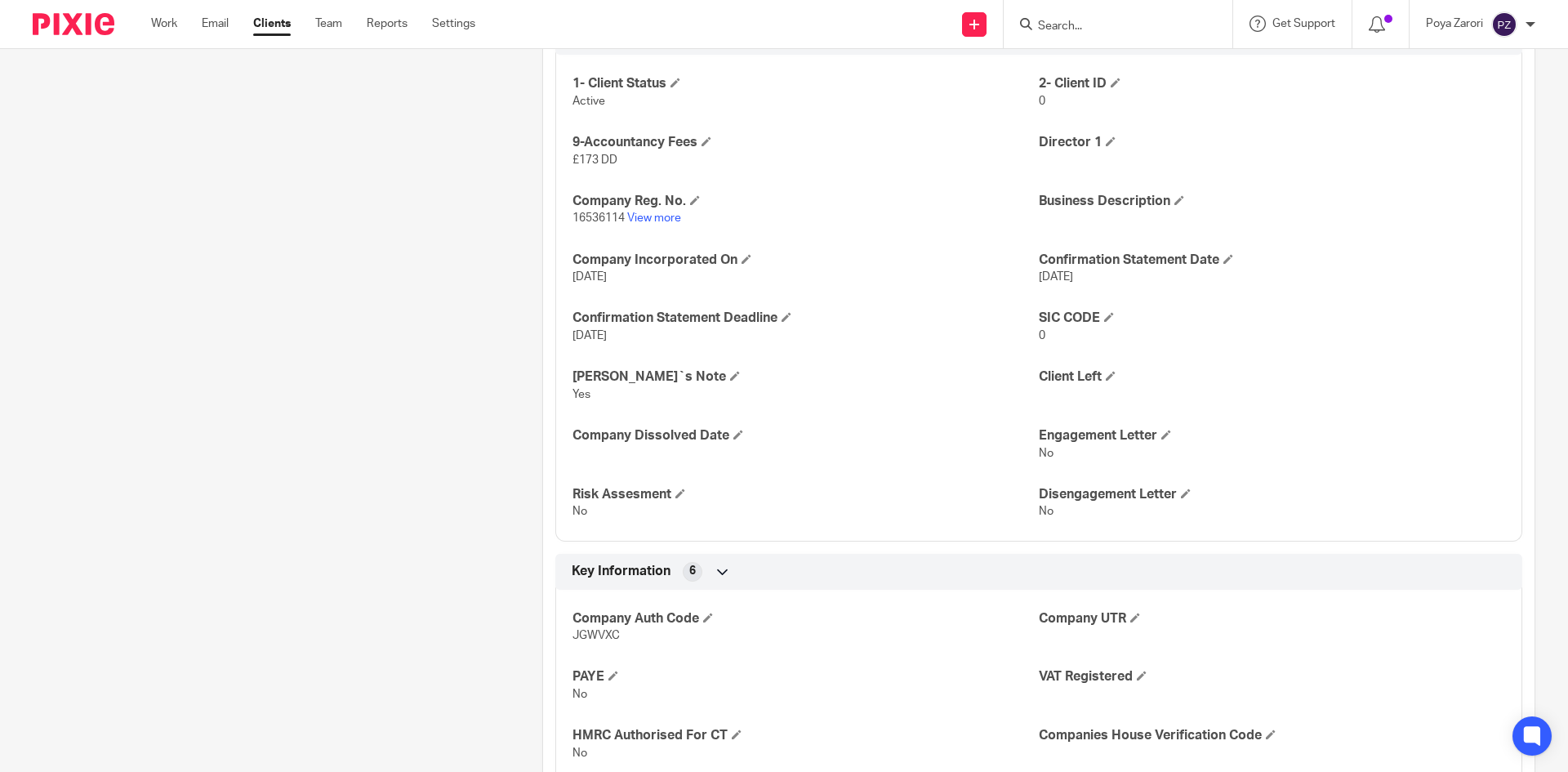
scroll to position [490, 0]
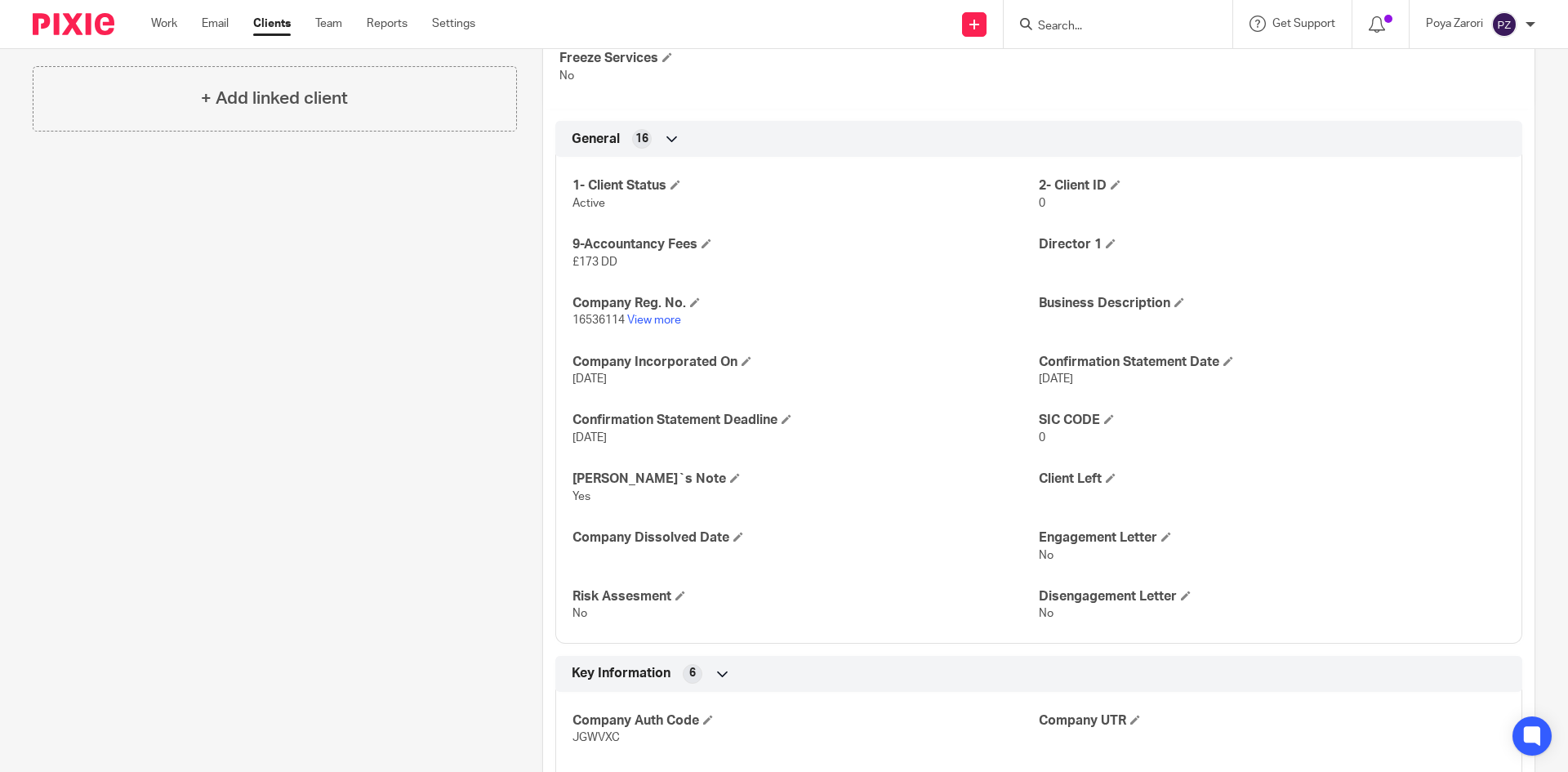
click at [1084, 31] on input "Search" at bounding box center [1110, 26] width 147 height 14
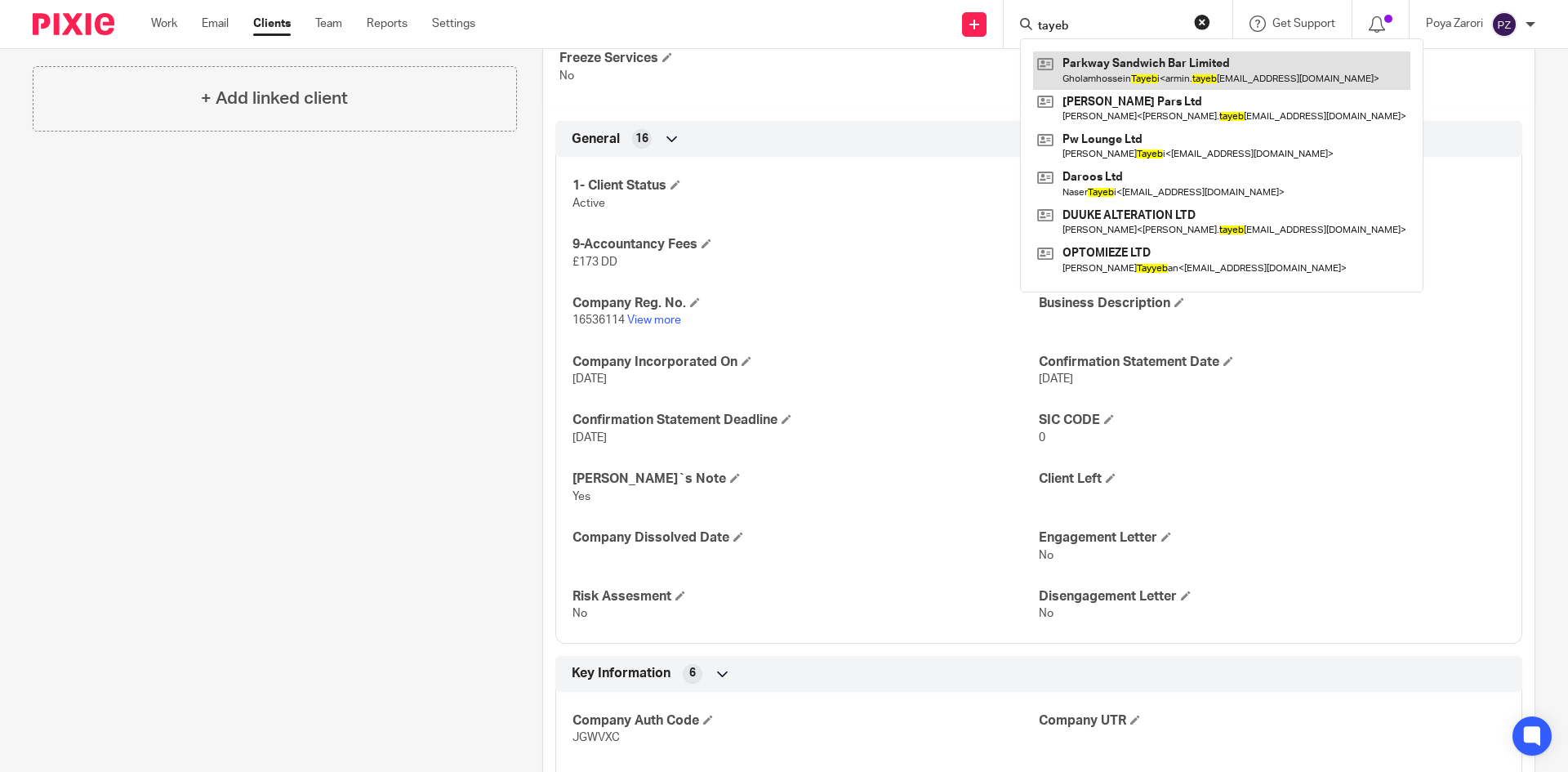
type input "tayeb"
click at [1116, 73] on link at bounding box center [1222, 70] width 377 height 37
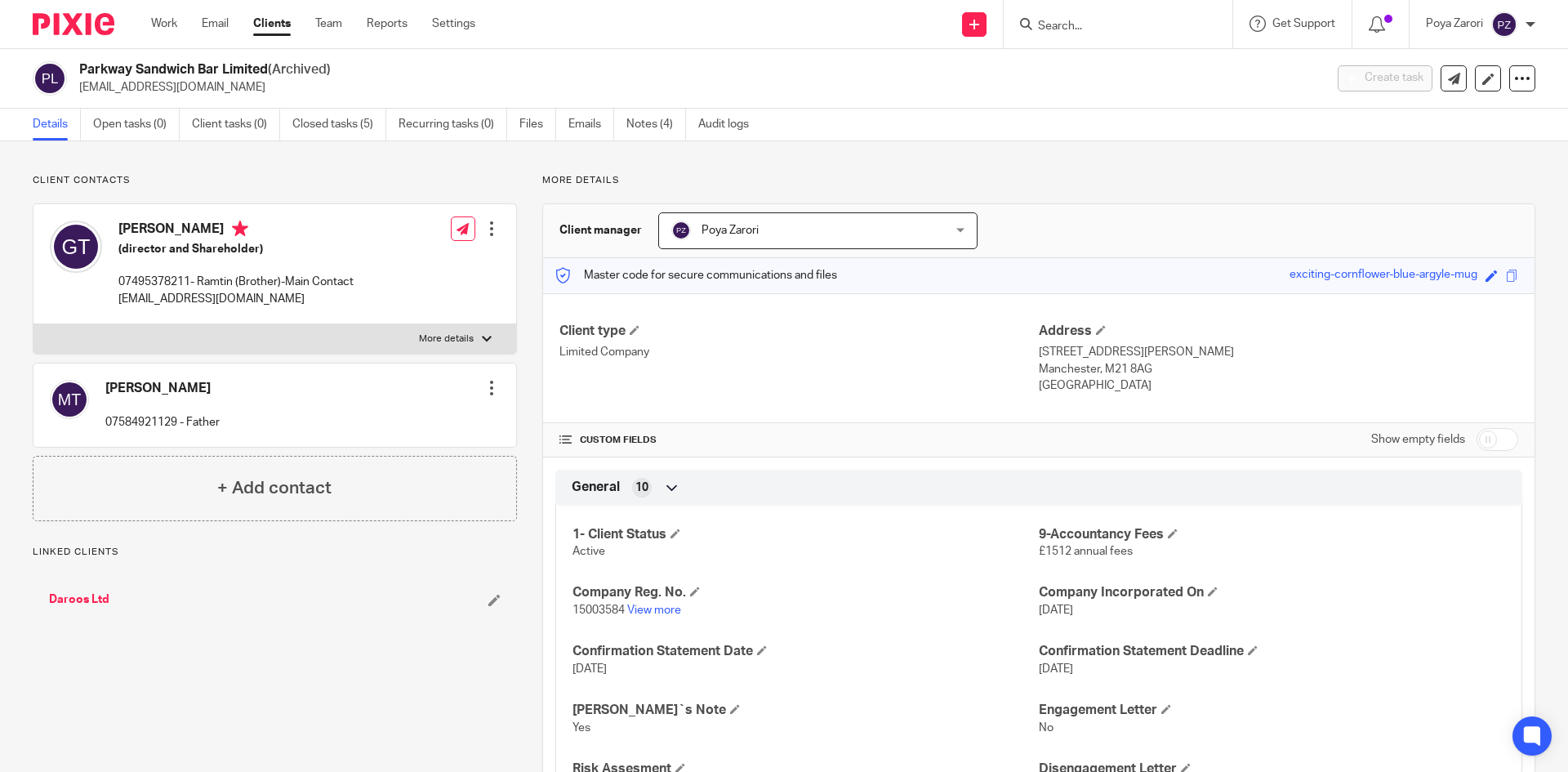
click at [1081, 31] on input "Search" at bounding box center [1110, 26] width 147 height 14
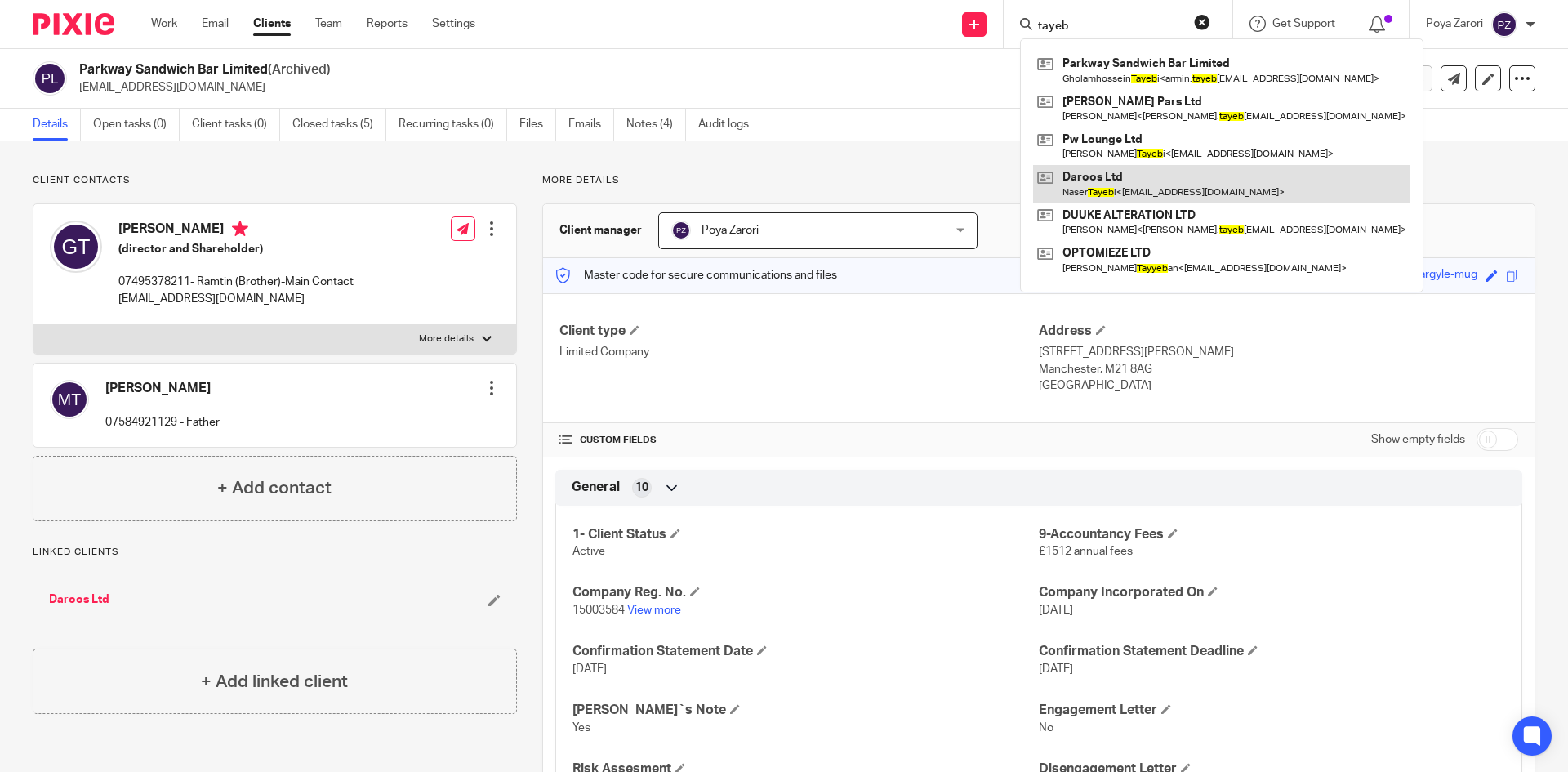
type input "tayeb"
click at [1124, 185] on link at bounding box center [1222, 184] width 377 height 37
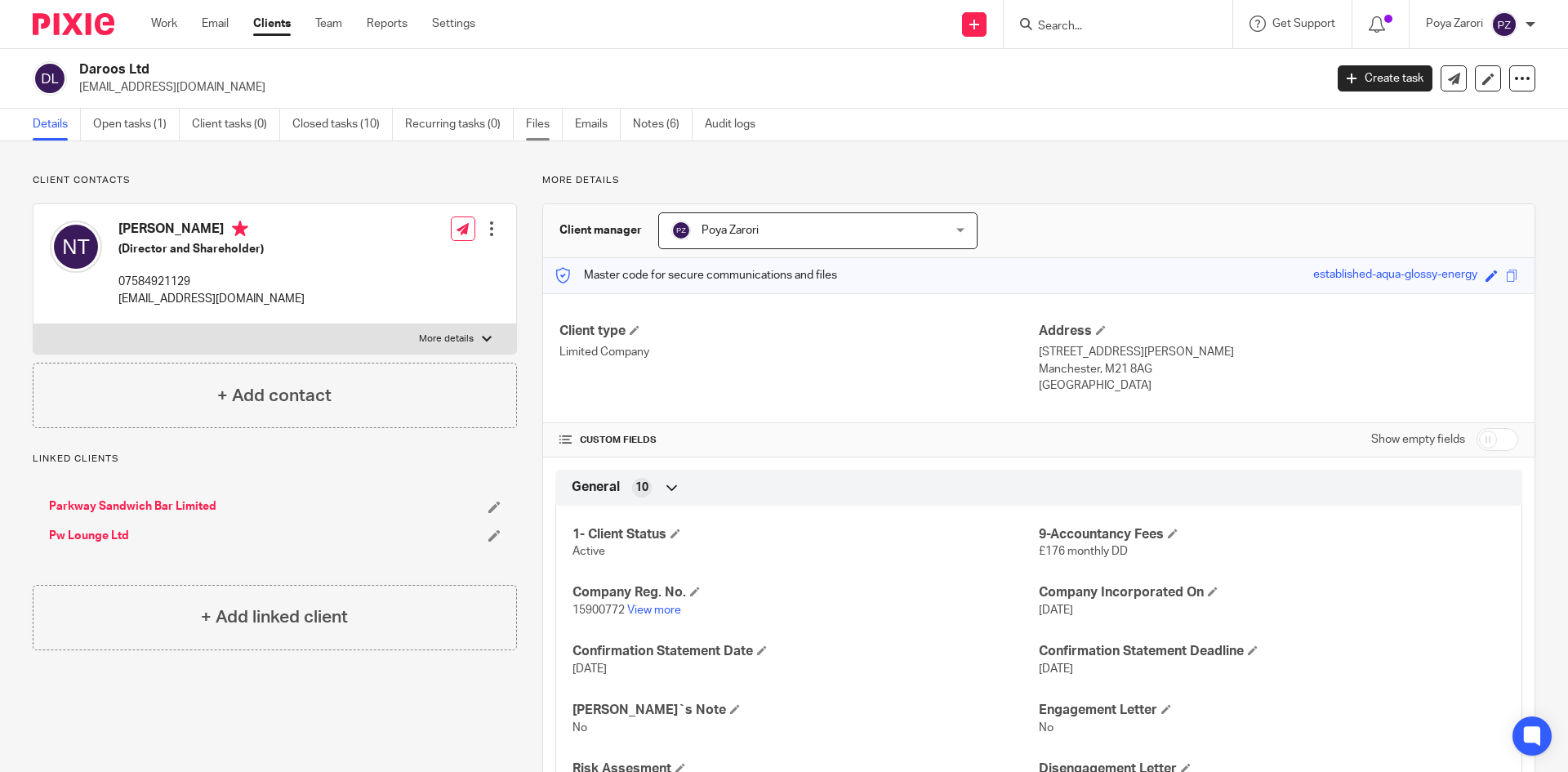
click at [540, 125] on link "Files" at bounding box center [544, 125] width 36 height 32
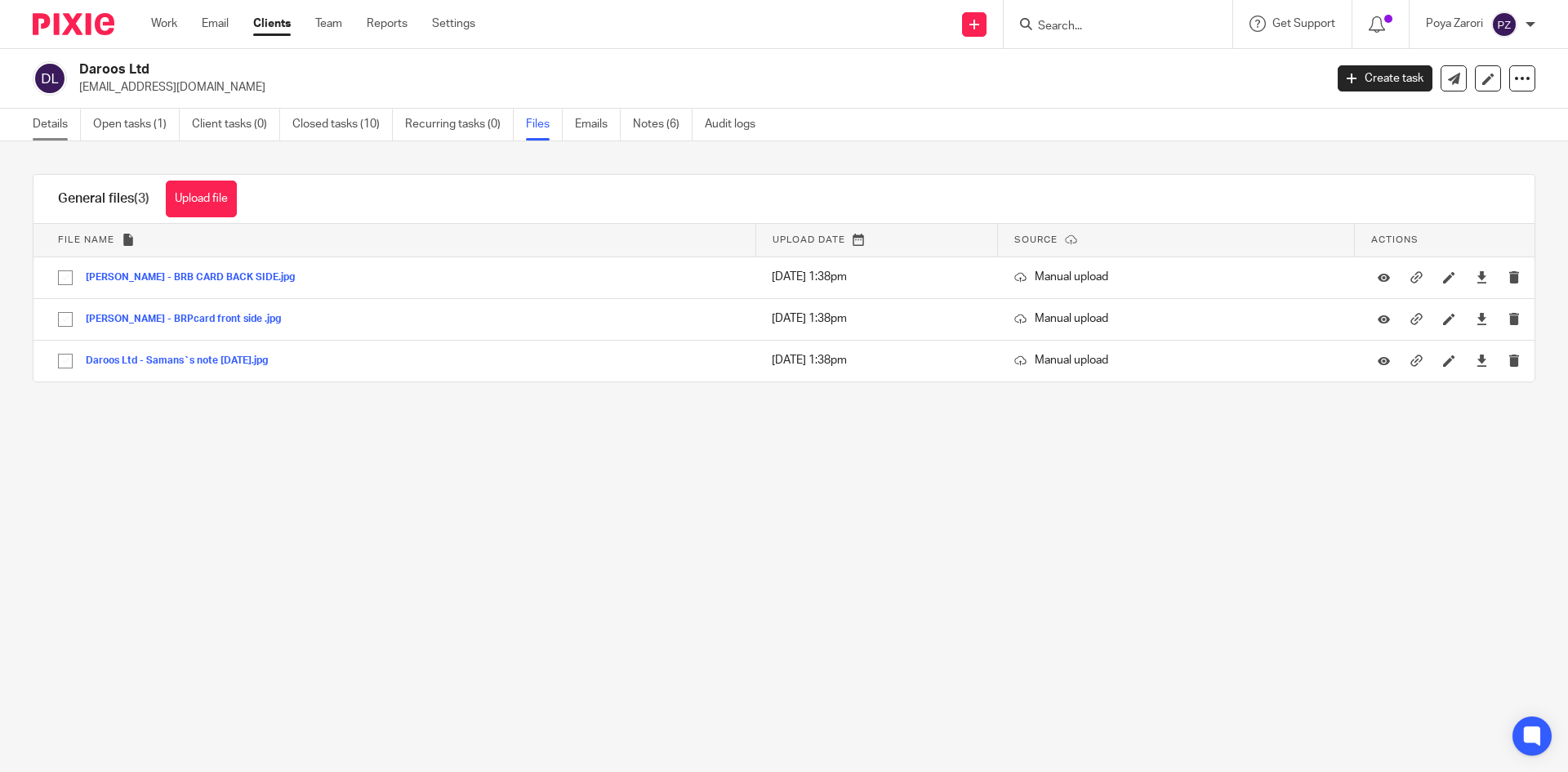
click at [57, 129] on link "Details" at bounding box center [57, 125] width 48 height 32
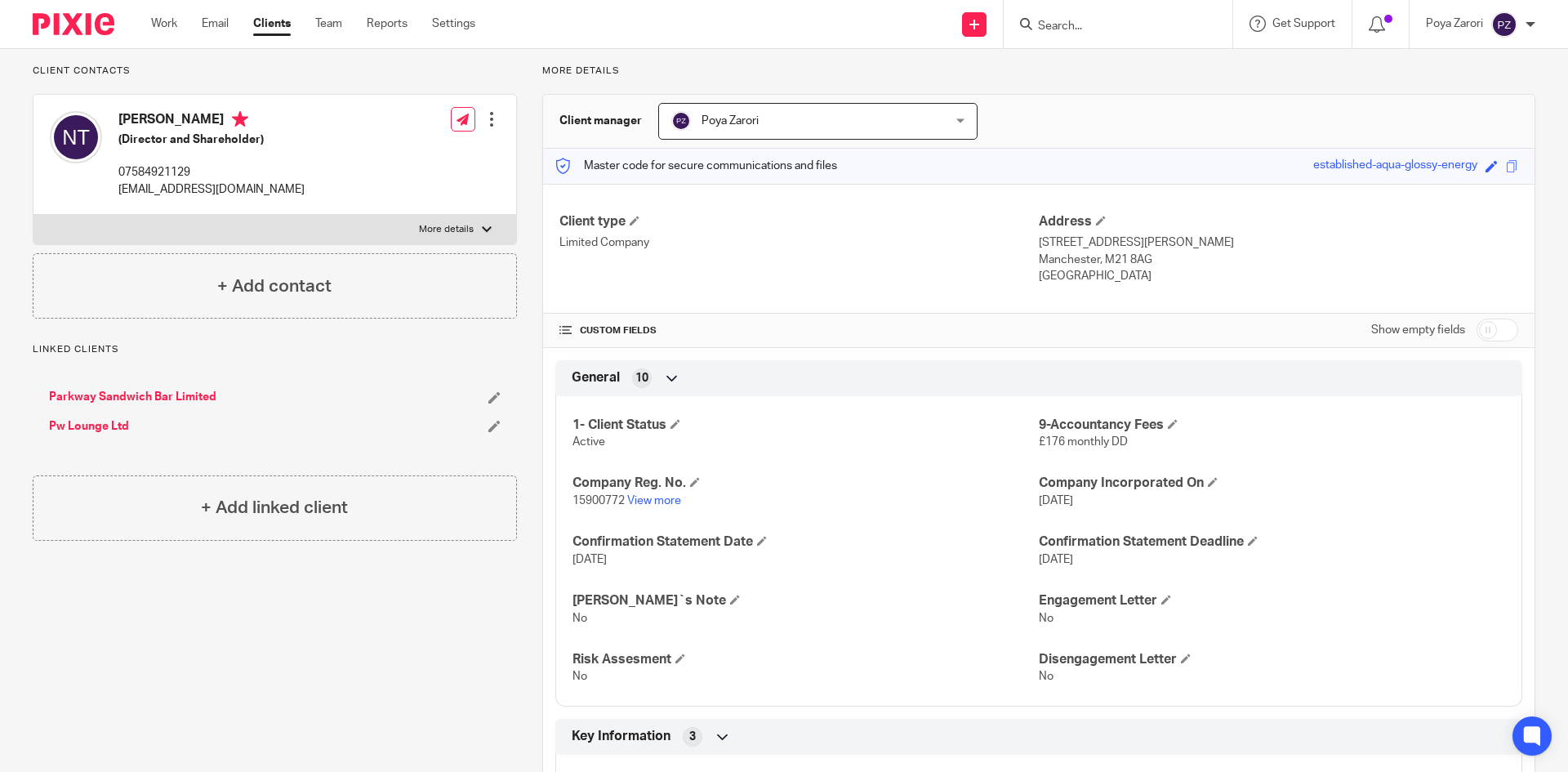
scroll to position [327, 0]
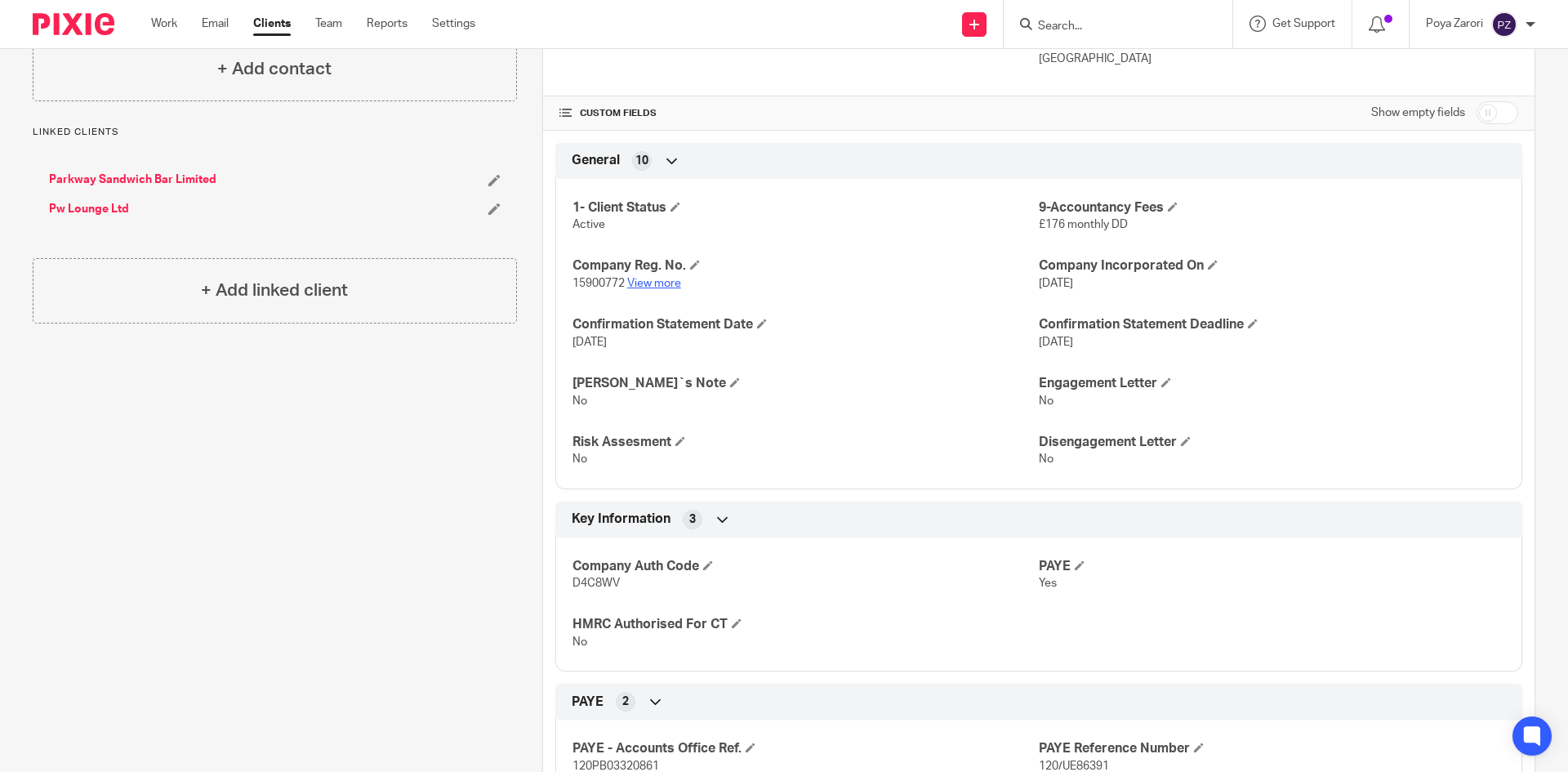
click at [662, 285] on link "View more" at bounding box center [654, 283] width 54 height 11
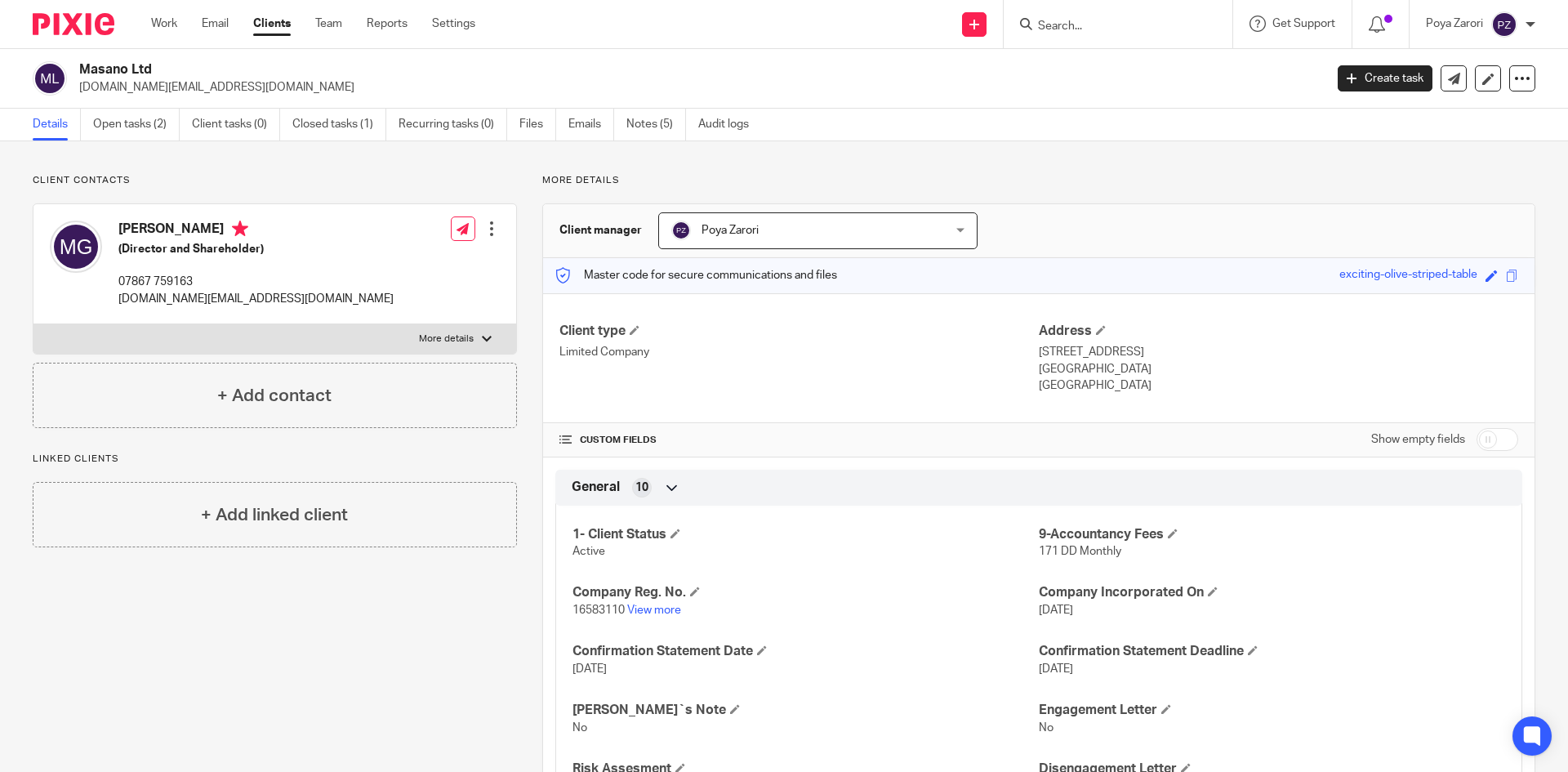
scroll to position [630, 0]
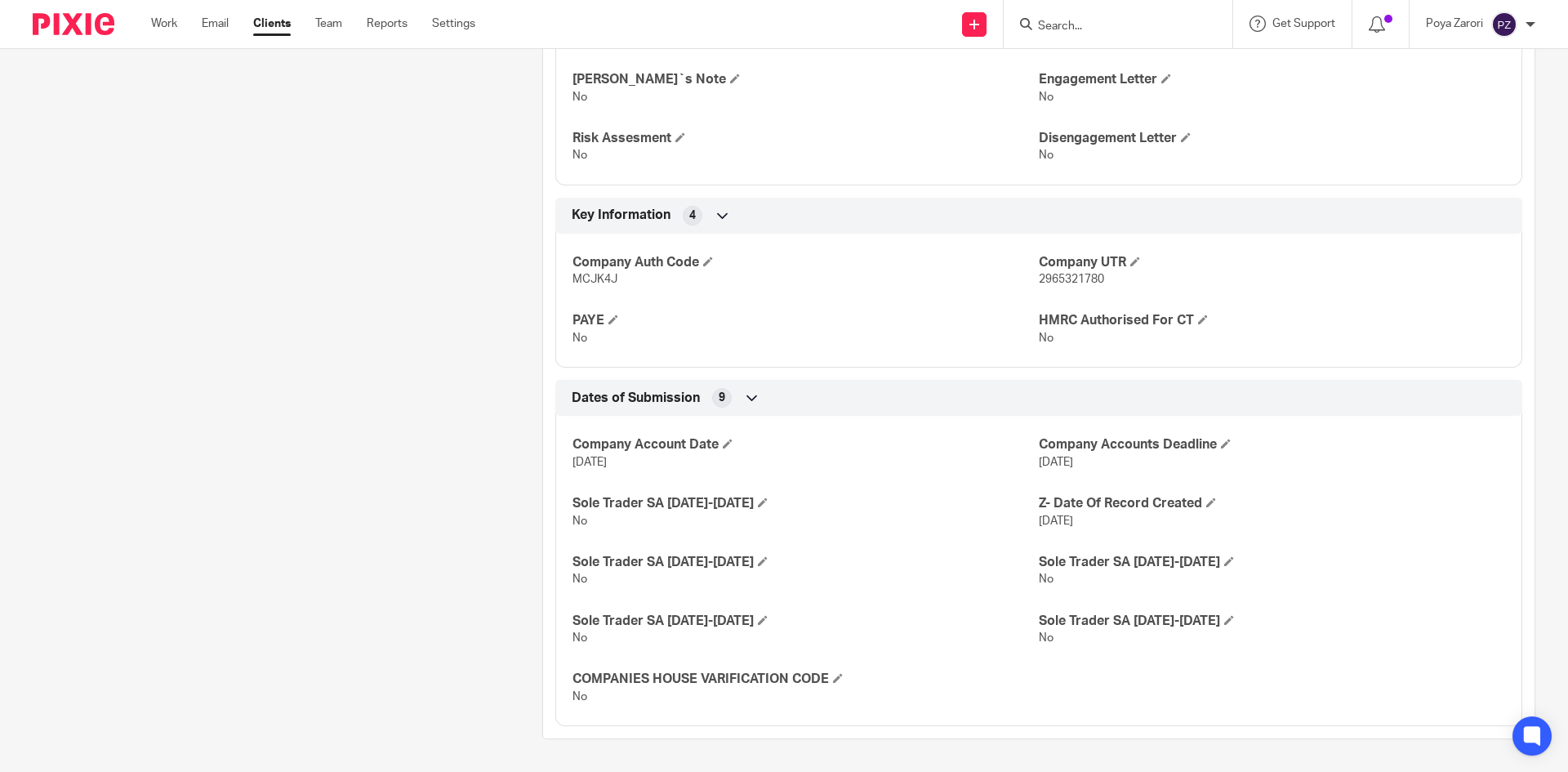
click at [582, 279] on span "MCJK4J" at bounding box center [595, 279] width 45 height 11
copy span "MCJK4J"
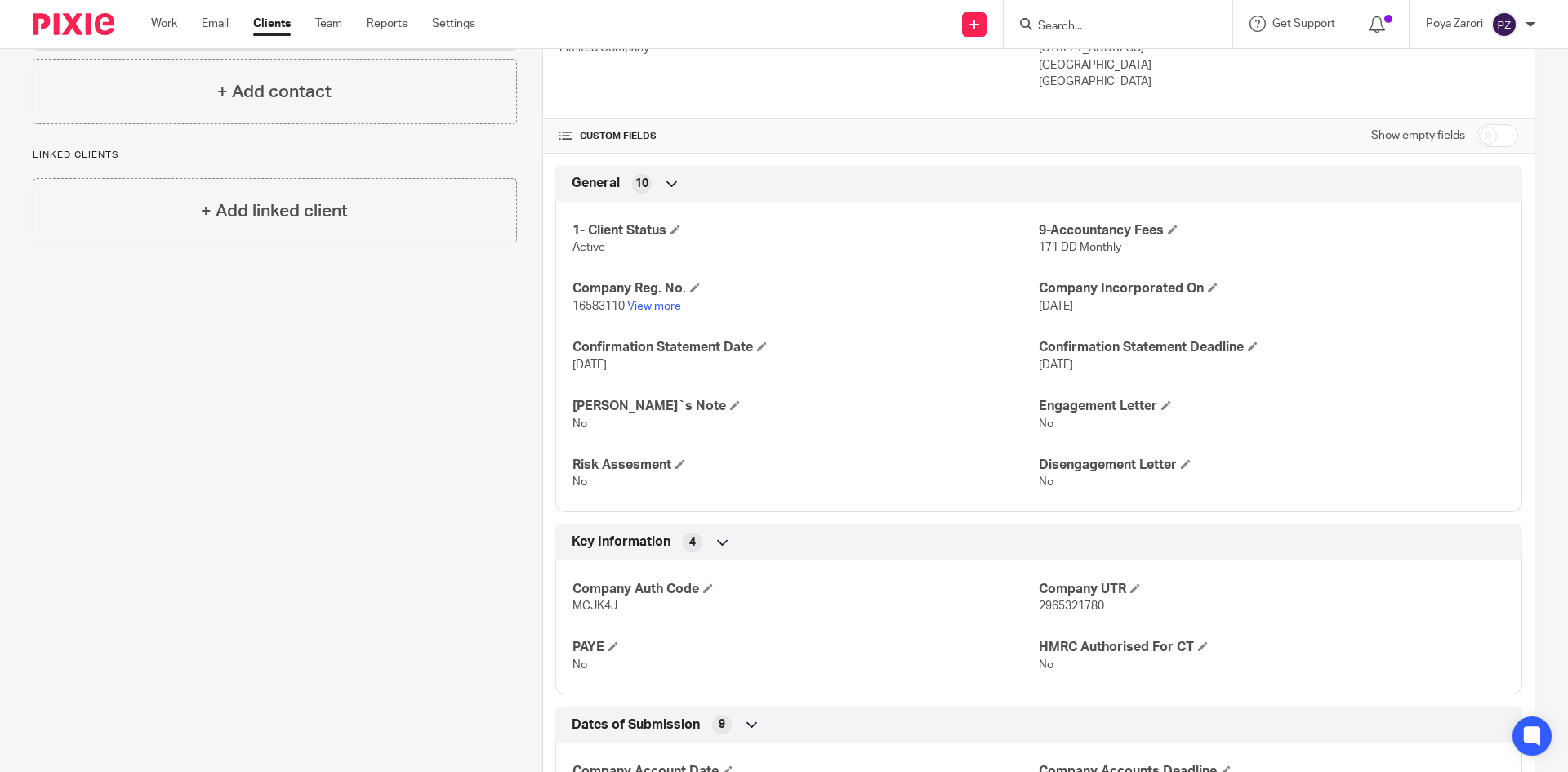
click at [573, 303] on span "16583110" at bounding box center [599, 306] width 53 height 11
click at [591, 308] on span "16583110" at bounding box center [599, 306] width 53 height 11
copy p "16583110"
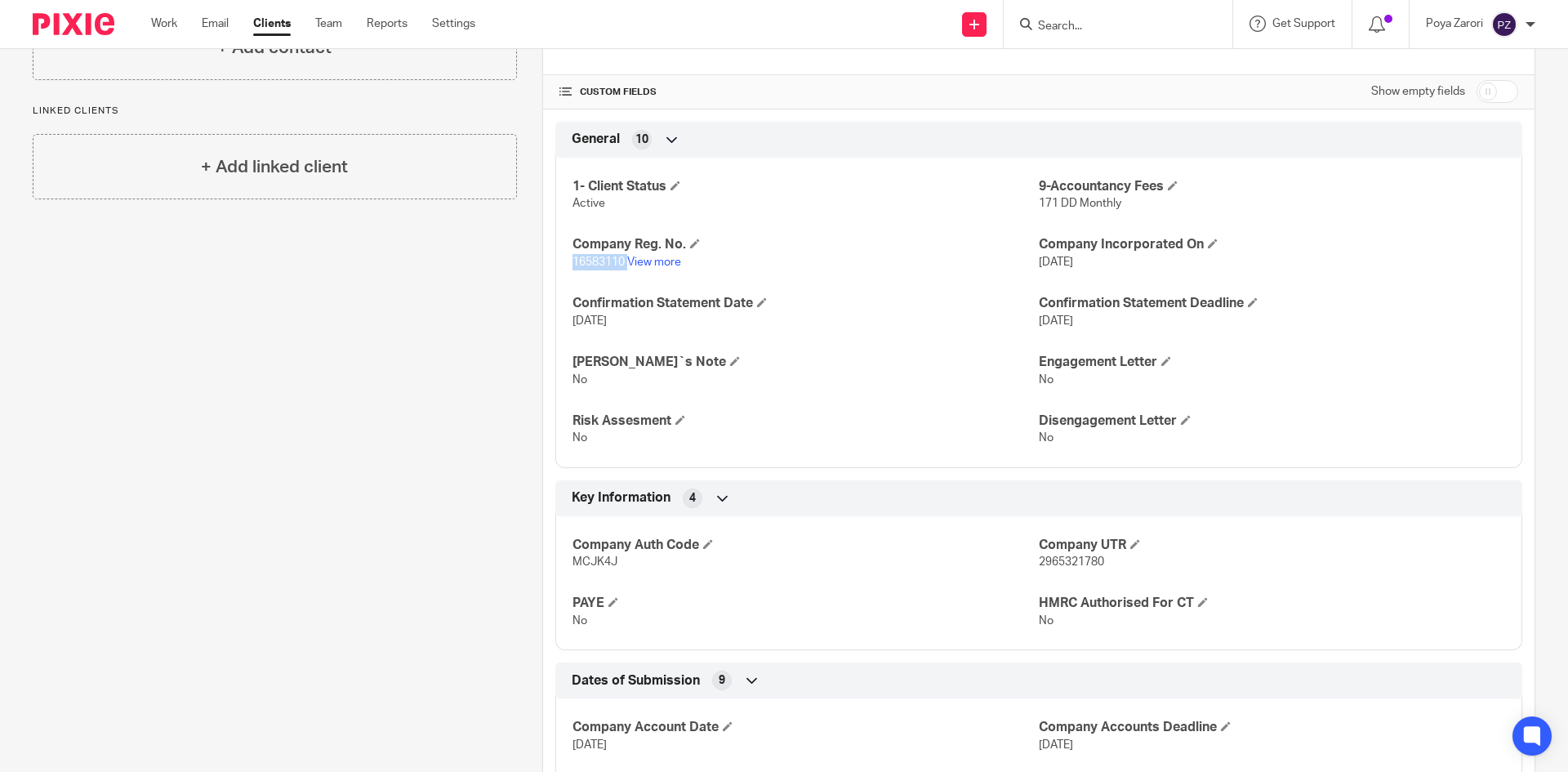
scroll to position [386, 0]
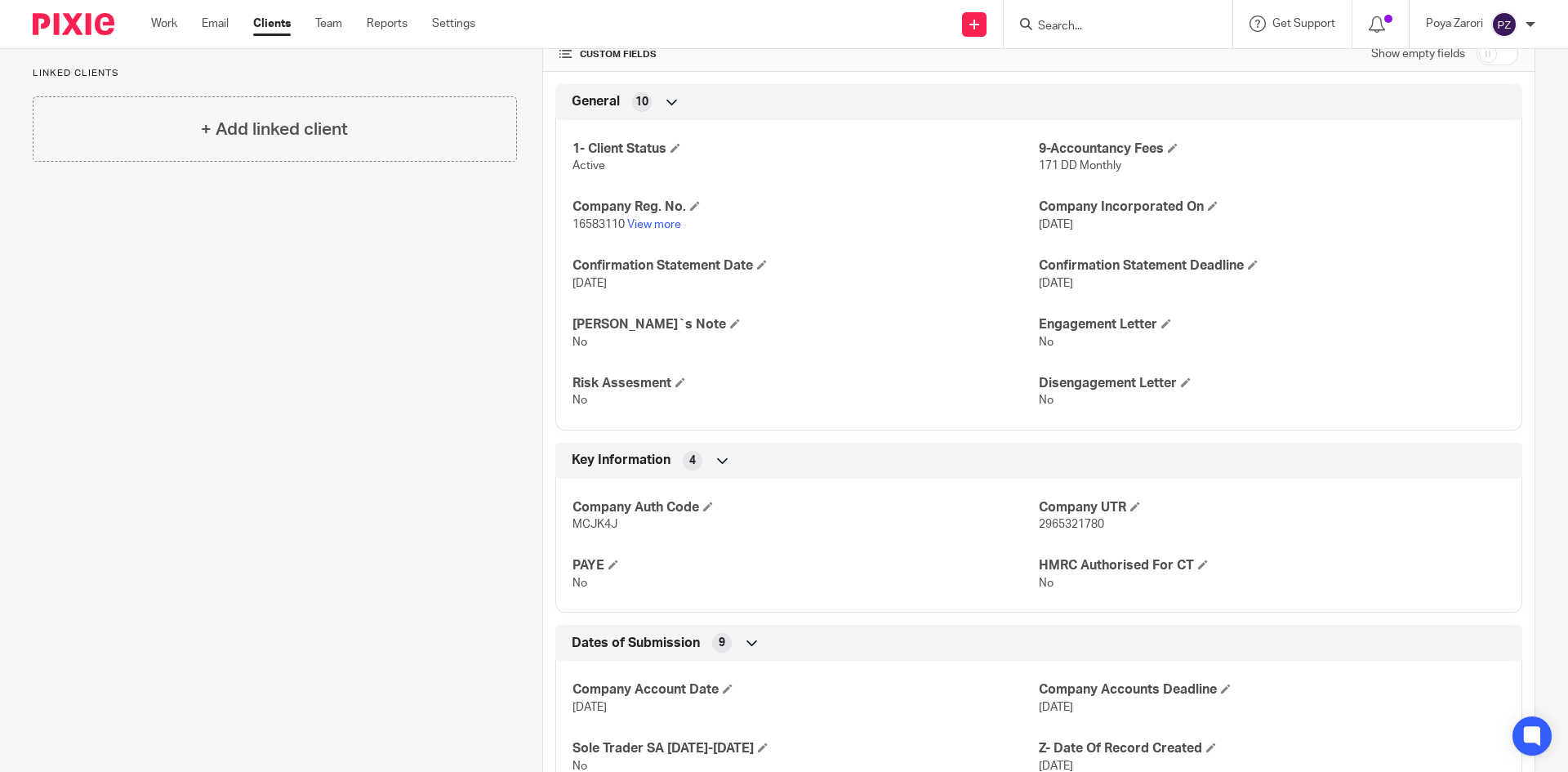
click at [586, 527] on span "MCJK4J" at bounding box center [595, 524] width 45 height 11
copy span "MCJK4J"
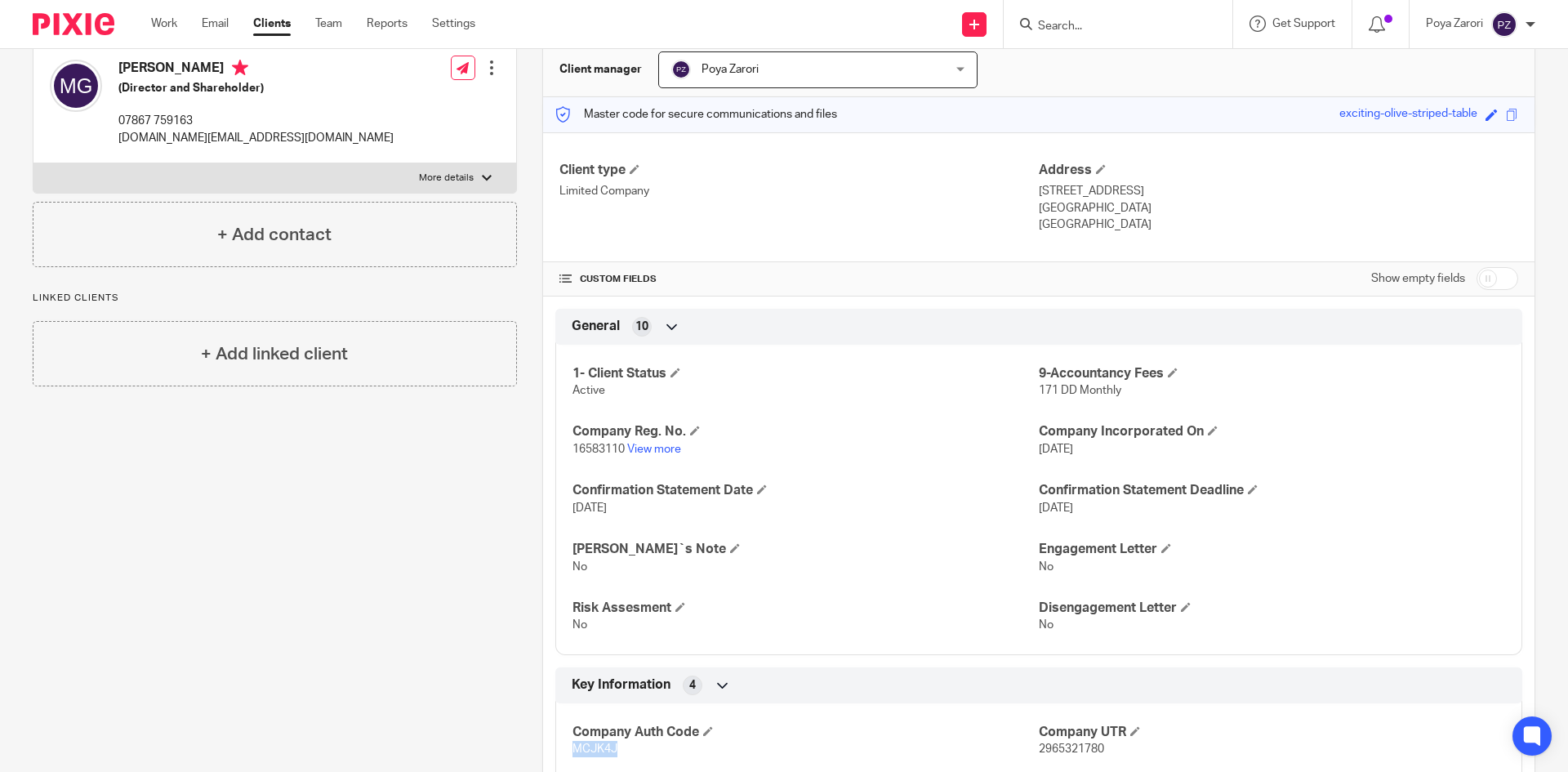
scroll to position [0, 0]
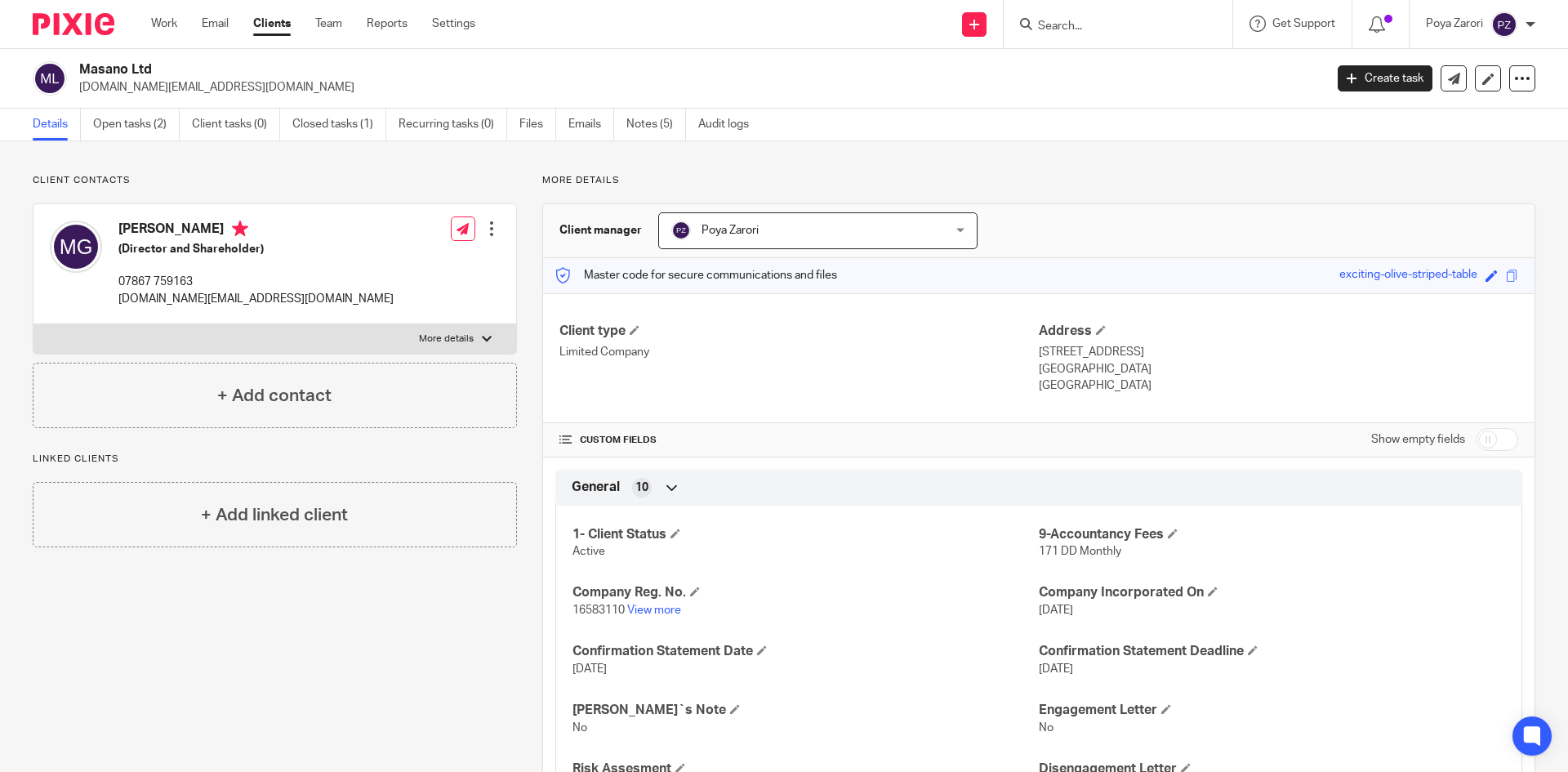
click at [458, 332] on p "More details" at bounding box center [446, 338] width 55 height 13
click at [34, 325] on input "More details" at bounding box center [33, 324] width 1 height 1
checkbox input "true"
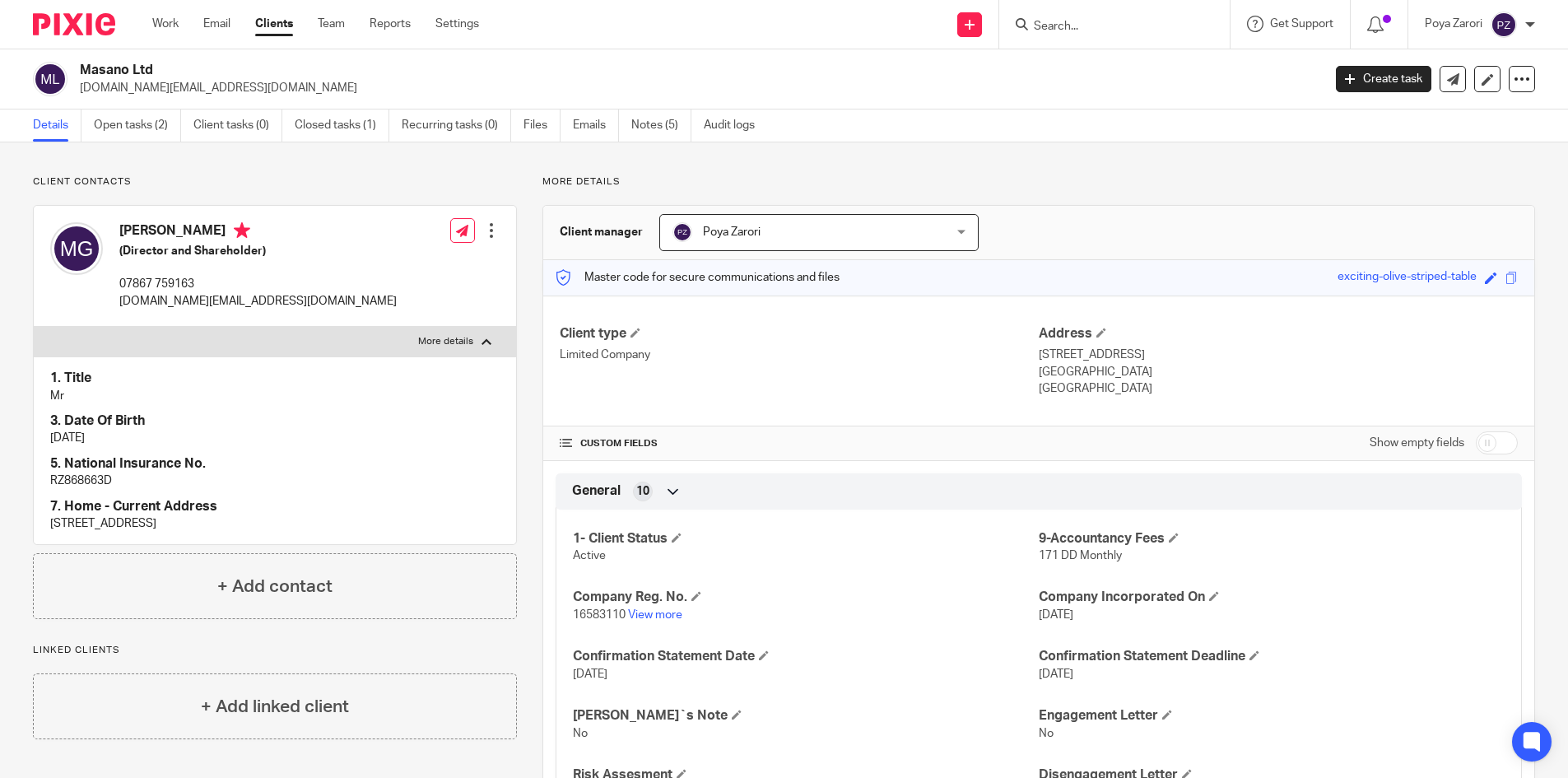
click at [177, 299] on p "[DOMAIN_NAME][EMAIL_ADDRESS][DOMAIN_NAME]" at bounding box center [258, 301] width 277 height 16
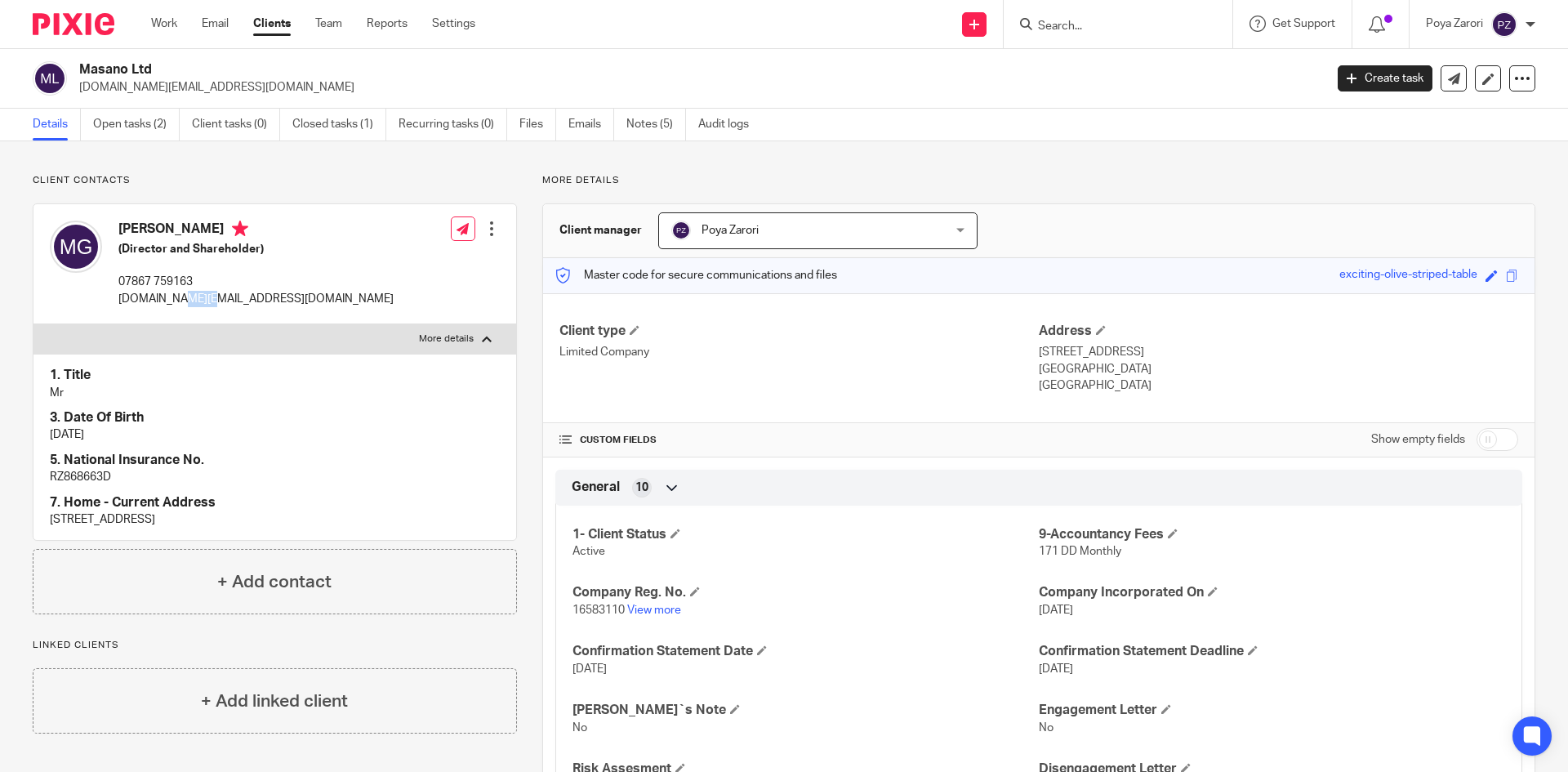
click at [175, 297] on p "[DOMAIN_NAME][EMAIL_ADDRESS][DOMAIN_NAME]" at bounding box center [256, 298] width 275 height 16
click at [175, 297] on p "[DOMAIN_NAME][EMAIL_ADDRESS][DOMAIN_NAME]" at bounding box center [256, 298] width 275 height 16
copy div "[DOMAIN_NAME][EMAIL_ADDRESS][DOMAIN_NAME]"
